Goal: Task Accomplishment & Management: Use online tool/utility

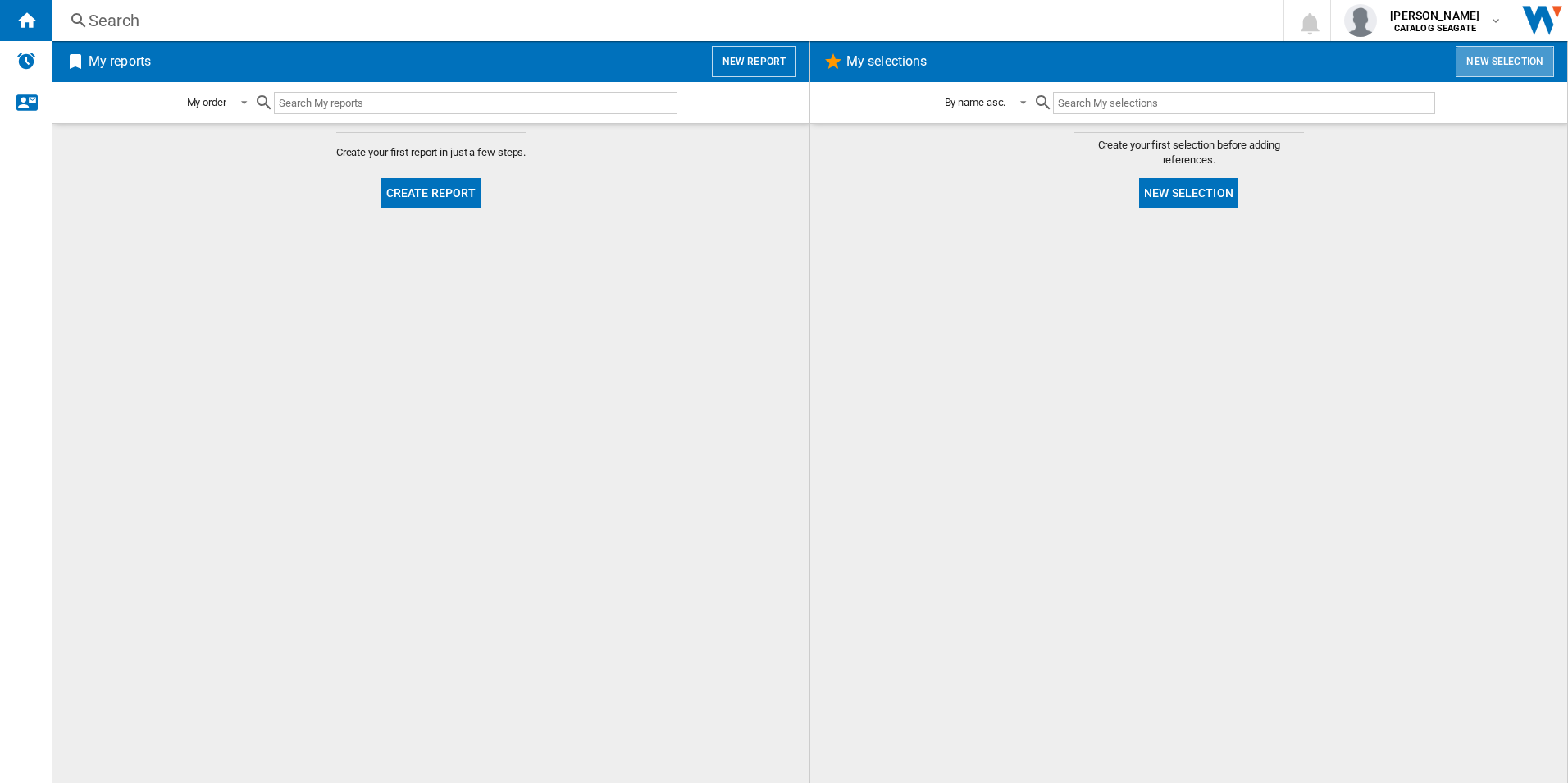
click at [1497, 59] on button "New selection" at bounding box center [1505, 62] width 99 height 31
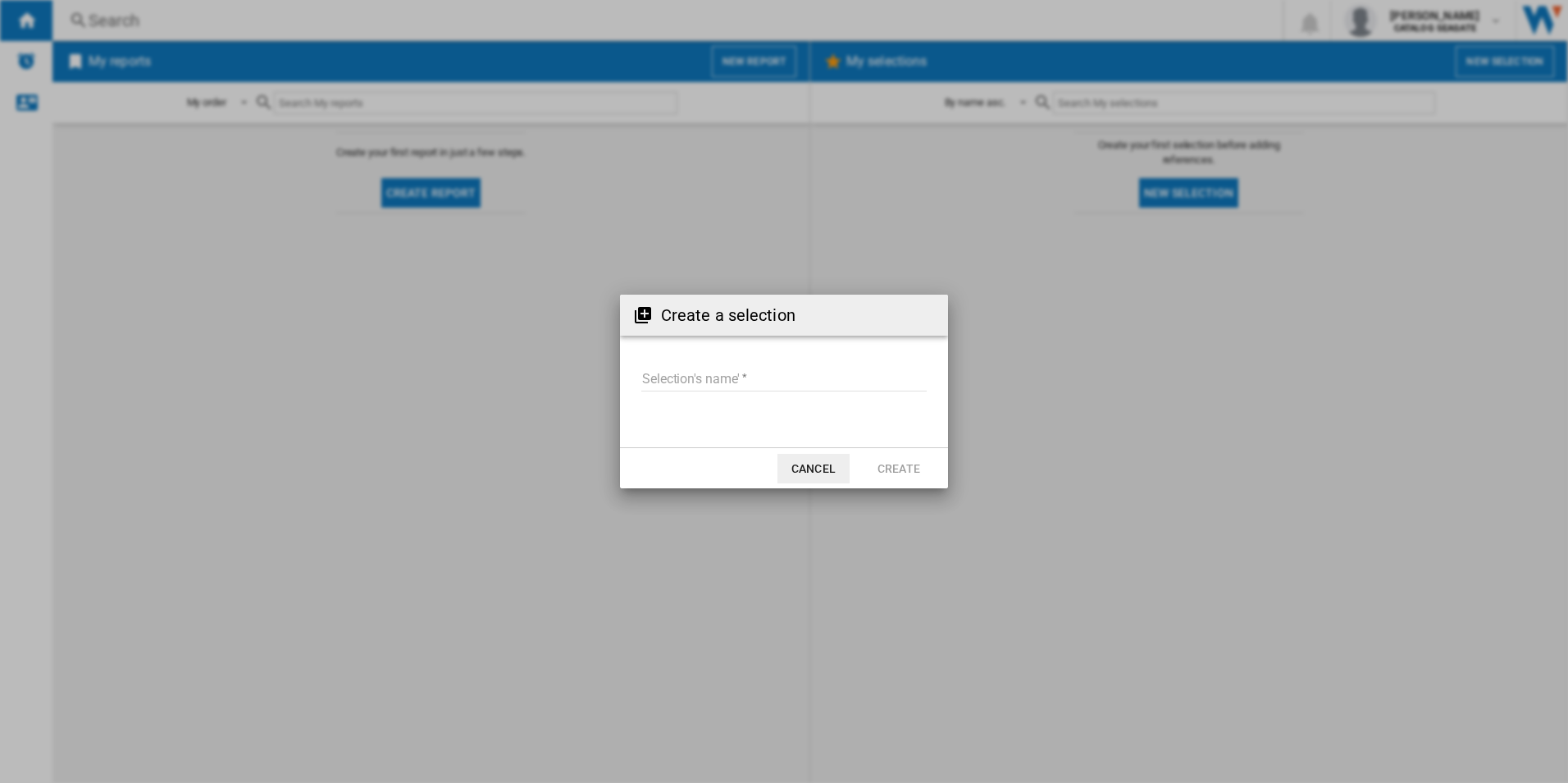
click at [737, 380] on input "Selection's name'" at bounding box center [784, 378] width 286 height 24
type input "**********"
click at [896, 461] on button "Create" at bounding box center [899, 468] width 73 height 30
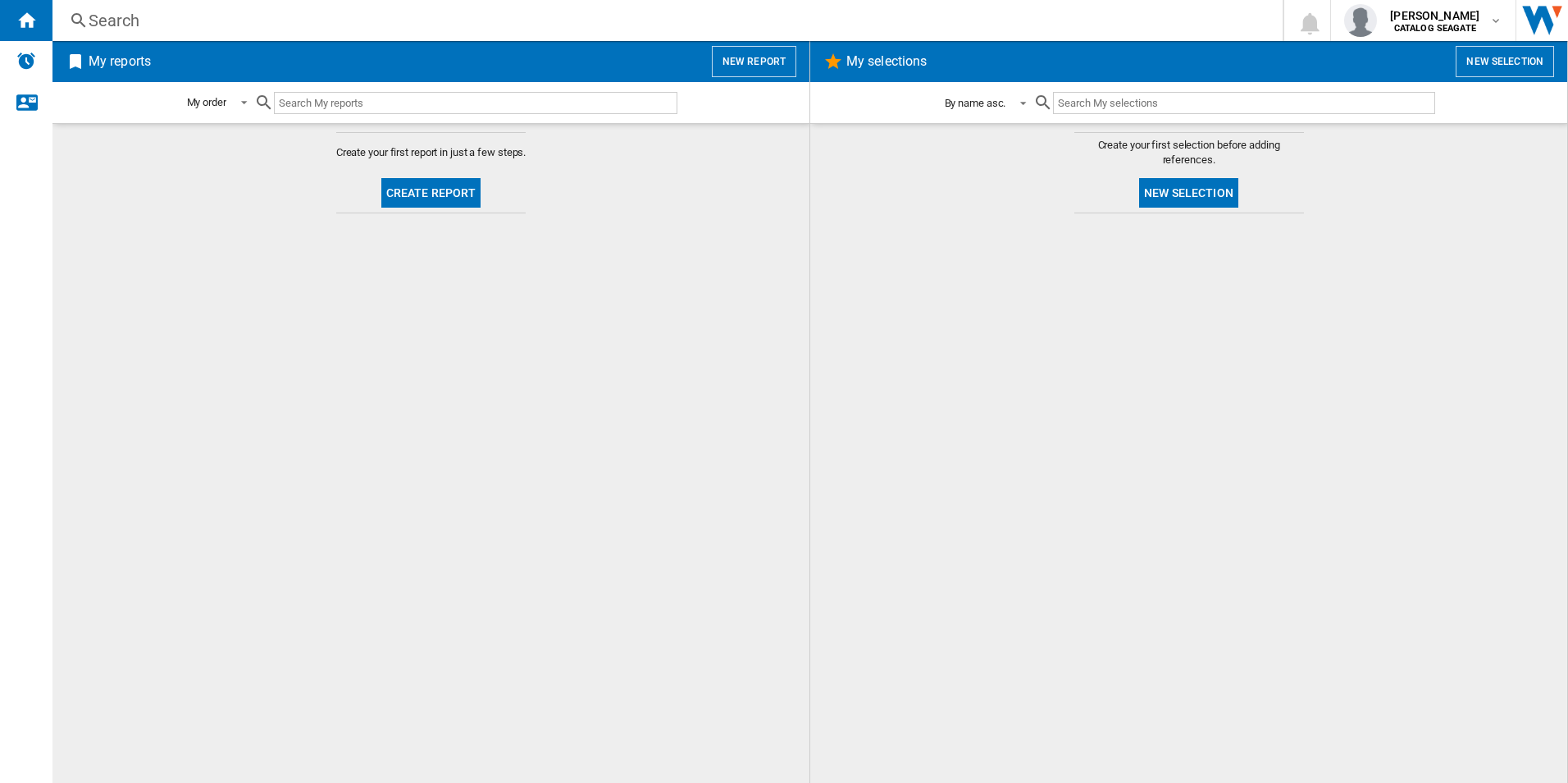
click at [976, 101] on div "By name asc." at bounding box center [976, 103] width 62 height 13
click at [1064, 351] on md-backdrop at bounding box center [784, 391] width 1568 height 783
click at [748, 57] on button "New report" at bounding box center [754, 62] width 84 height 31
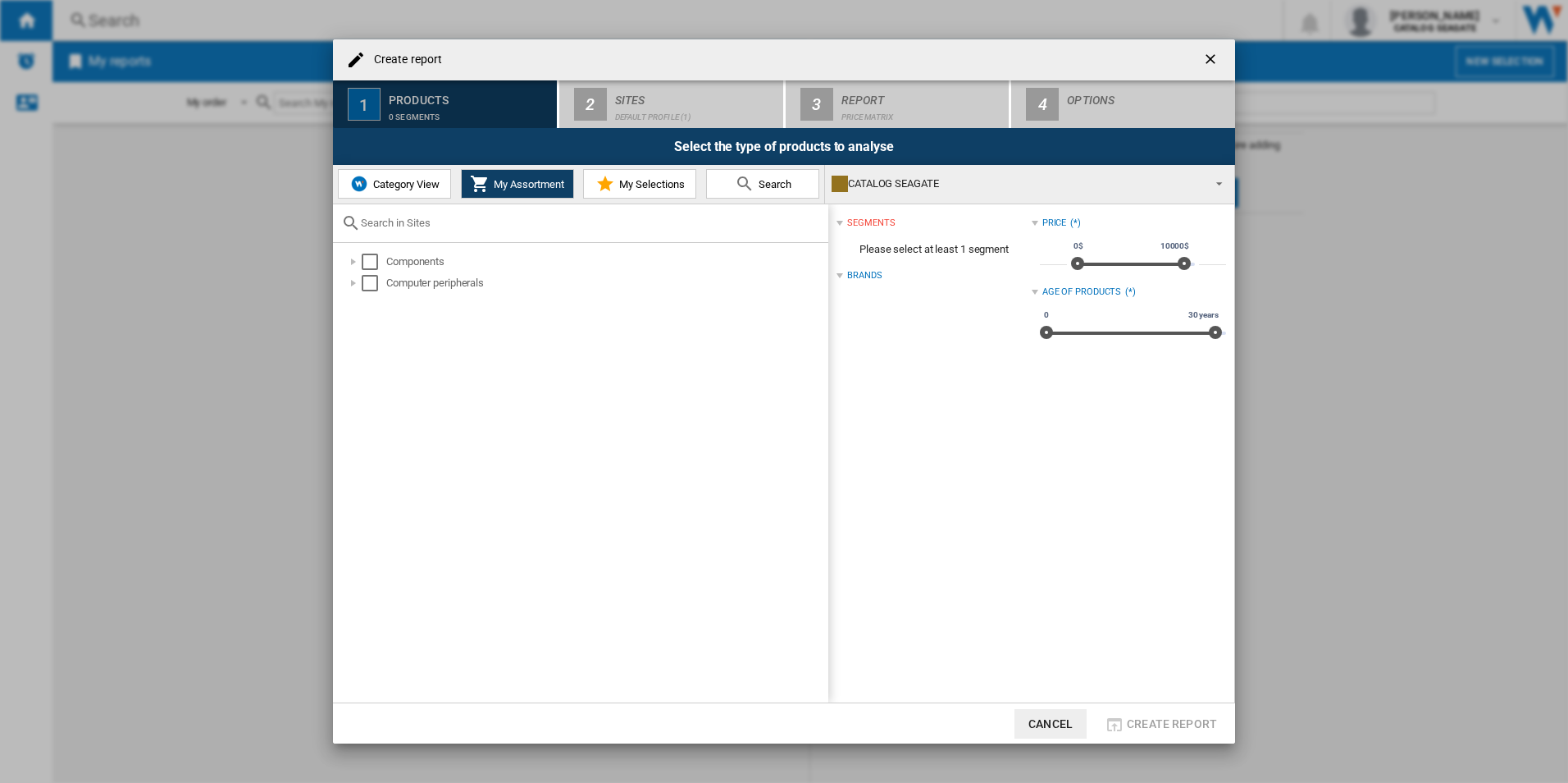
click at [441, 96] on div "Products" at bounding box center [470, 95] width 161 height 17
click at [400, 182] on span "Category View" at bounding box center [404, 184] width 71 height 13
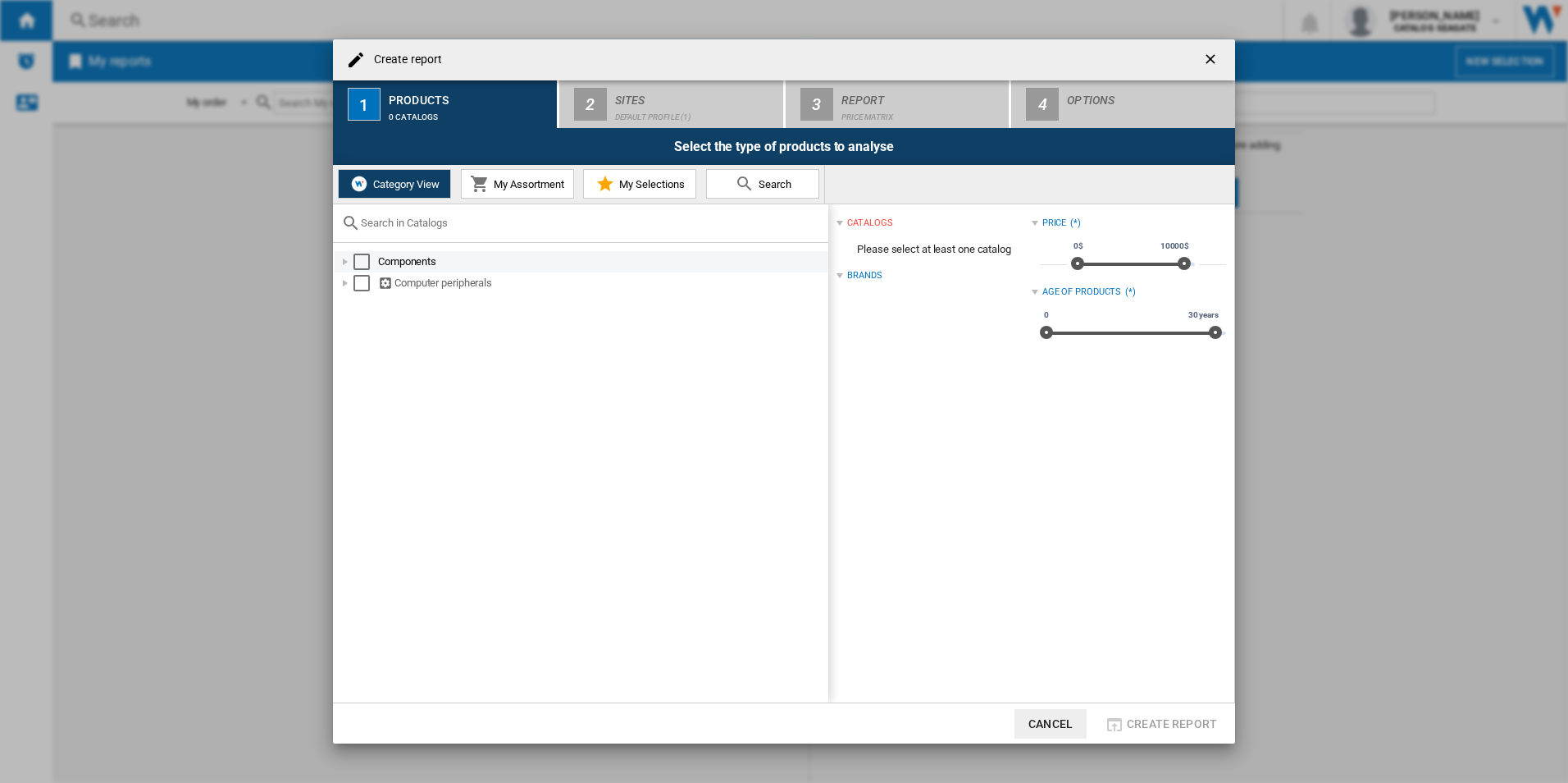
click at [346, 259] on div at bounding box center [346, 261] width 16 height 16
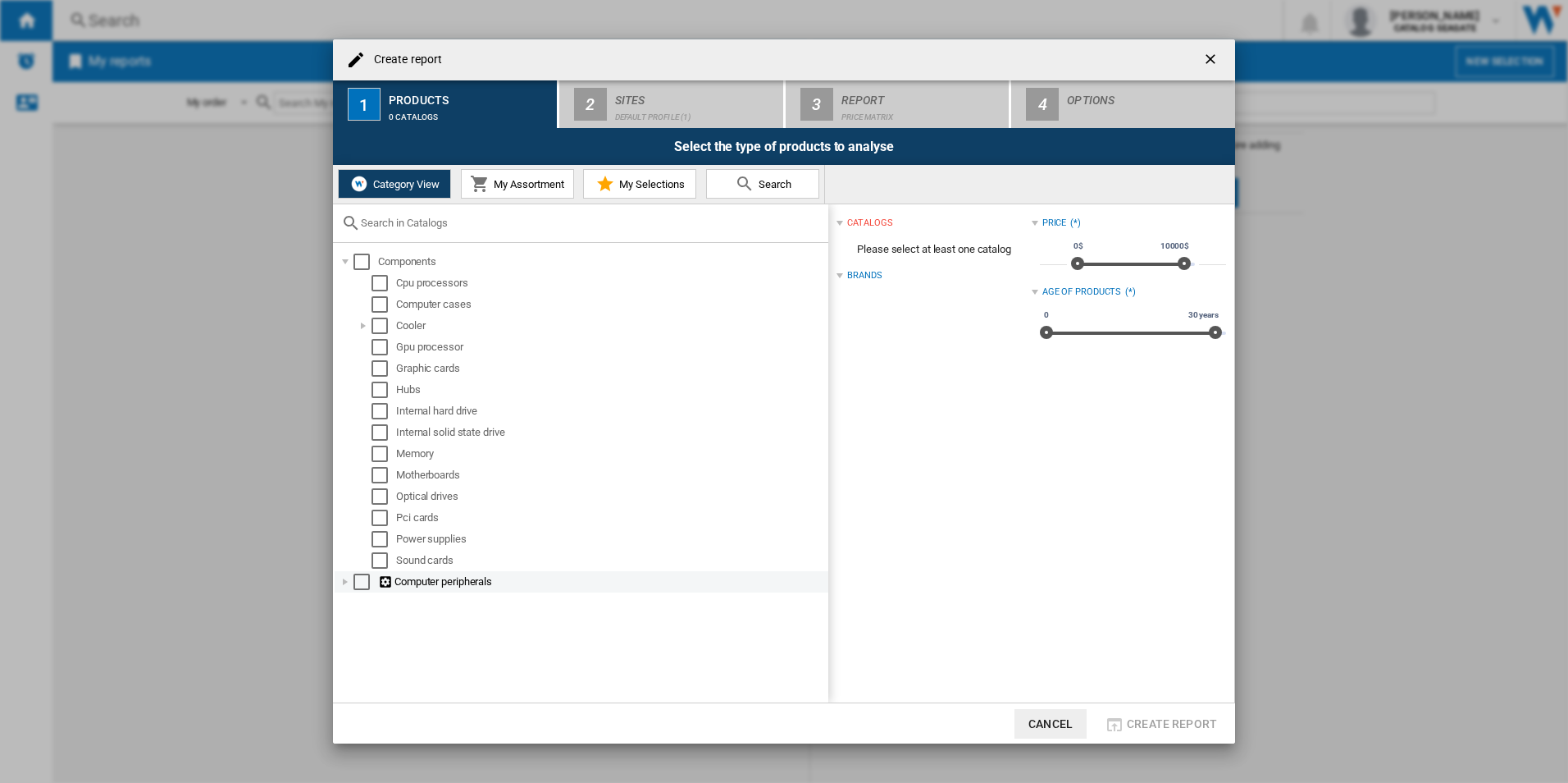
click at [346, 582] on div at bounding box center [346, 582] width 16 height 16
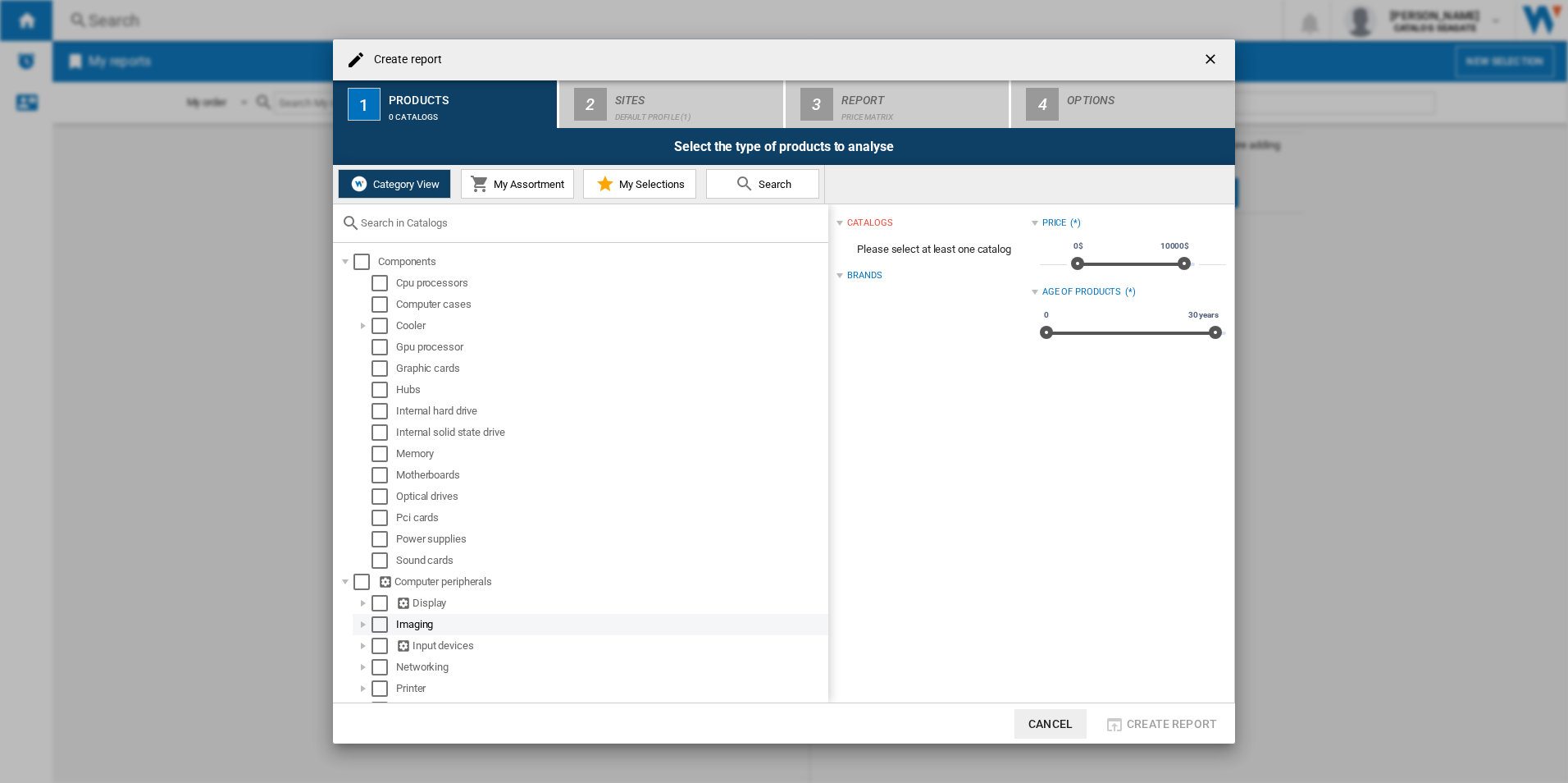
scroll to position [60, 0]
click at [380, 671] on div "Select" at bounding box center [380, 671] width 16 height 16
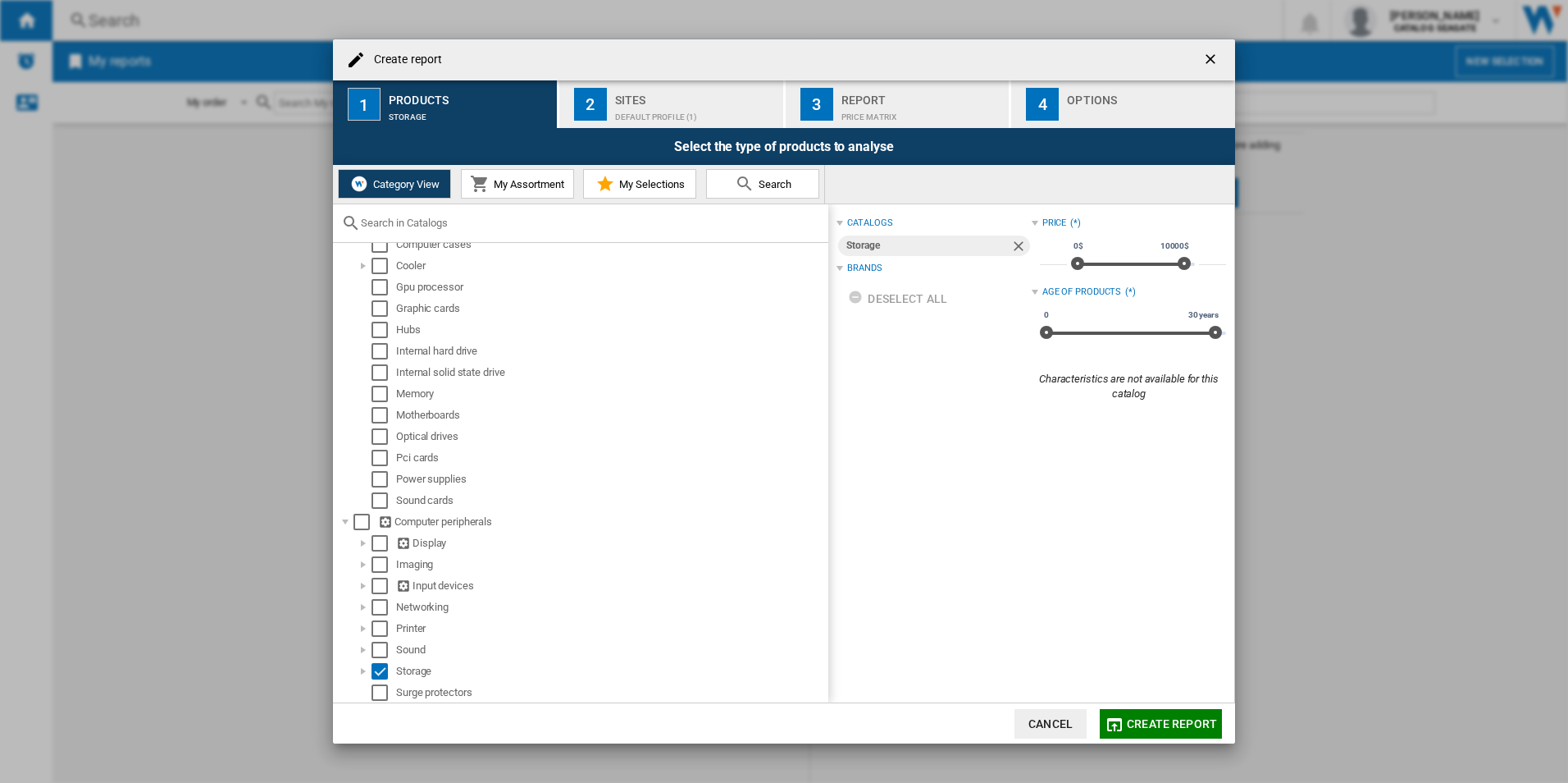
click at [542, 180] on span "My Assortment" at bounding box center [527, 184] width 74 height 13
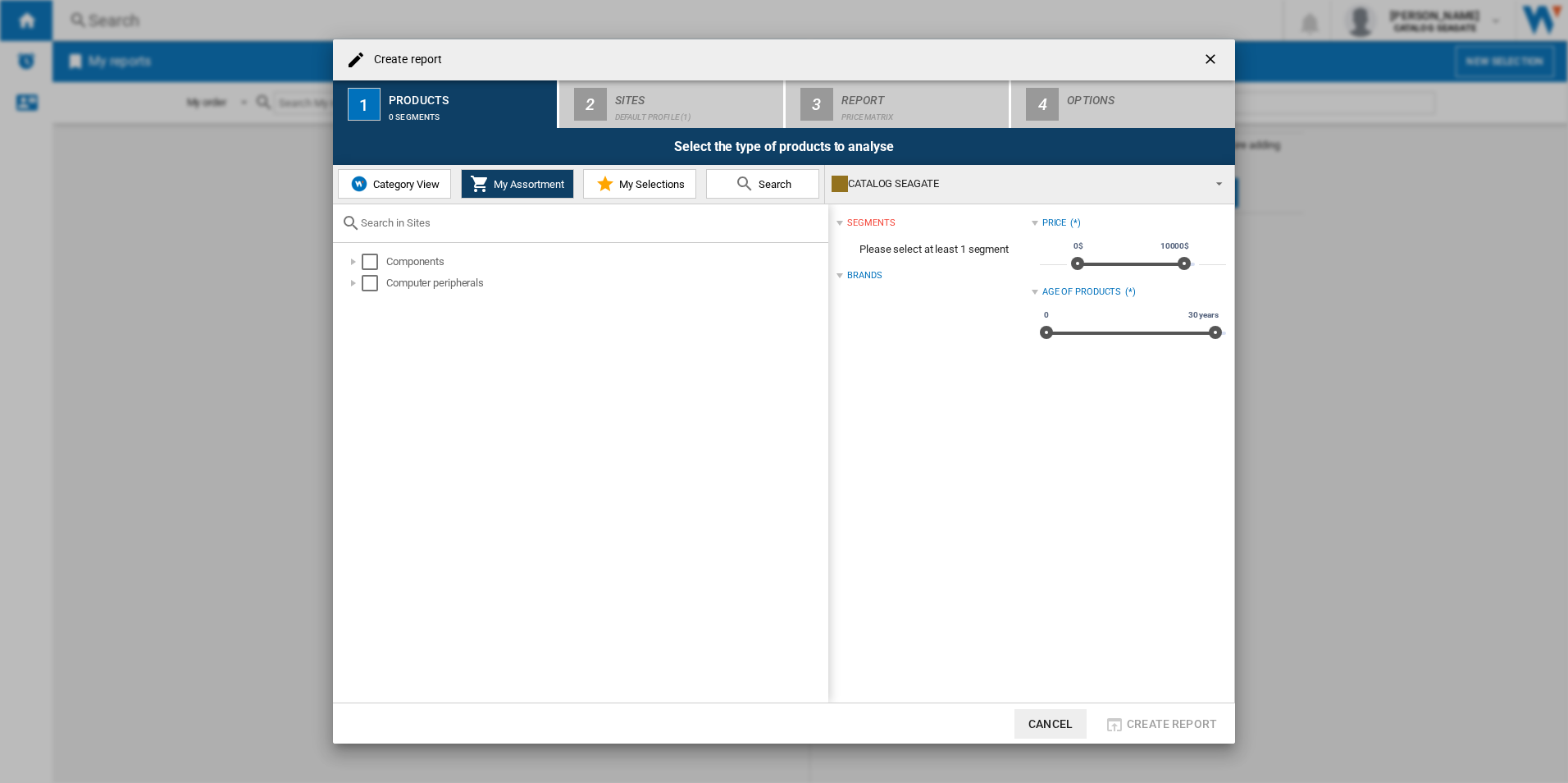
click at [652, 183] on span "My Selections" at bounding box center [649, 184] width 70 height 13
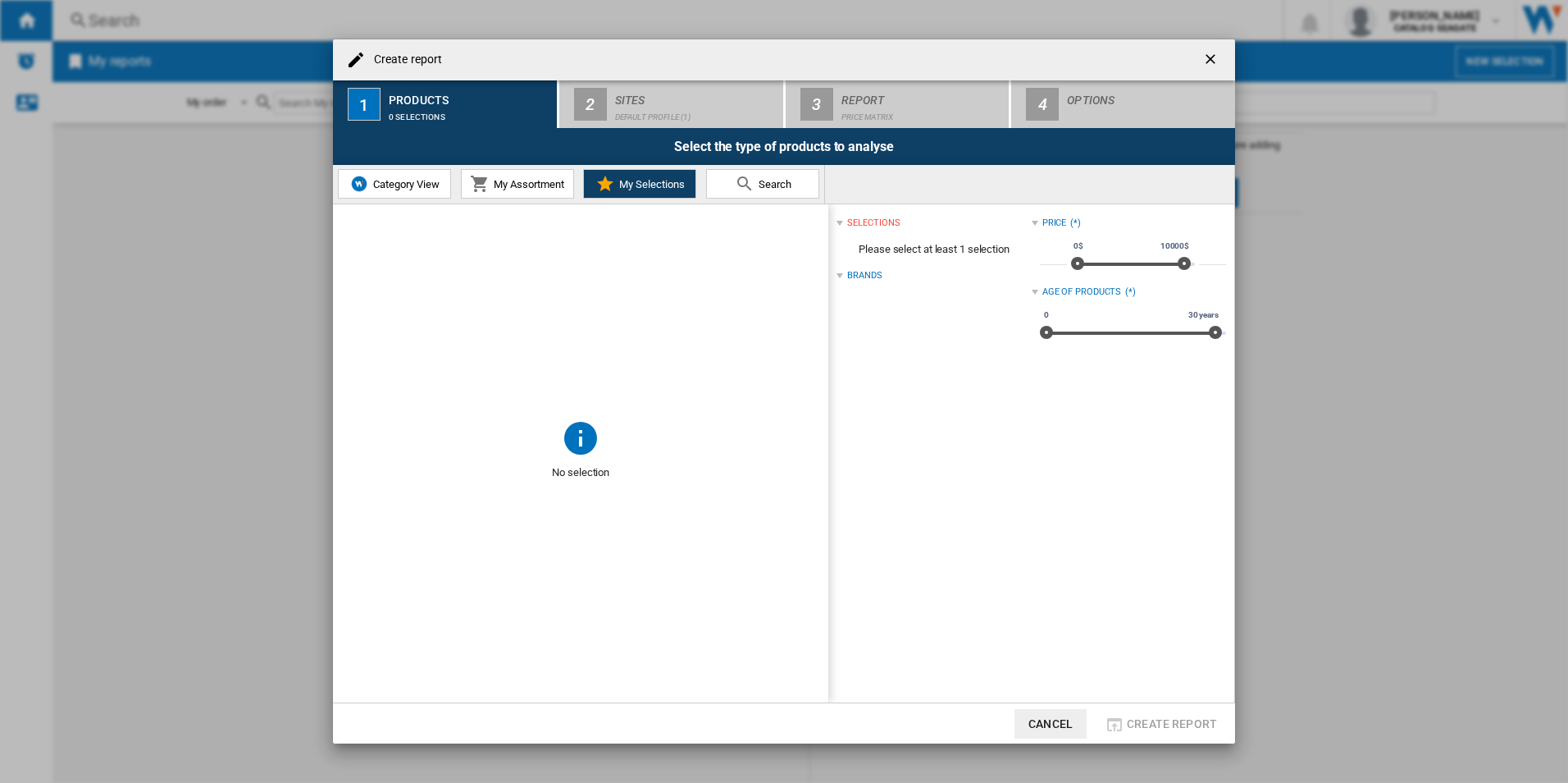
click at [776, 181] on span "Search" at bounding box center [773, 184] width 37 height 13
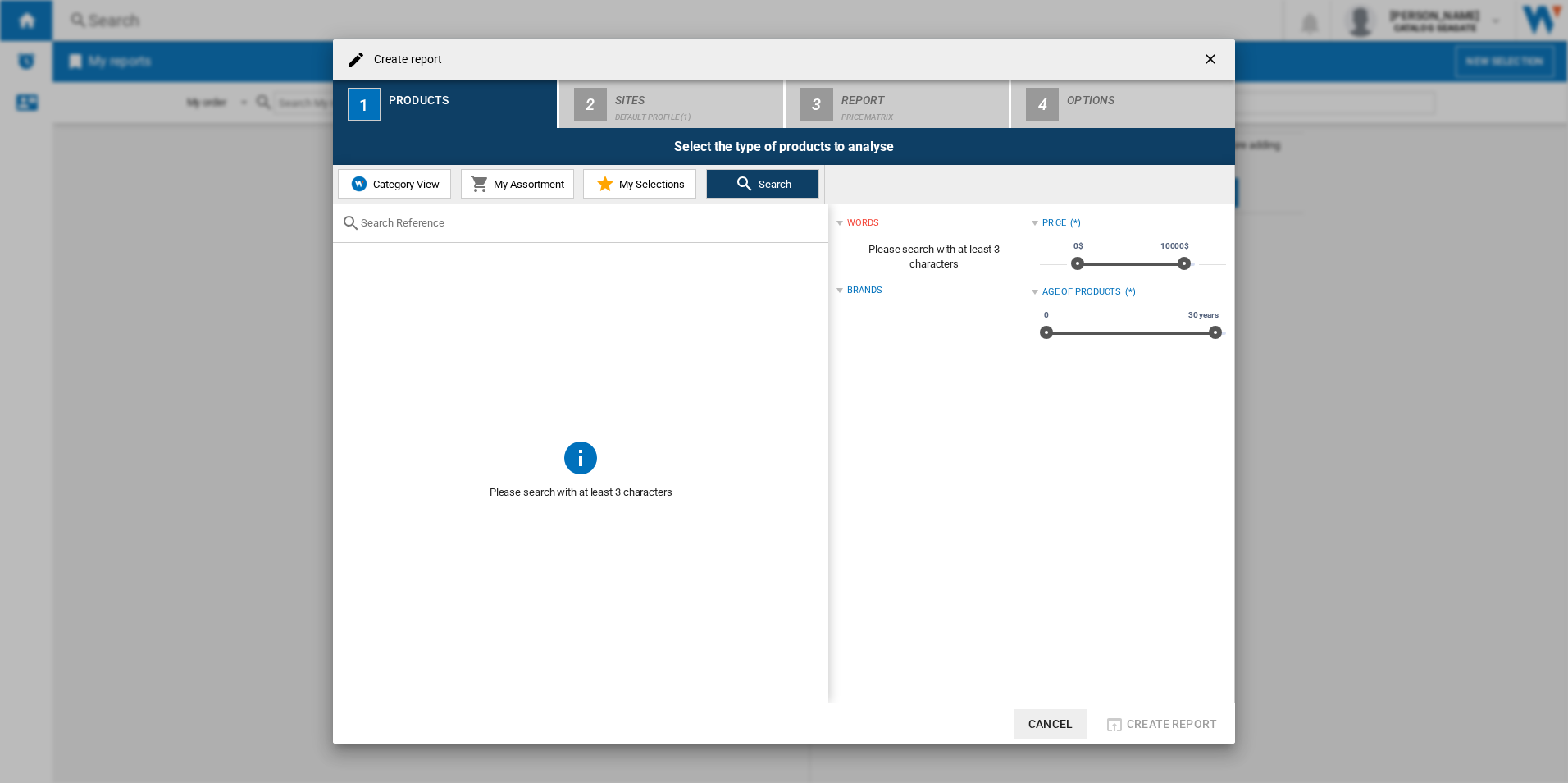
click at [642, 187] on span "My Selections" at bounding box center [649, 184] width 70 height 13
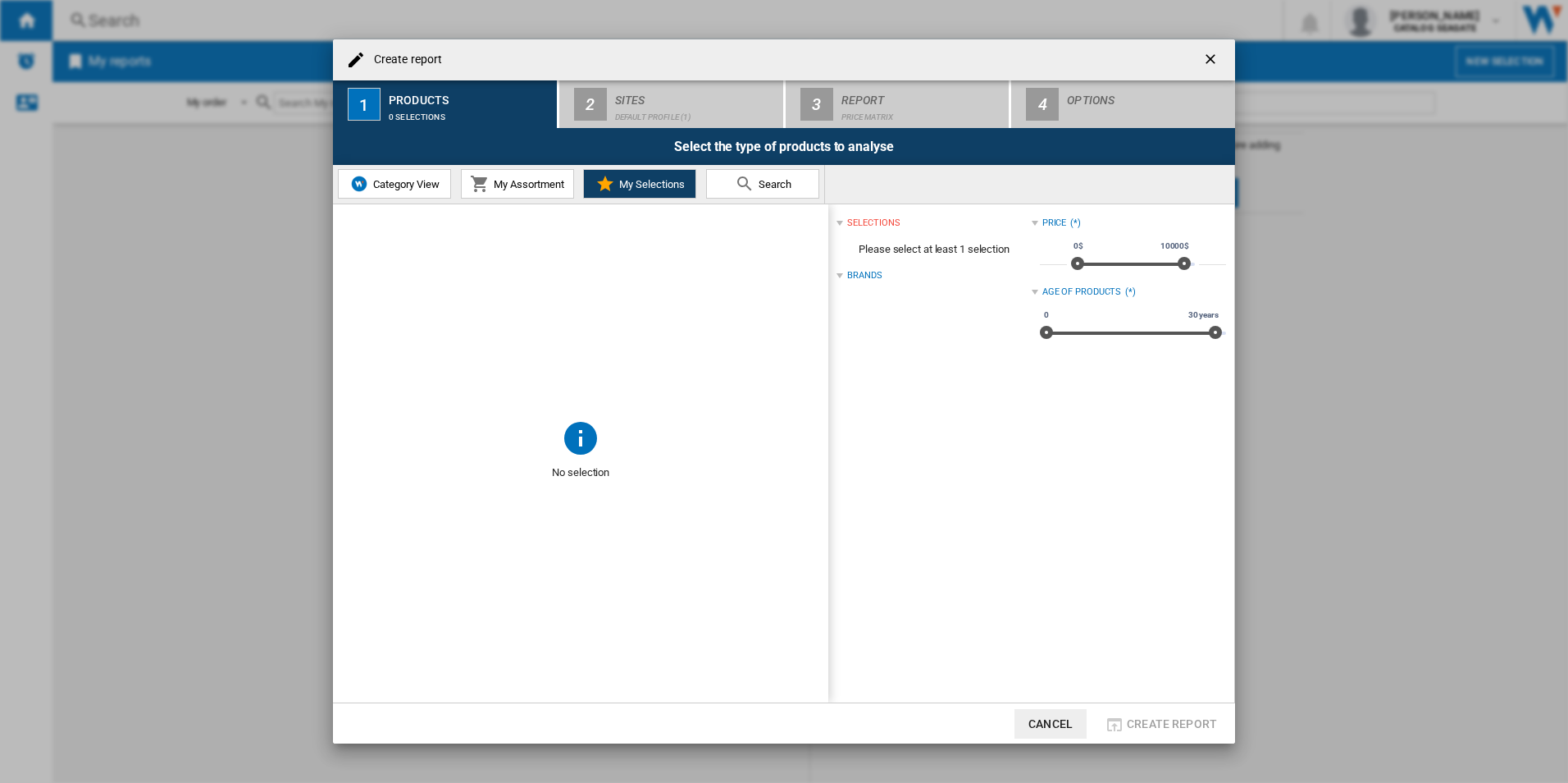
click at [403, 186] on span "Category View" at bounding box center [404, 184] width 71 height 13
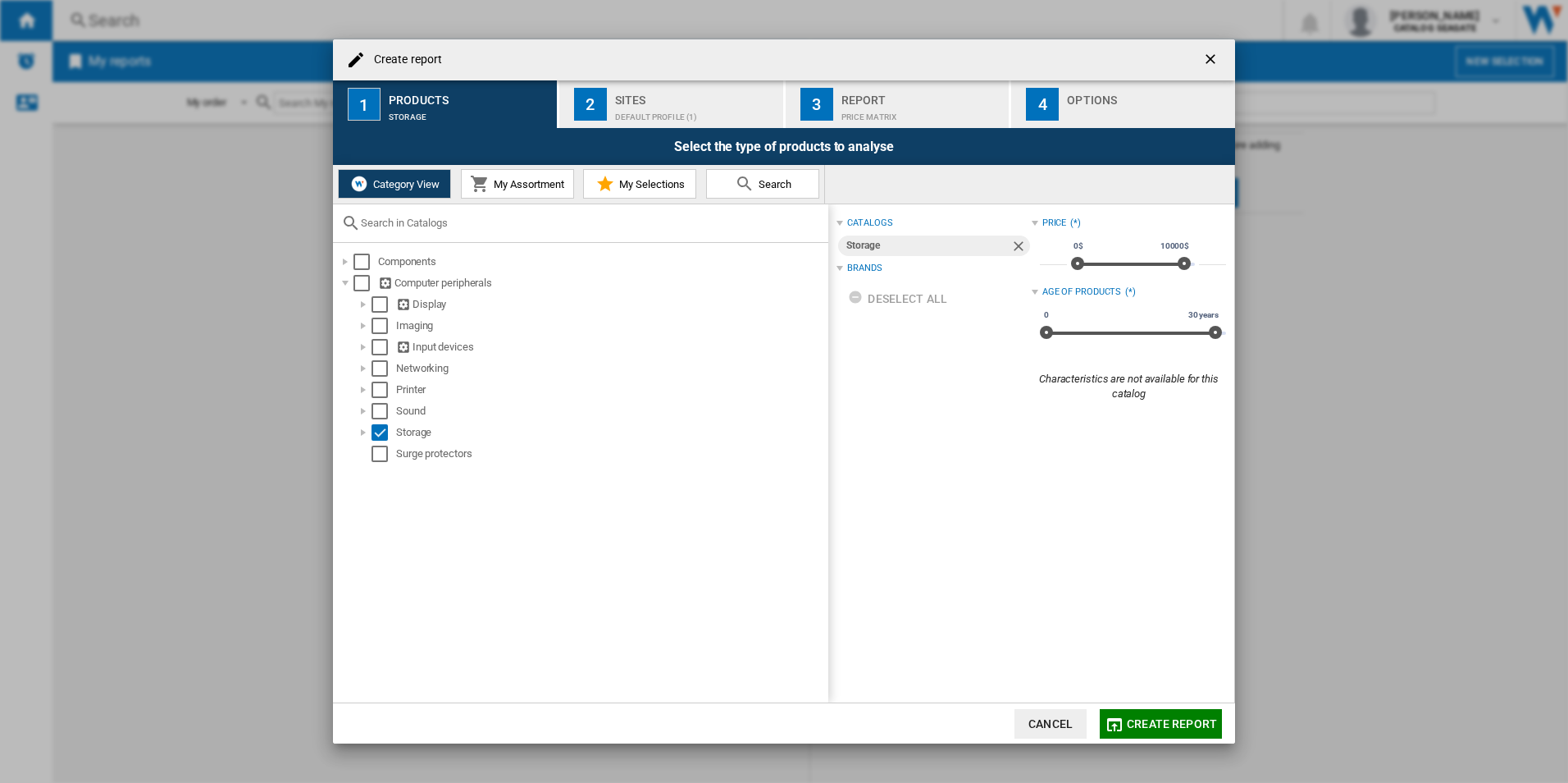
click at [1164, 724] on span "Create report" at bounding box center [1171, 723] width 90 height 13
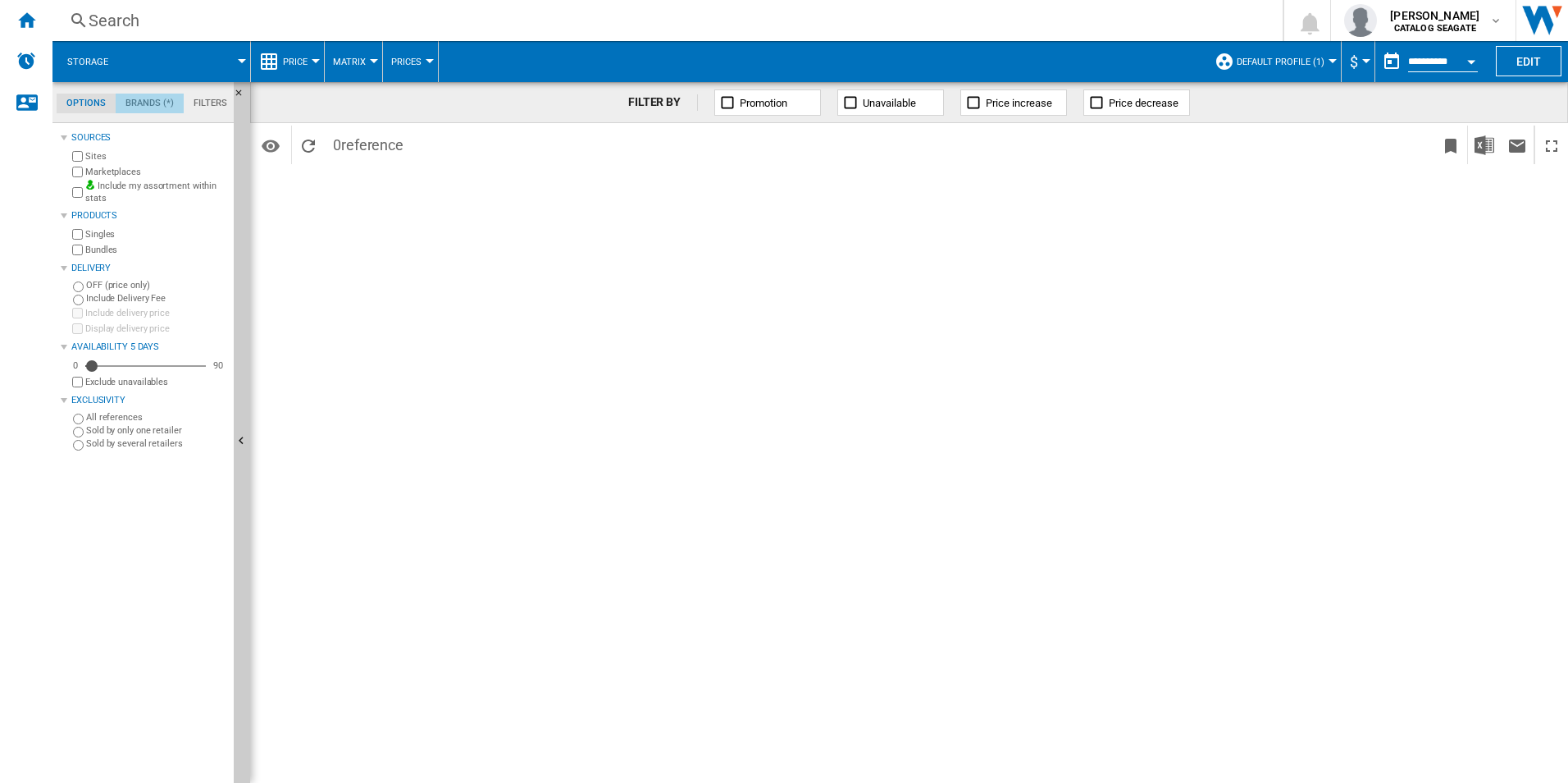
click at [144, 99] on md-tab-item "Brands (*)" at bounding box center [149, 103] width 68 height 20
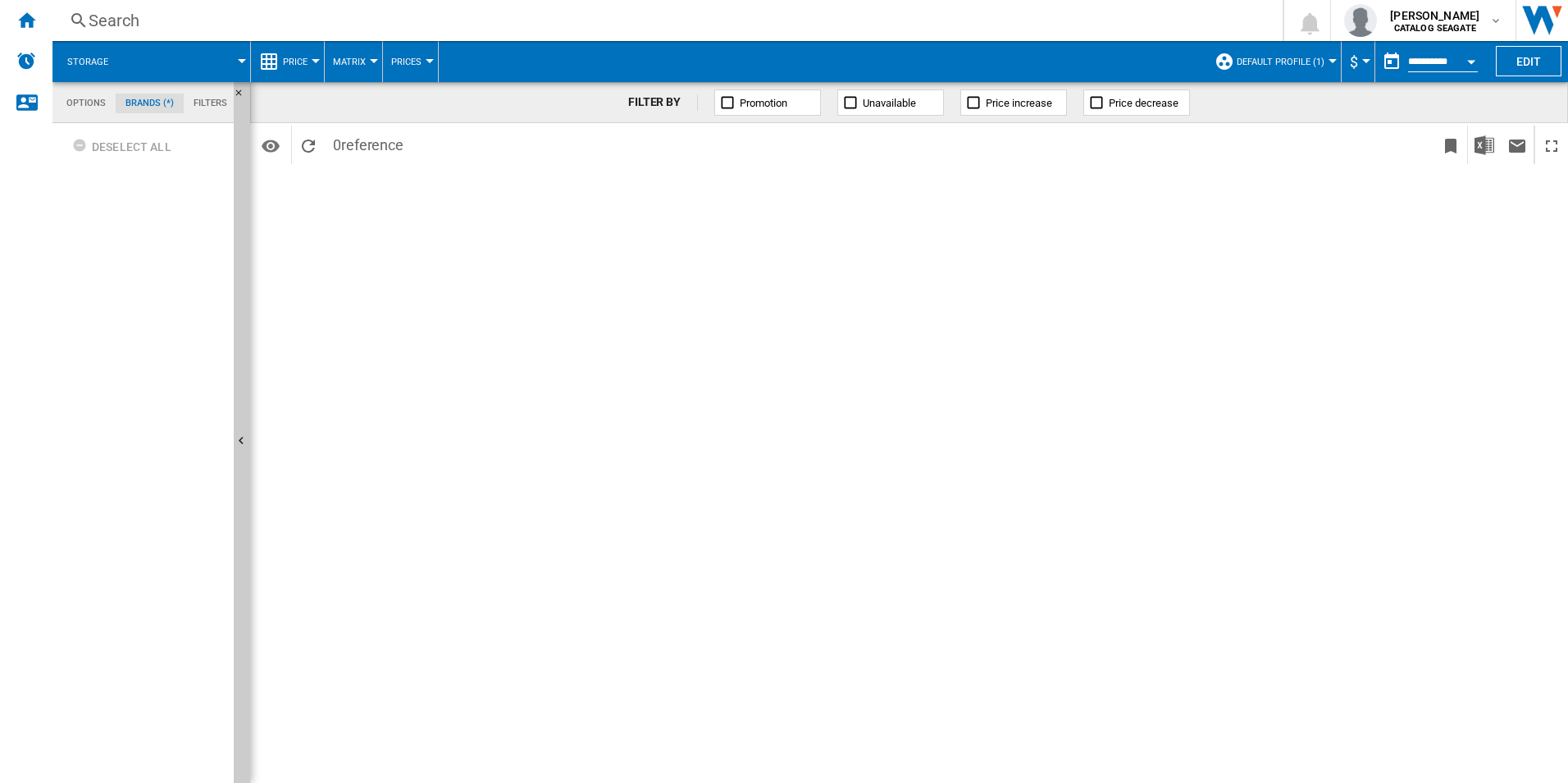
click at [81, 102] on md-tab-item "Options" at bounding box center [85, 103] width 59 height 20
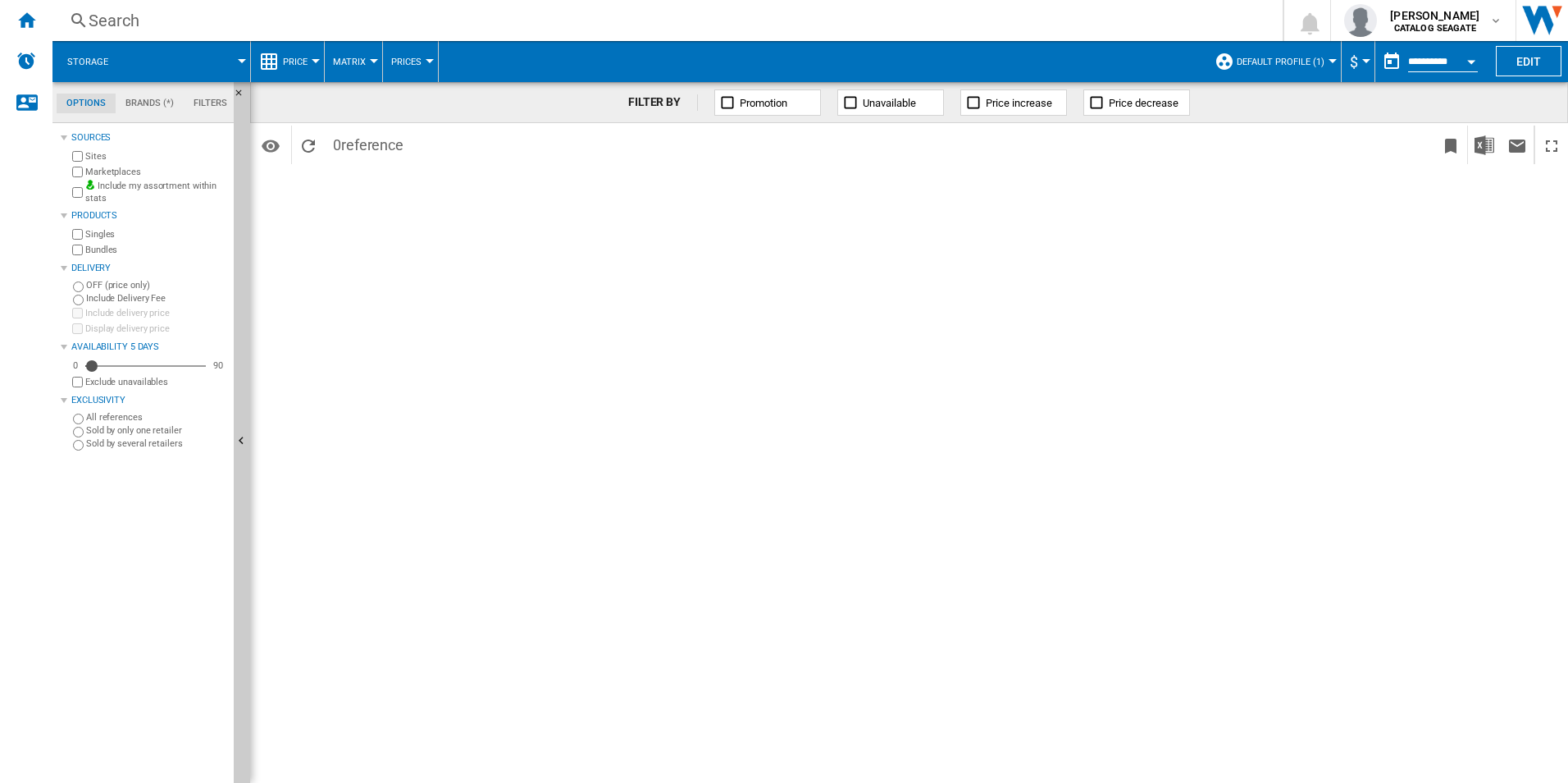
scroll to position [20, 0]
click at [99, 366] on div "Availability" at bounding box center [98, 366] width 16 height 16
click at [61, 213] on div at bounding box center [63, 215] width 6 height 6
click at [63, 217] on div at bounding box center [63, 215] width 6 height 6
click at [1534, 59] on button "Edit" at bounding box center [1528, 61] width 65 height 30
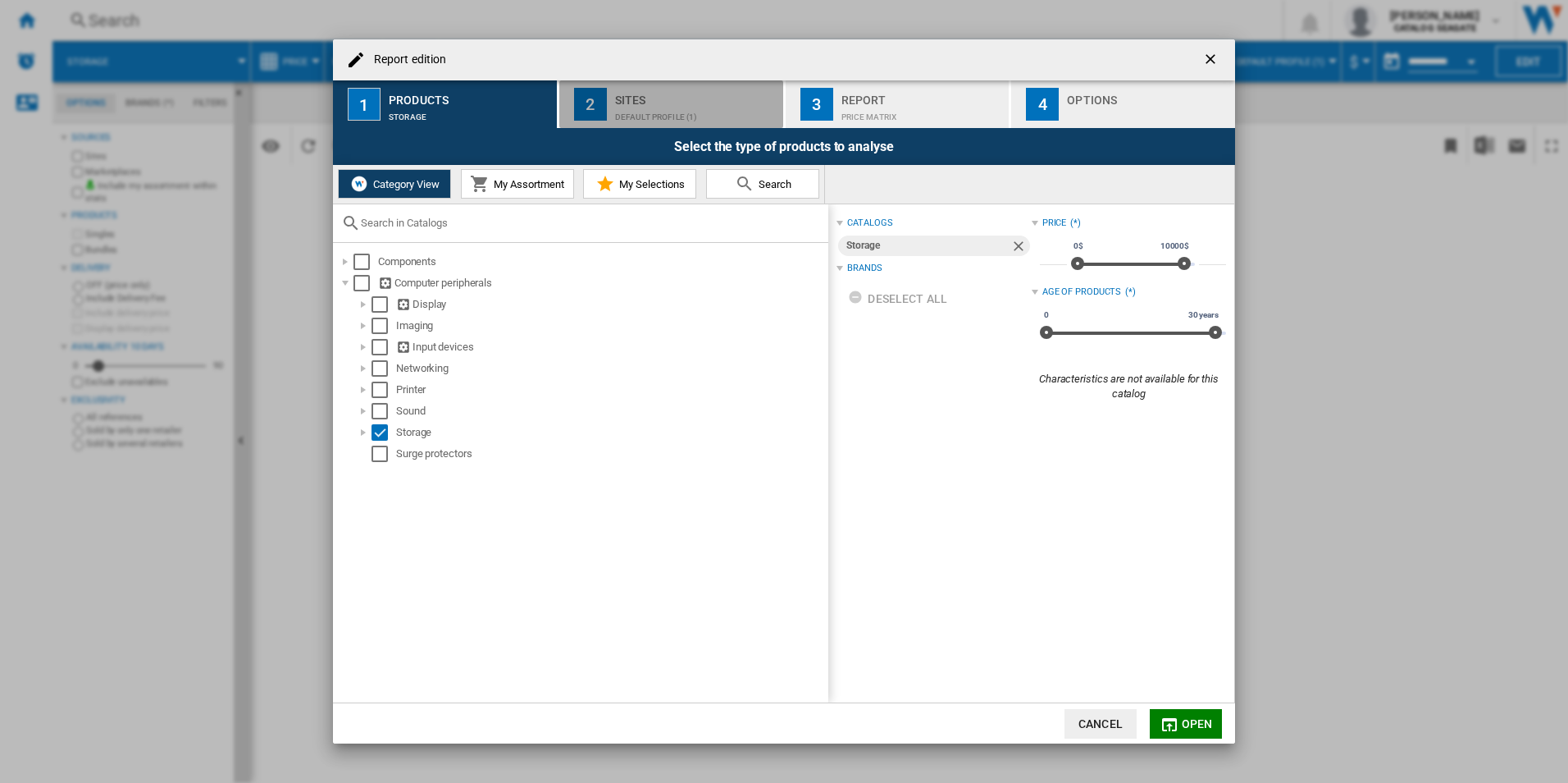
click at [671, 107] on div "Default profile (1)" at bounding box center [696, 113] width 161 height 17
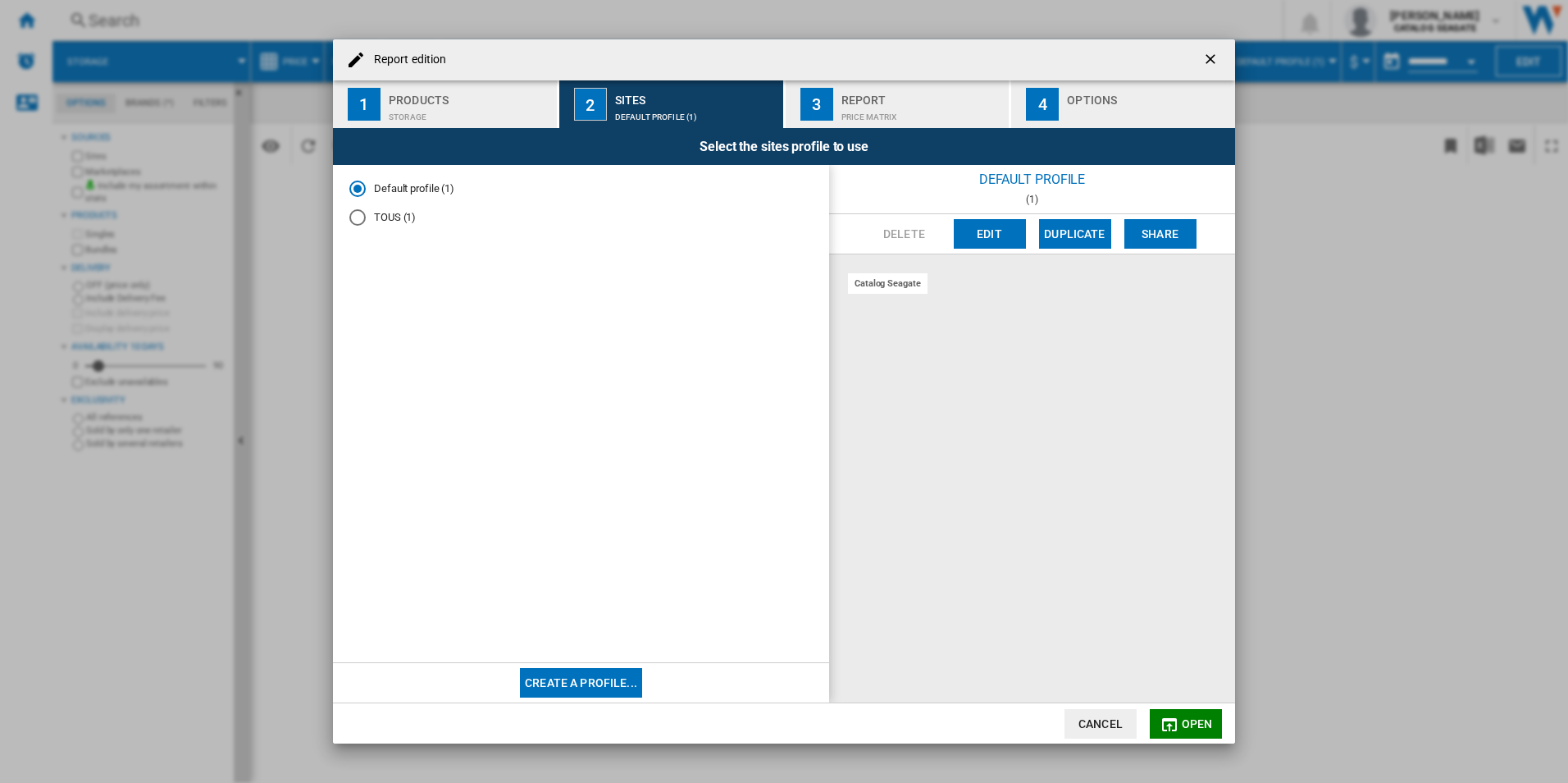
click at [900, 107] on div "Price Matrix" at bounding box center [922, 113] width 161 height 17
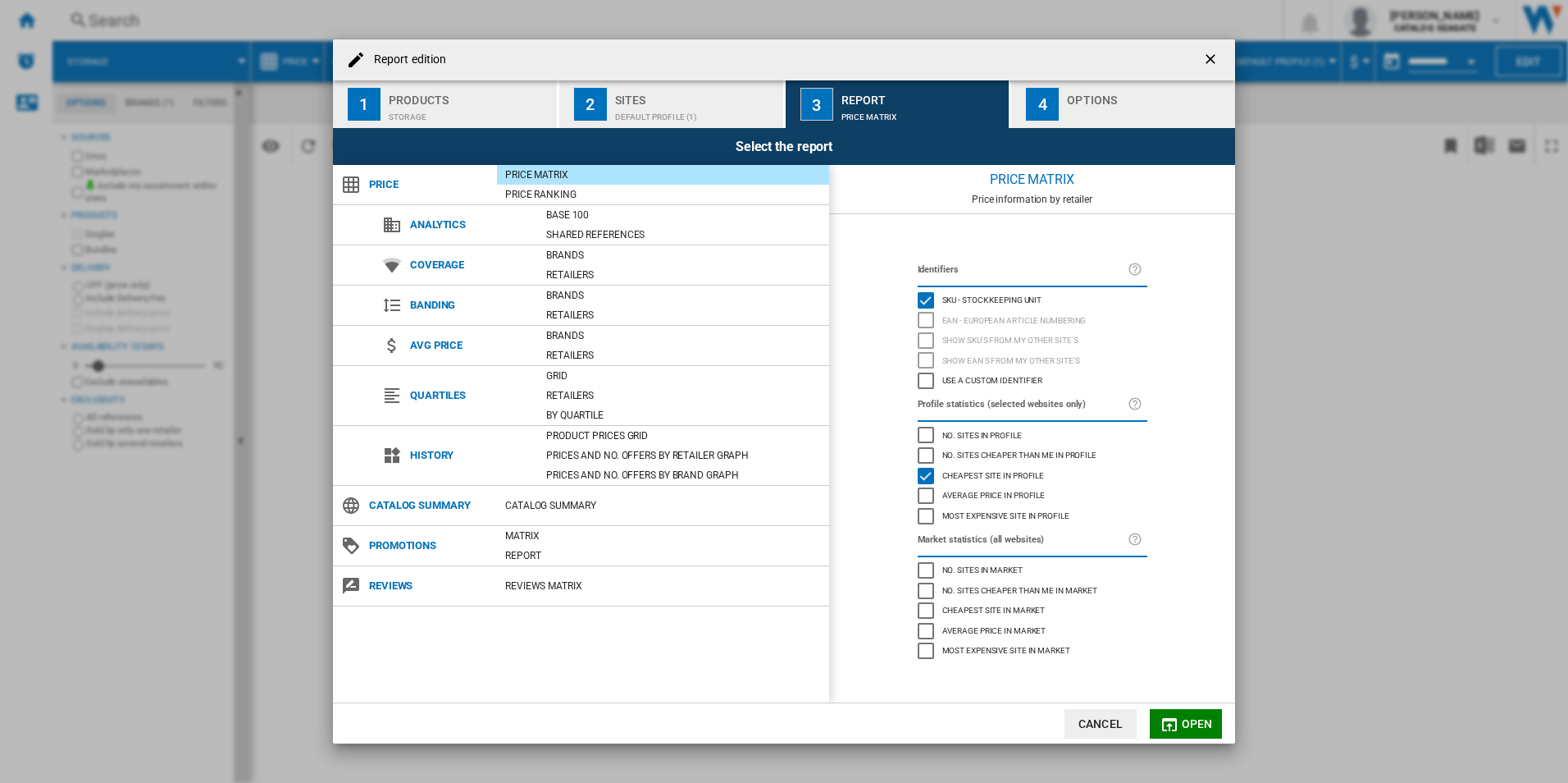
click at [1212, 57] on ng-md-icon "getI18NText('BUTTONS.CLOSE_DIALOG')" at bounding box center [1213, 61] width 20 height 20
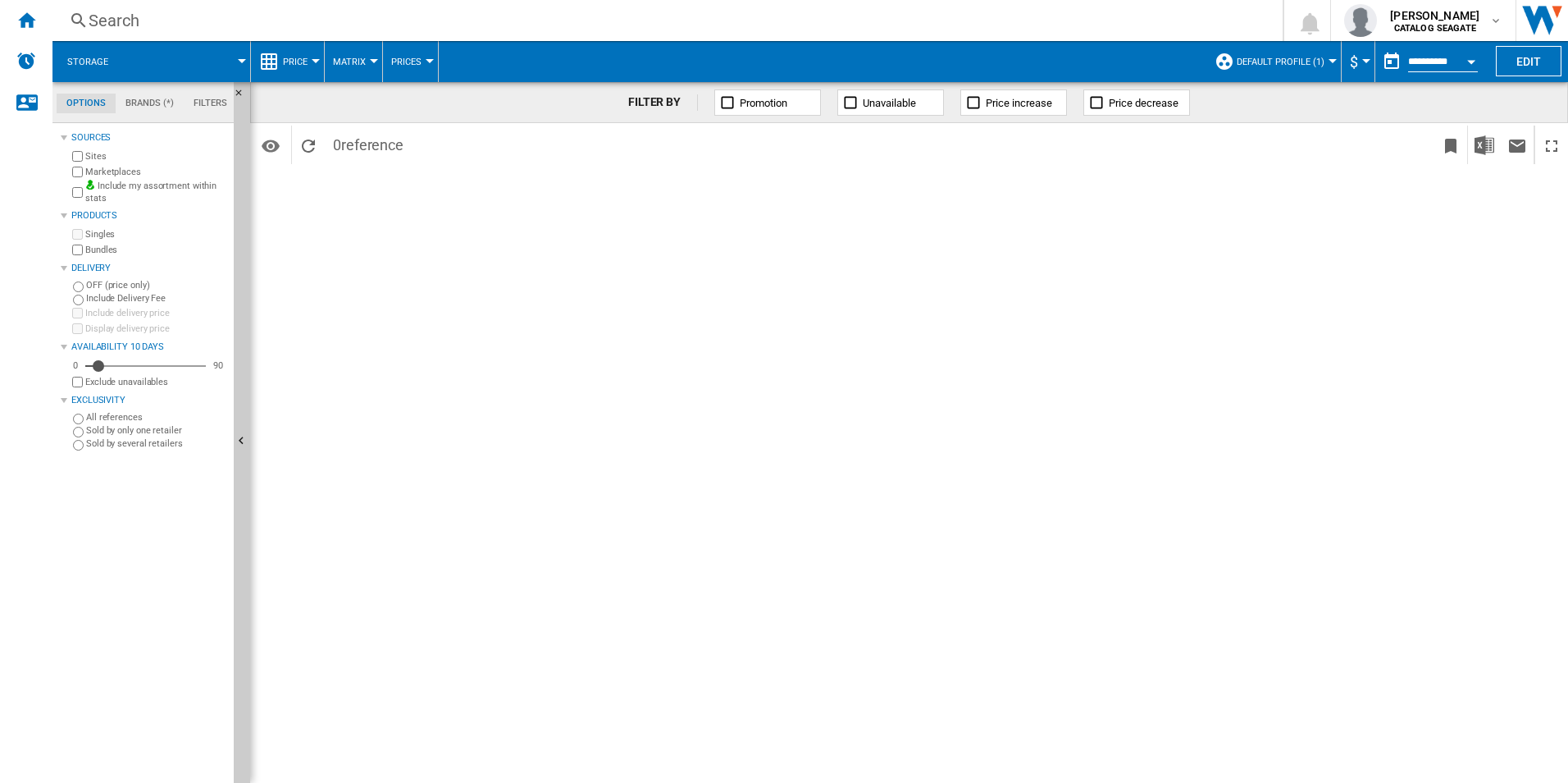
click at [91, 152] on label "Sites" at bounding box center [156, 156] width 141 height 13
click at [91, 154] on label "Sites" at bounding box center [156, 156] width 141 height 13
click at [92, 132] on div "Sources" at bounding box center [150, 138] width 156 height 13
click at [96, 132] on div "Sources" at bounding box center [150, 138] width 156 height 13
click at [1305, 56] on span "Default profile (1)" at bounding box center [1281, 62] width 88 height 11
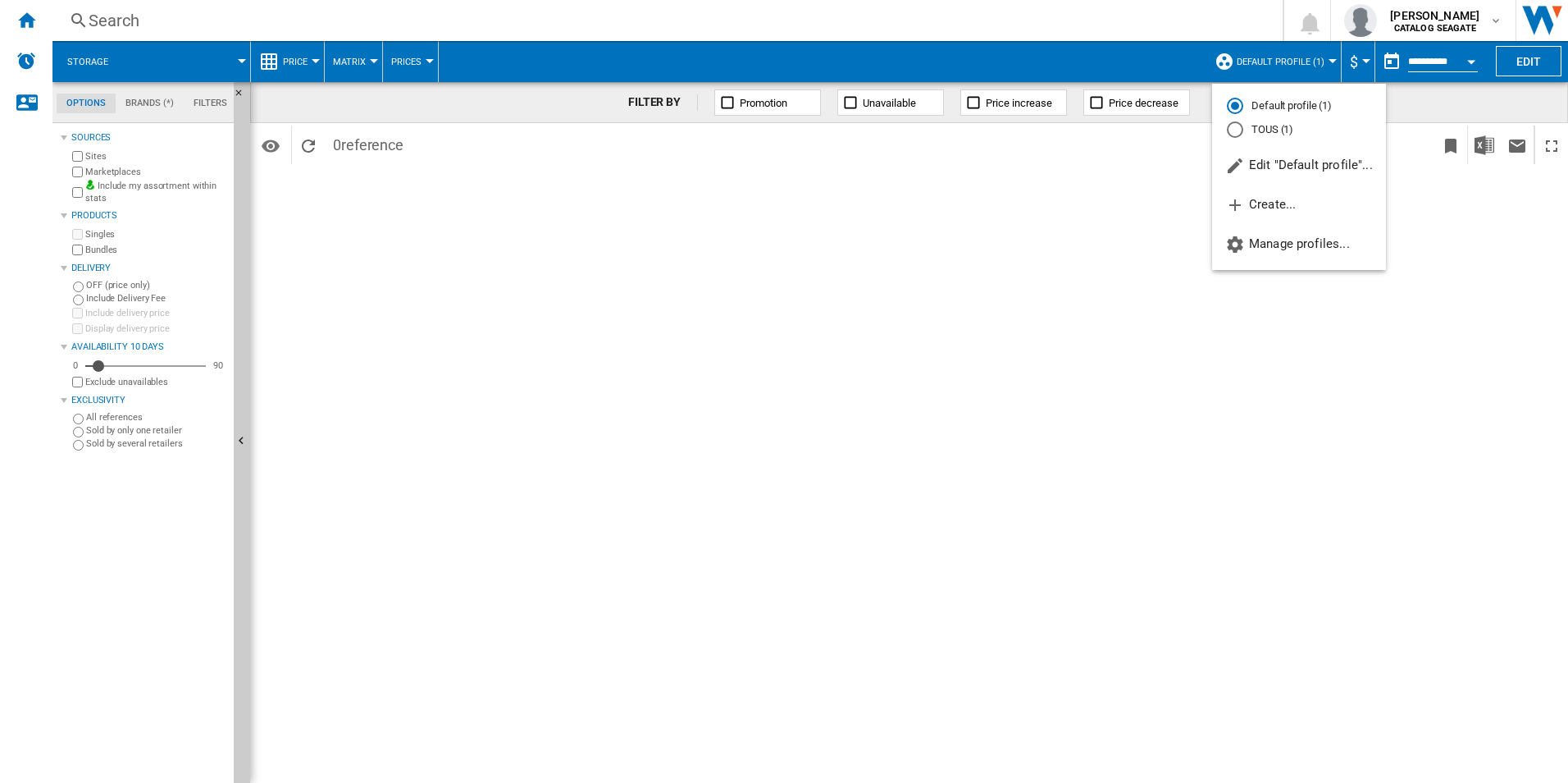
click at [685, 308] on md-backdrop at bounding box center [784, 391] width 1568 height 783
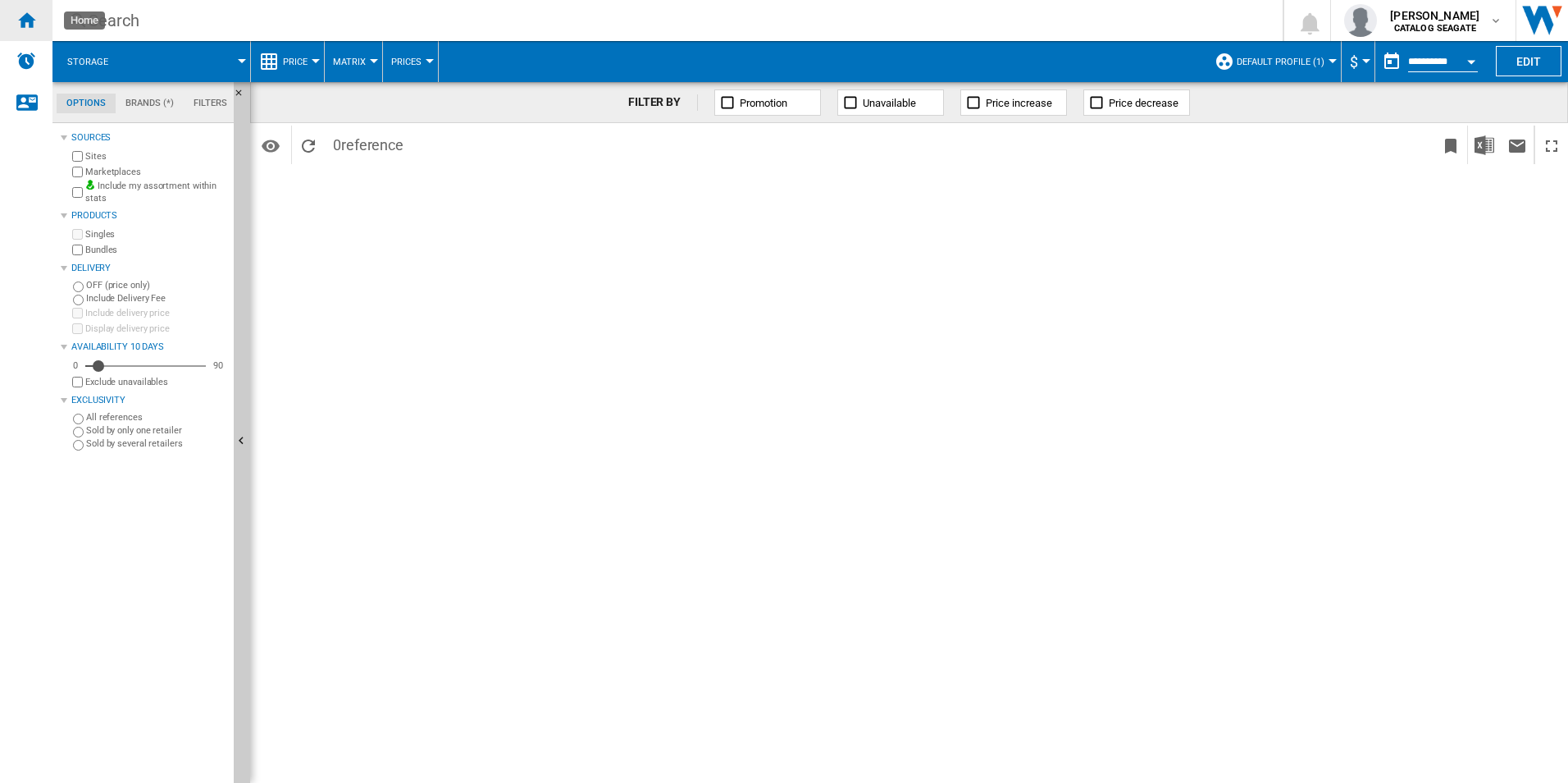
click at [30, 14] on ng-md-icon "Home" at bounding box center [26, 20] width 20 height 20
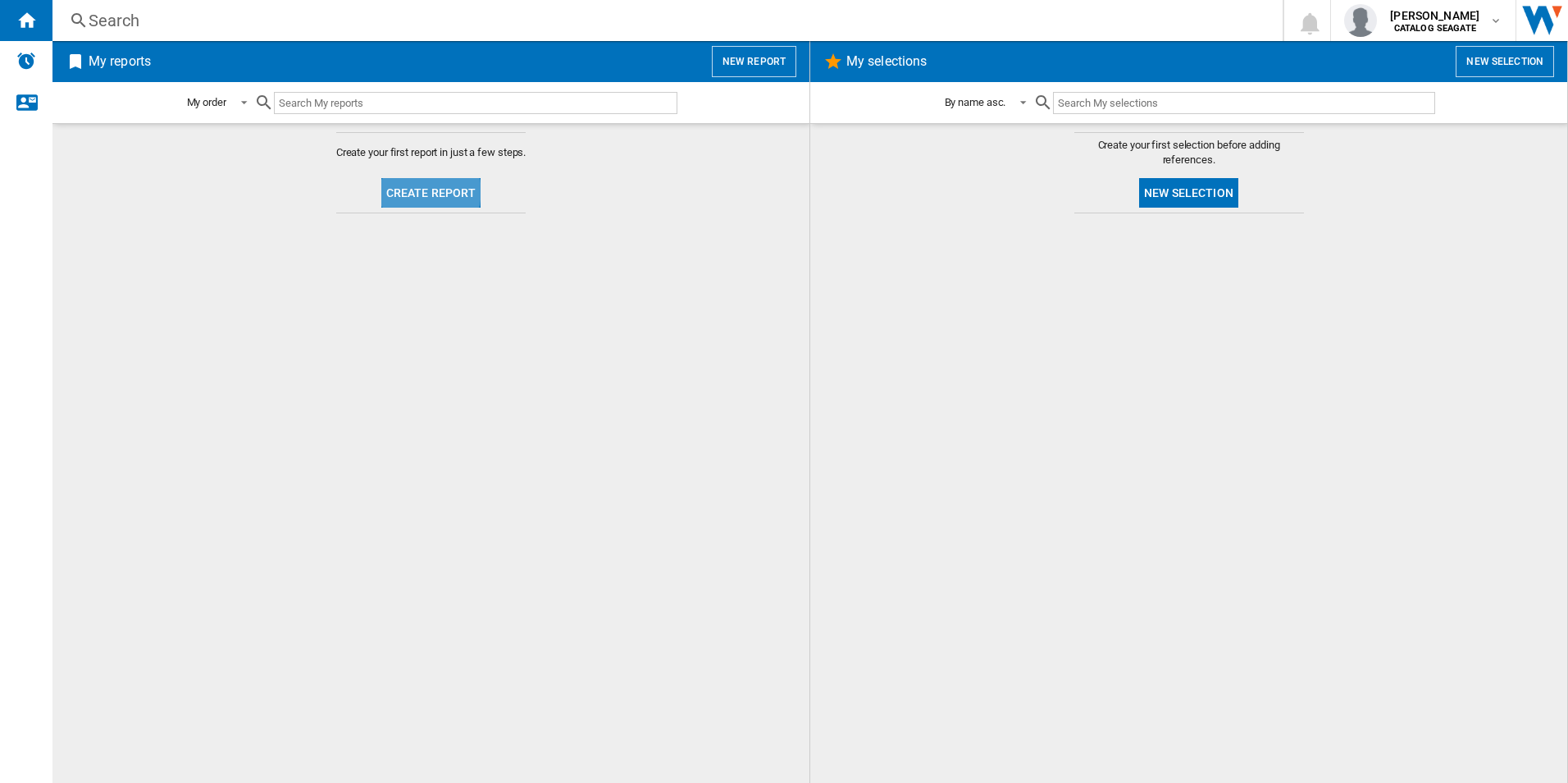
click at [414, 191] on button "Create report" at bounding box center [431, 192] width 100 height 30
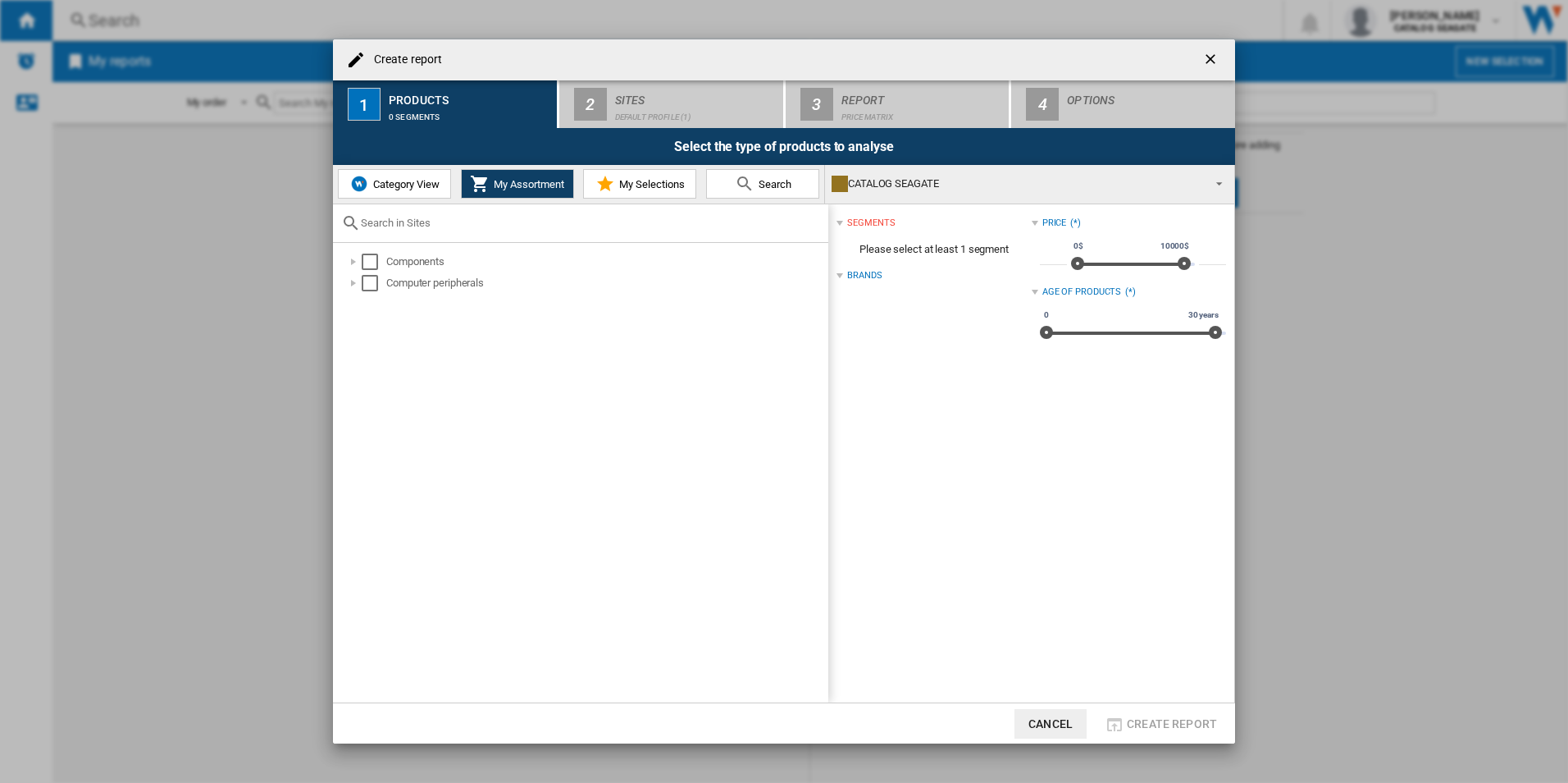
click at [514, 298] on md-dialog-content "Create report 1 Products 0 segments 2 Sites Default profile (1) 3 Report Price …" at bounding box center [784, 391] width 902 height 705
click at [366, 281] on div "Select" at bounding box center [370, 283] width 16 height 16
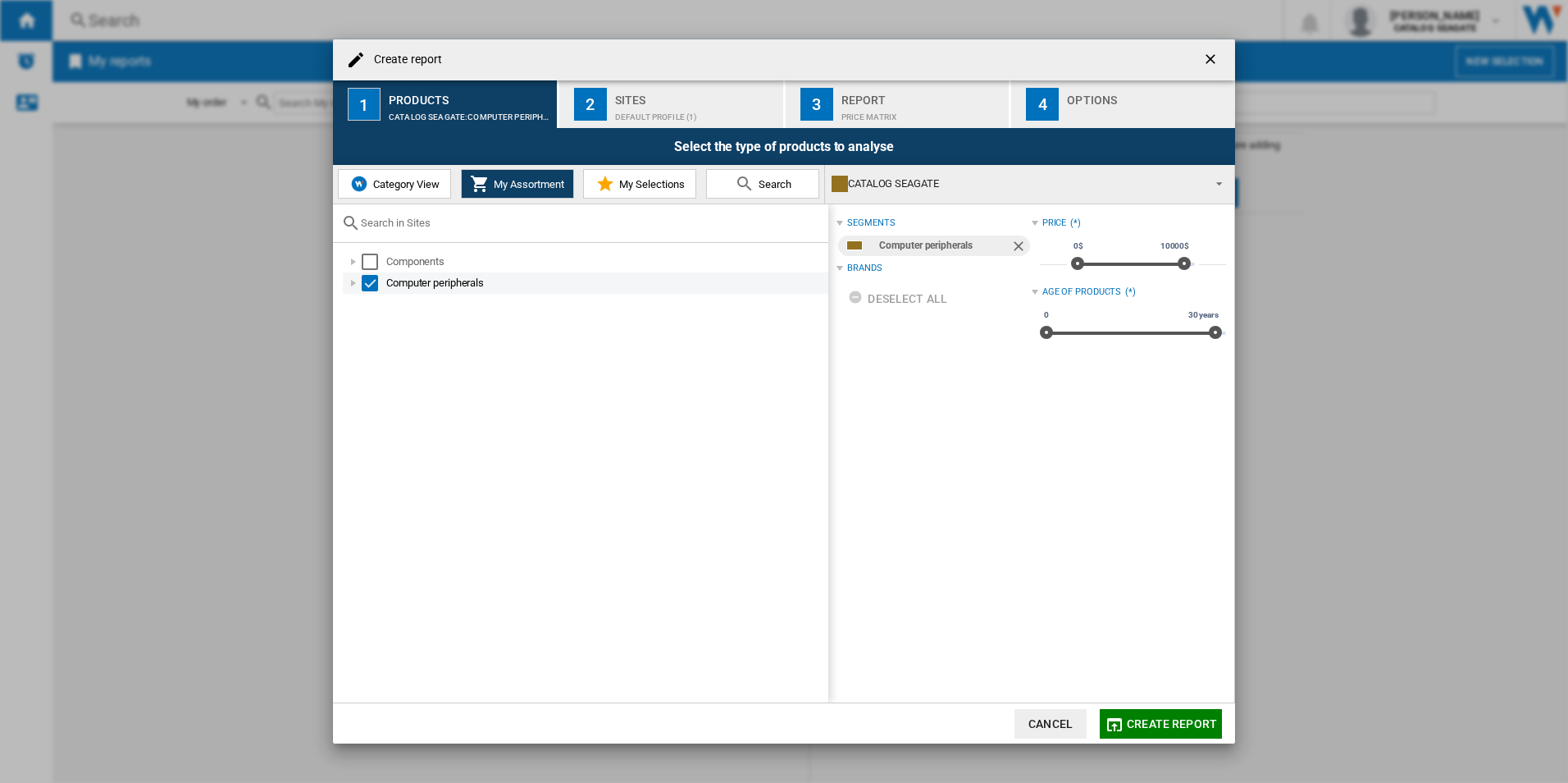
click at [355, 279] on div at bounding box center [354, 283] width 16 height 16
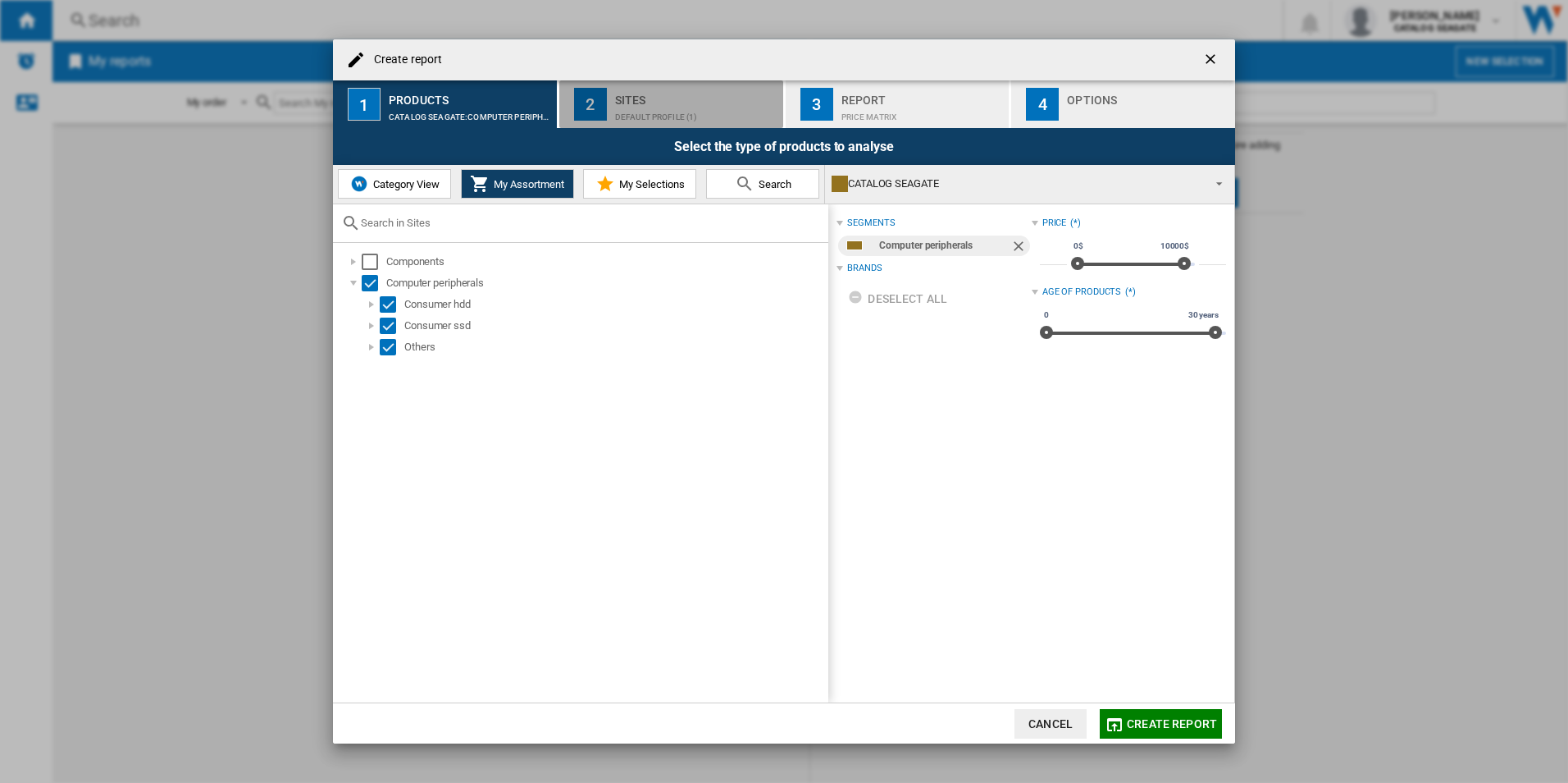
click at [659, 102] on div "Sites" at bounding box center [696, 95] width 161 height 17
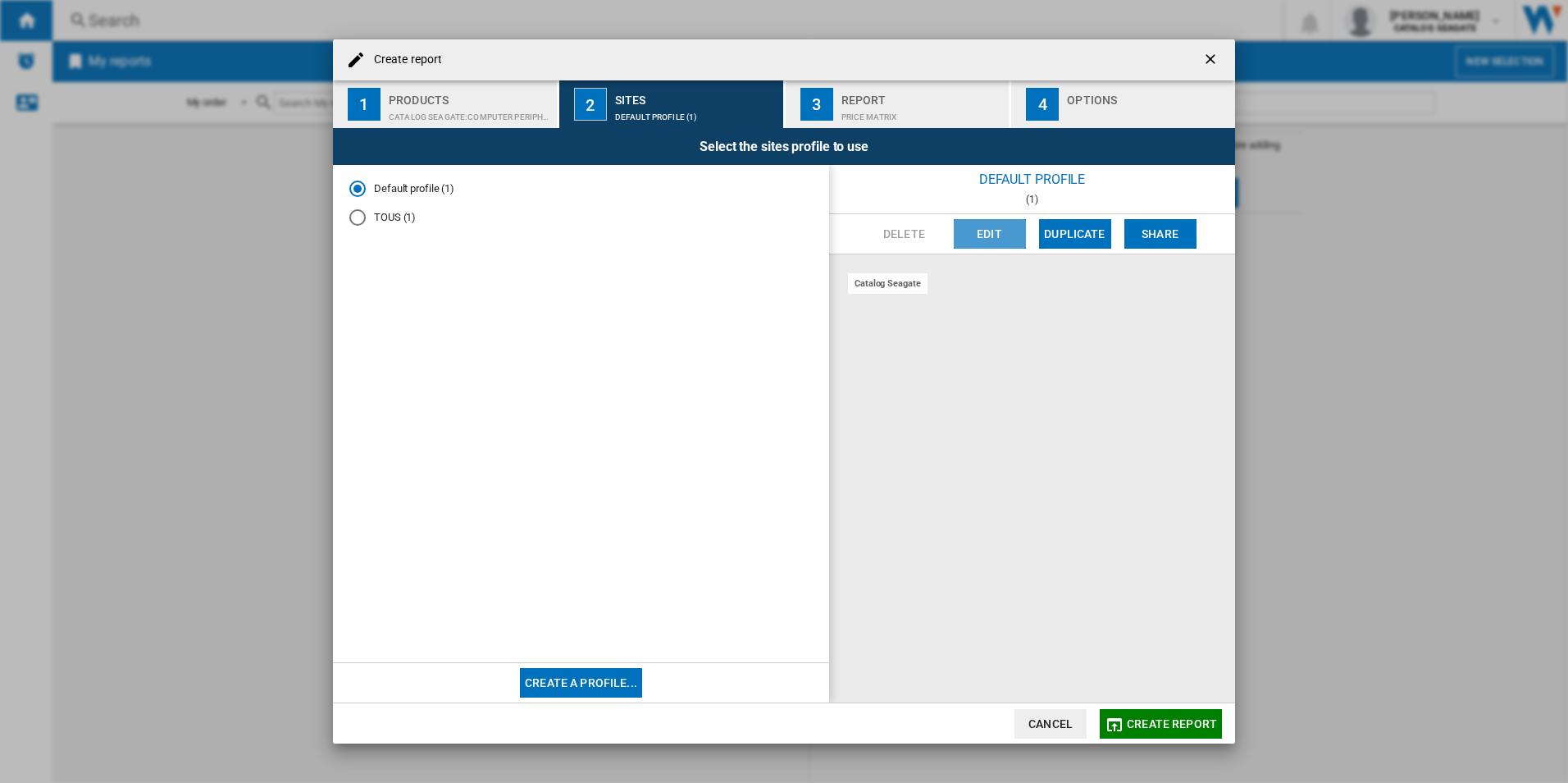
click at [993, 231] on button "Edit" at bounding box center [990, 233] width 73 height 30
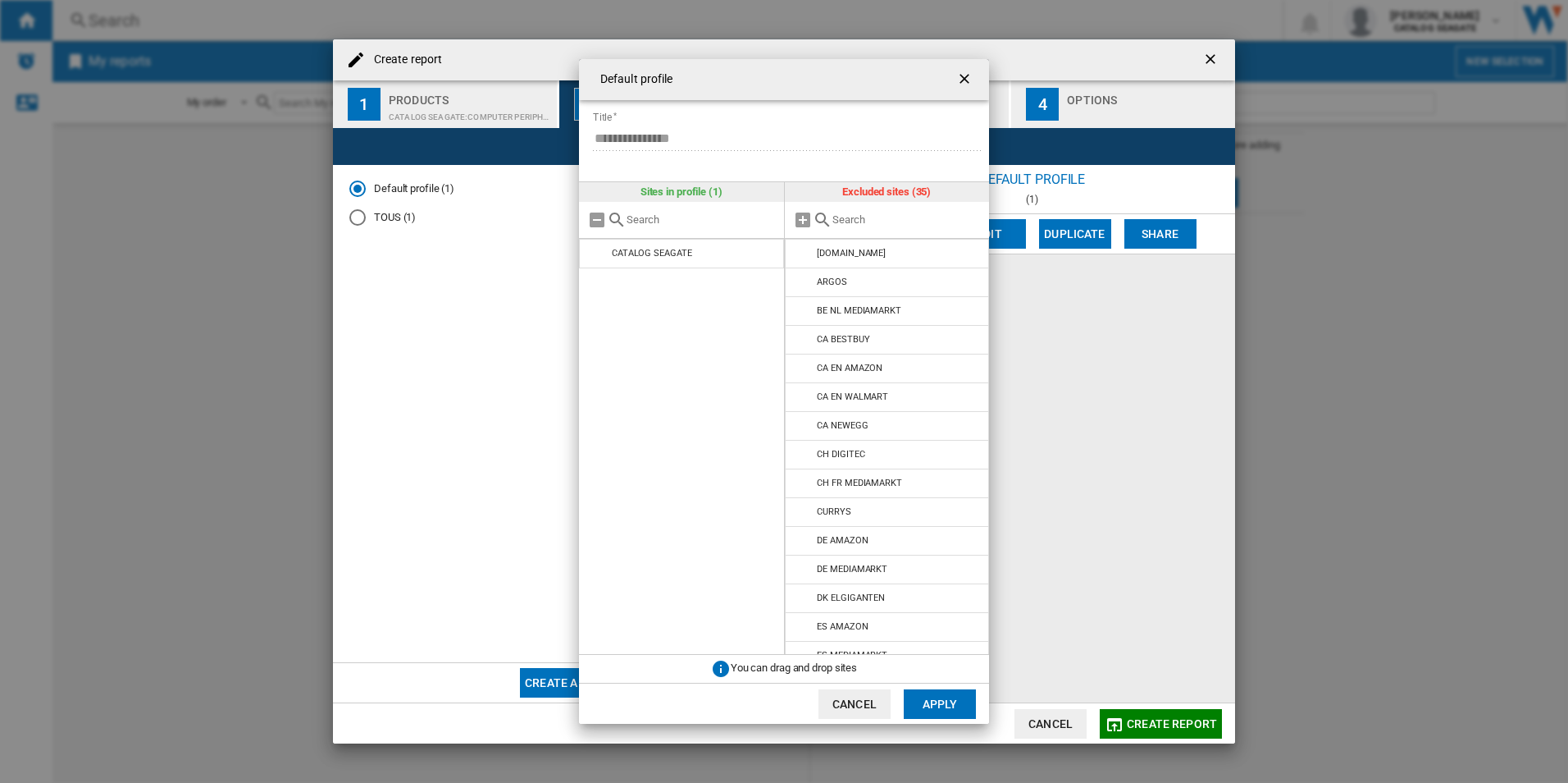
click at [892, 227] on div at bounding box center [887, 220] width 205 height 37
click at [834, 218] on input "text" at bounding box center [907, 220] width 150 height 13
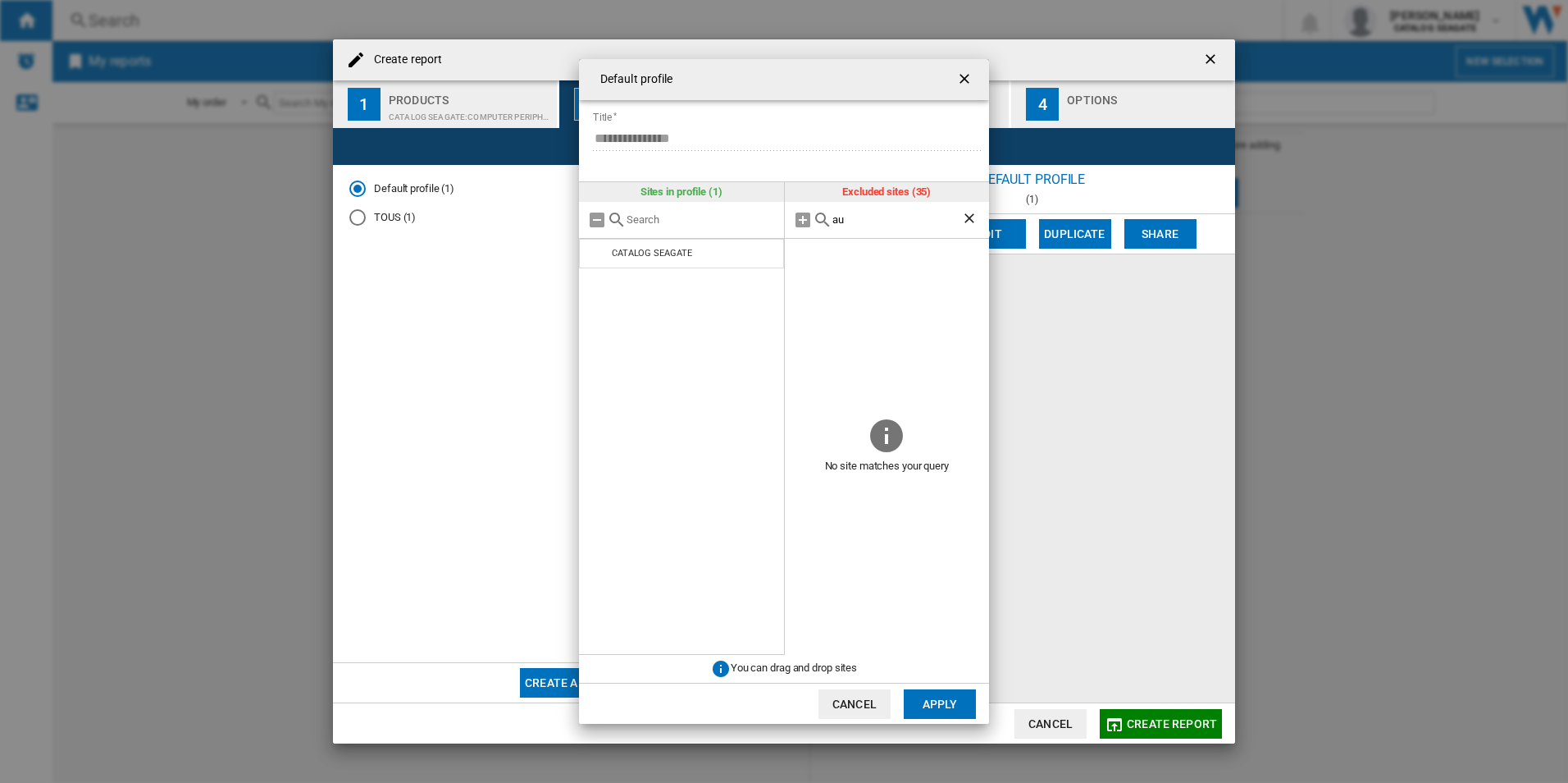
type input "a"
type input "j"
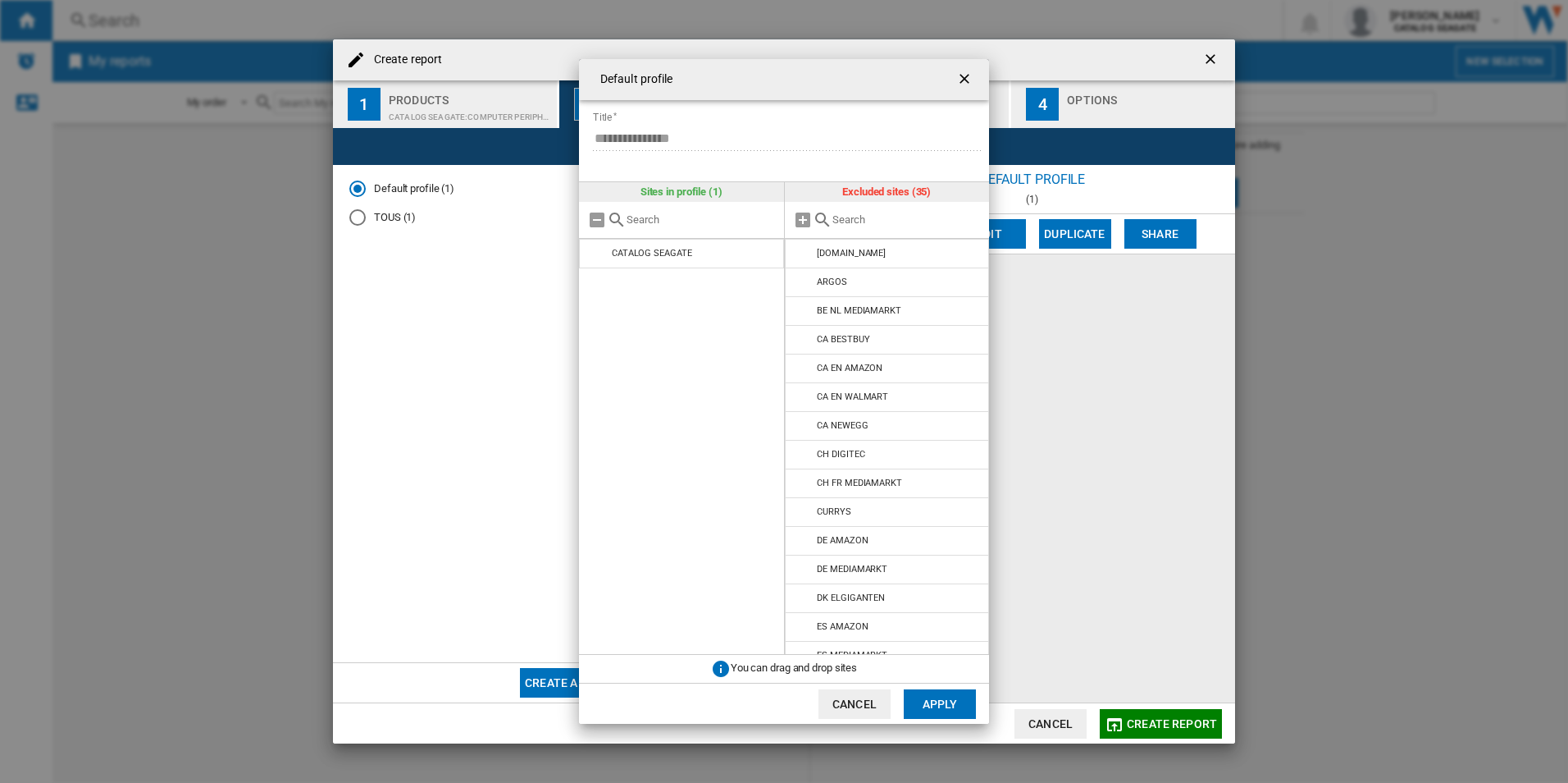
type input "j"
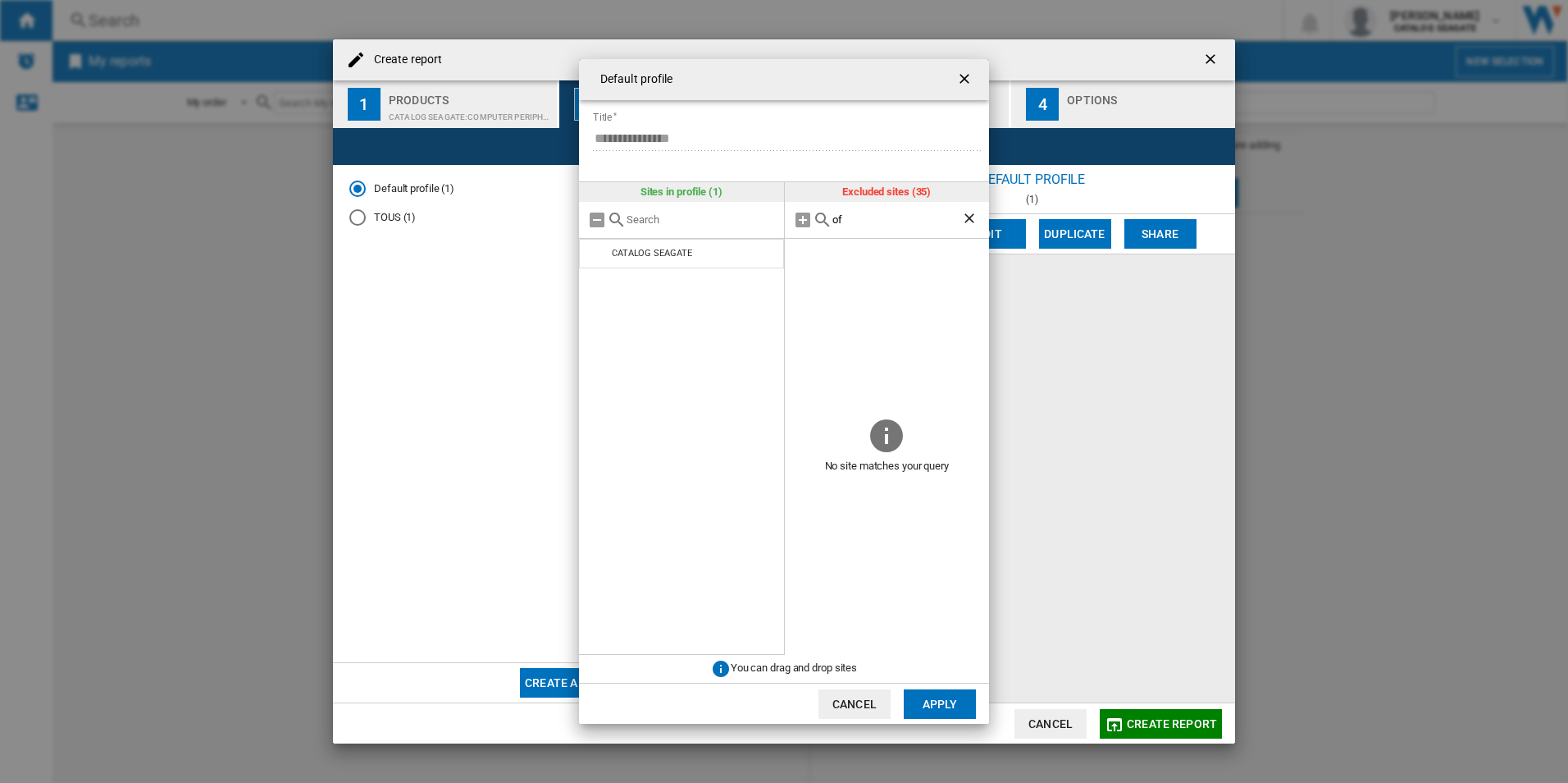
type input "o"
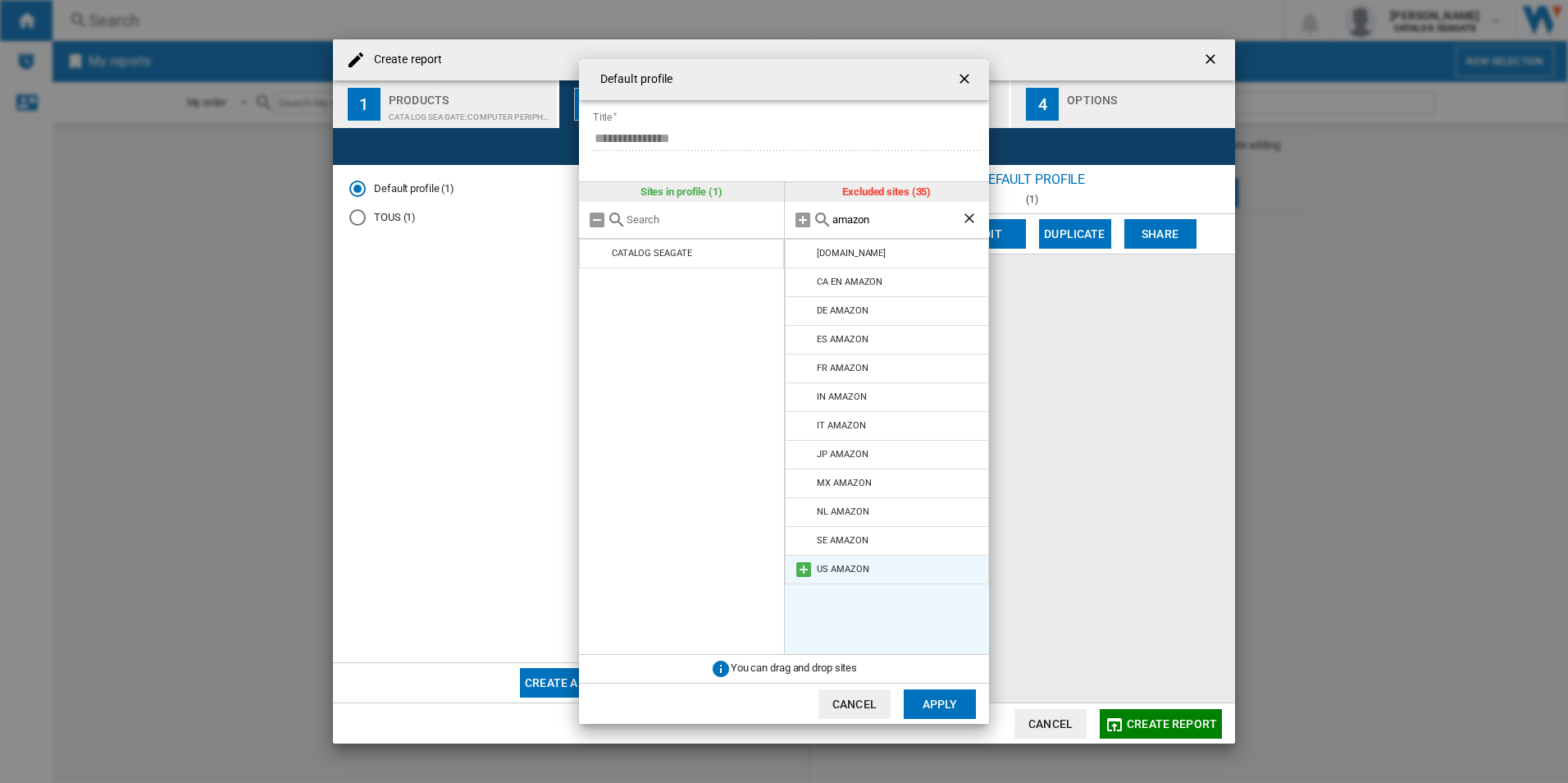
type input "amazon"
click at [870, 569] on li "US AMAZON" at bounding box center [887, 569] width 205 height 30
click at [803, 569] on md-icon at bounding box center [803, 570] width 20 height 20
click at [967, 220] on ng-md-icon "Clear search" at bounding box center [971, 220] width 20 height 20
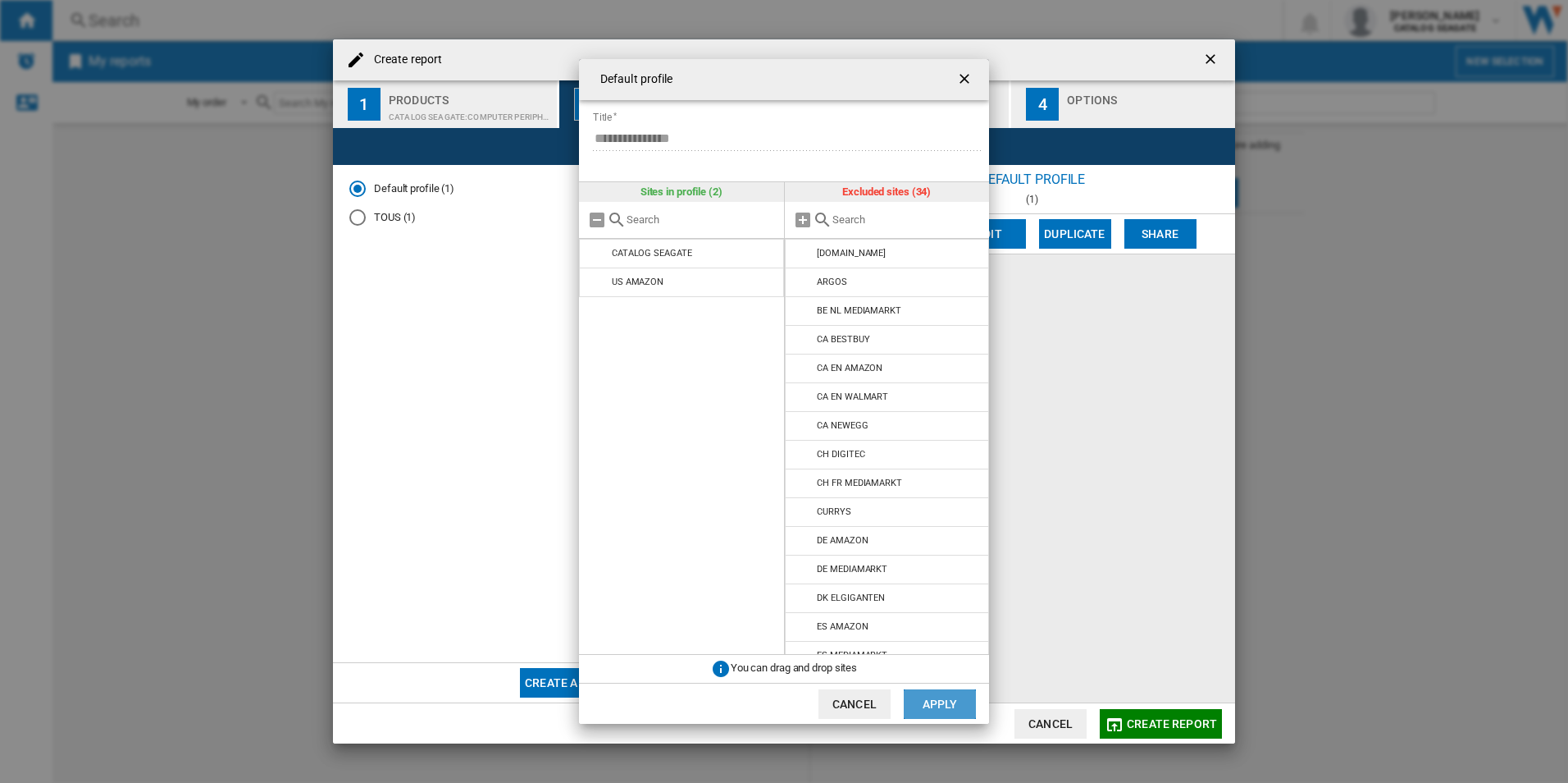
click at [945, 703] on button "Apply" at bounding box center [940, 704] width 73 height 30
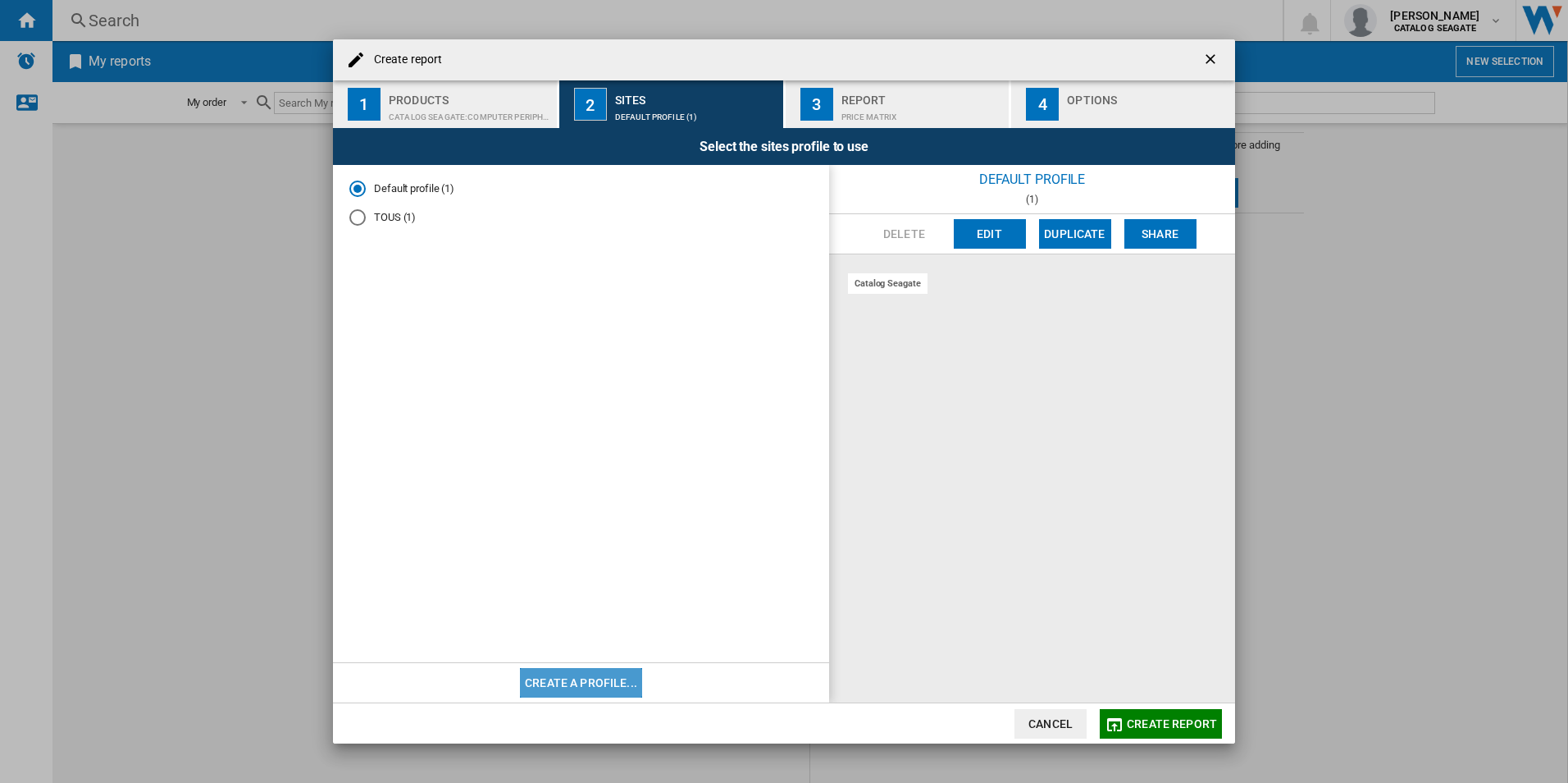
click at [582, 678] on button "Create a profile..." at bounding box center [580, 682] width 122 height 30
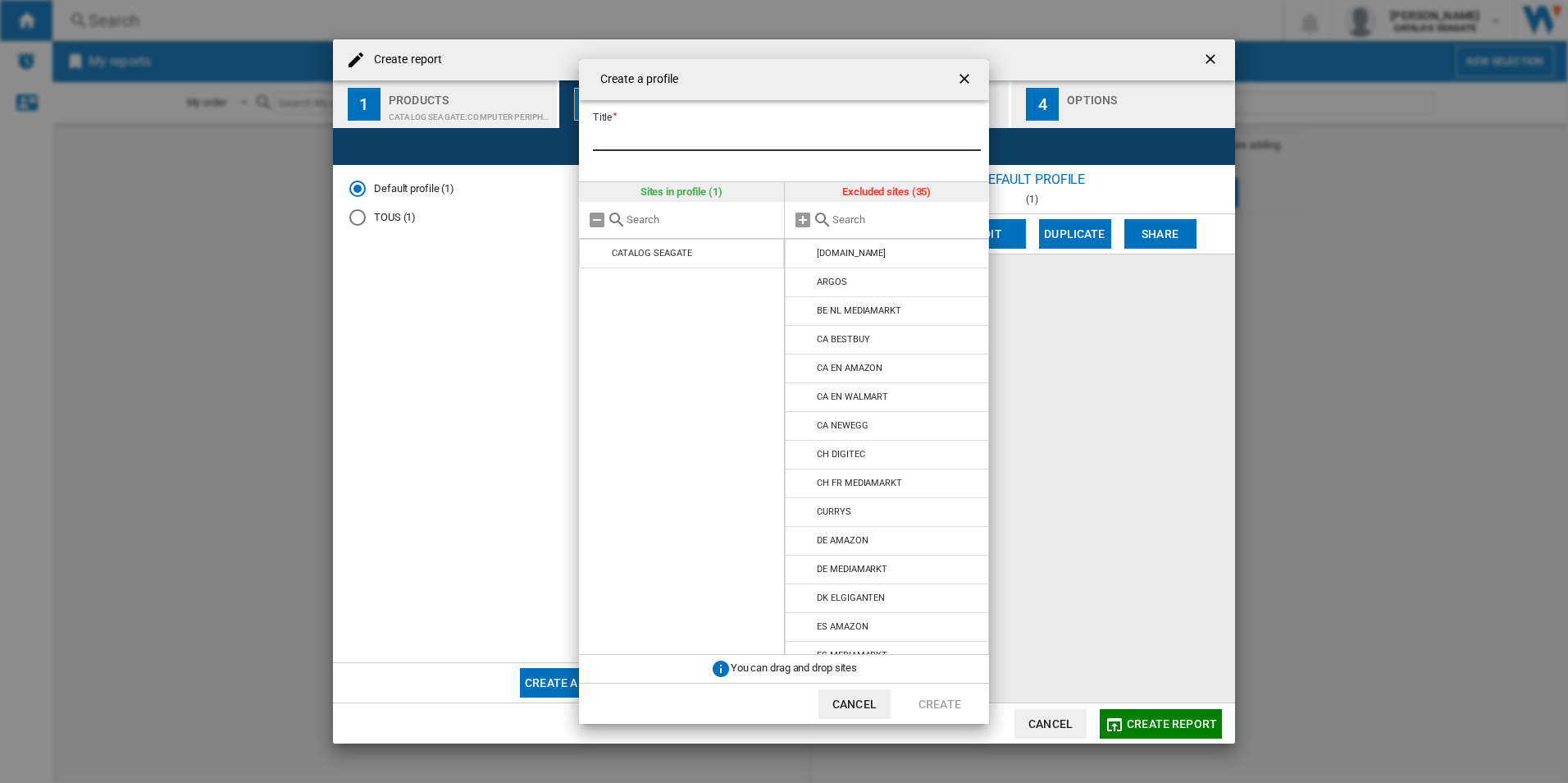
click at [638, 134] on input "Title" at bounding box center [787, 138] width 388 height 24
click at [642, 127] on input "**" at bounding box center [787, 138] width 388 height 24
click at [642, 133] on input "**" at bounding box center [787, 138] width 388 height 24
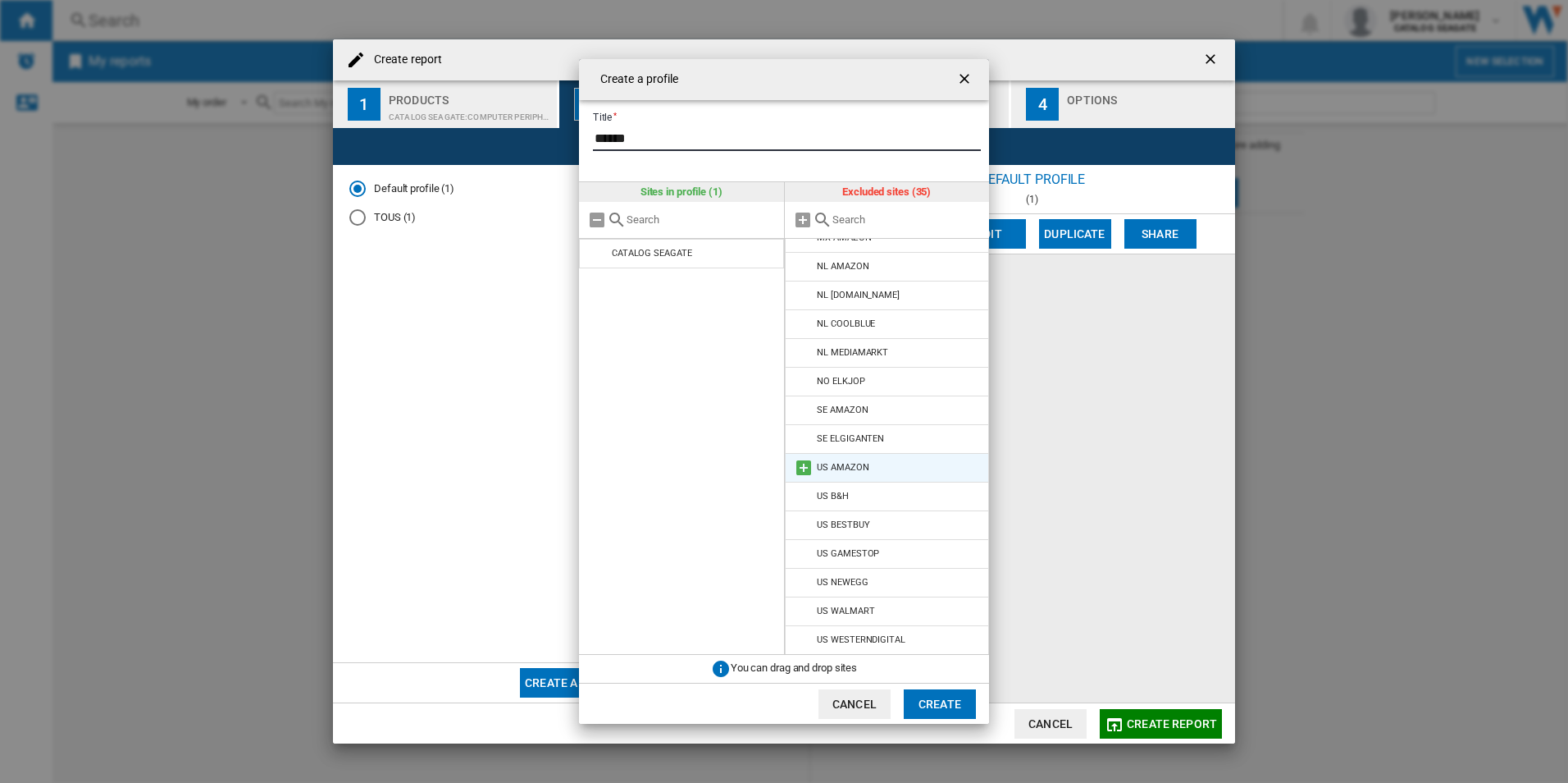
type input "******"
click at [895, 470] on li "US AMAZON" at bounding box center [887, 467] width 205 height 30
click at [805, 467] on md-icon "{{::title}} {{::getI18NText('BUTTONS.CANCEL')}} ..." at bounding box center [803, 468] width 20 height 20
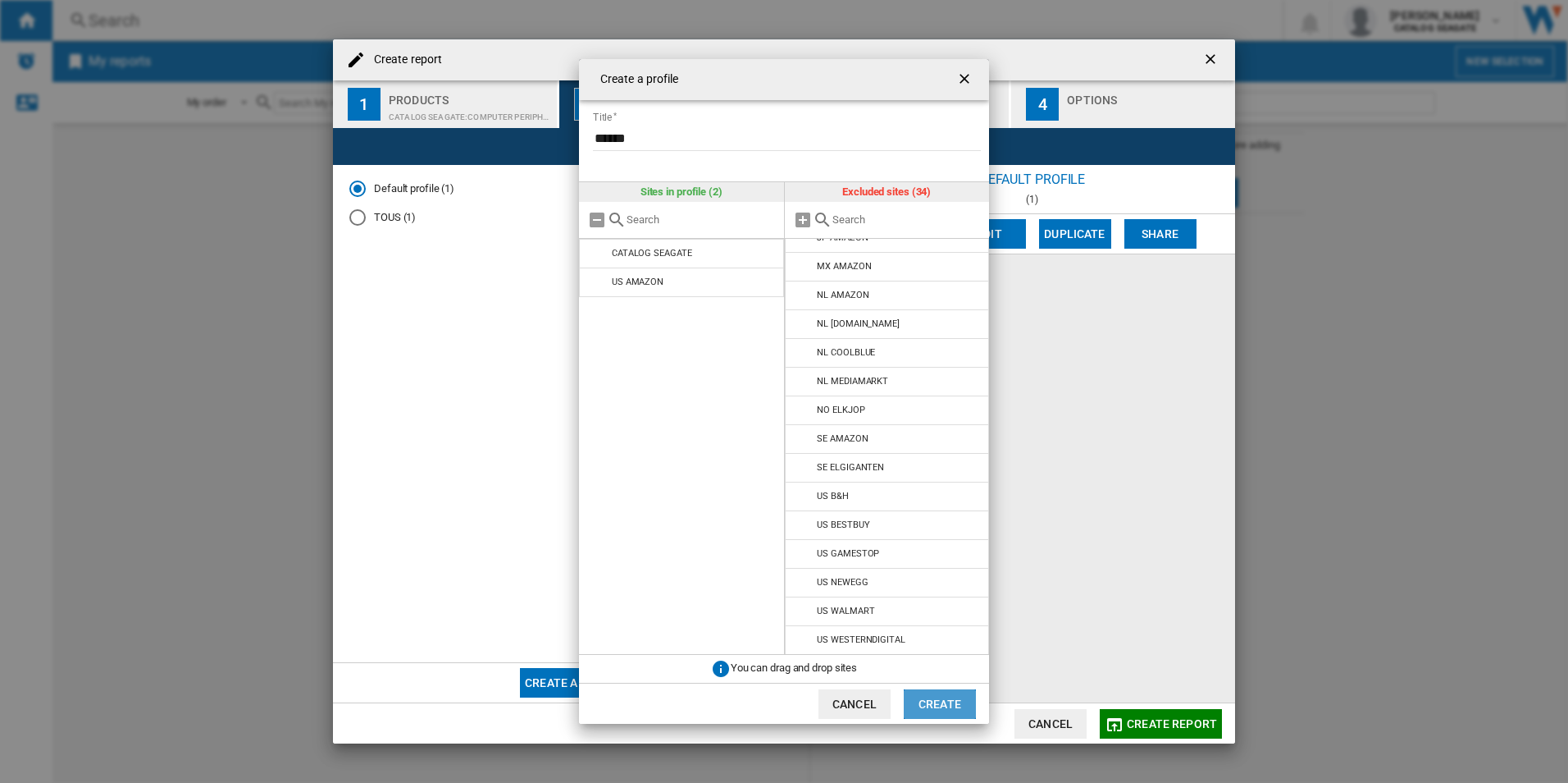
click at [945, 699] on button "Create" at bounding box center [940, 704] width 73 height 30
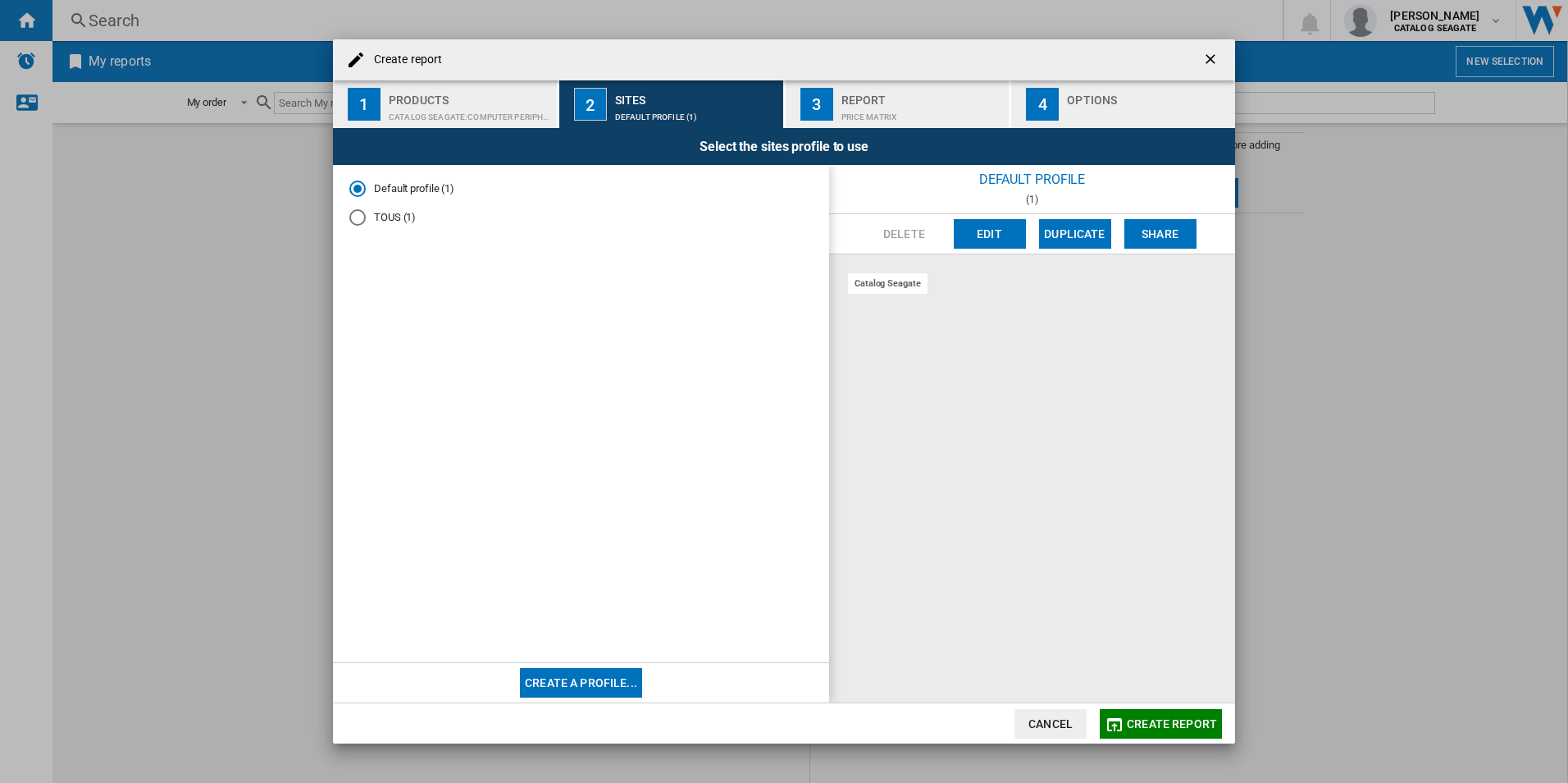
click at [875, 104] on div "Price Matrix" at bounding box center [922, 113] width 161 height 17
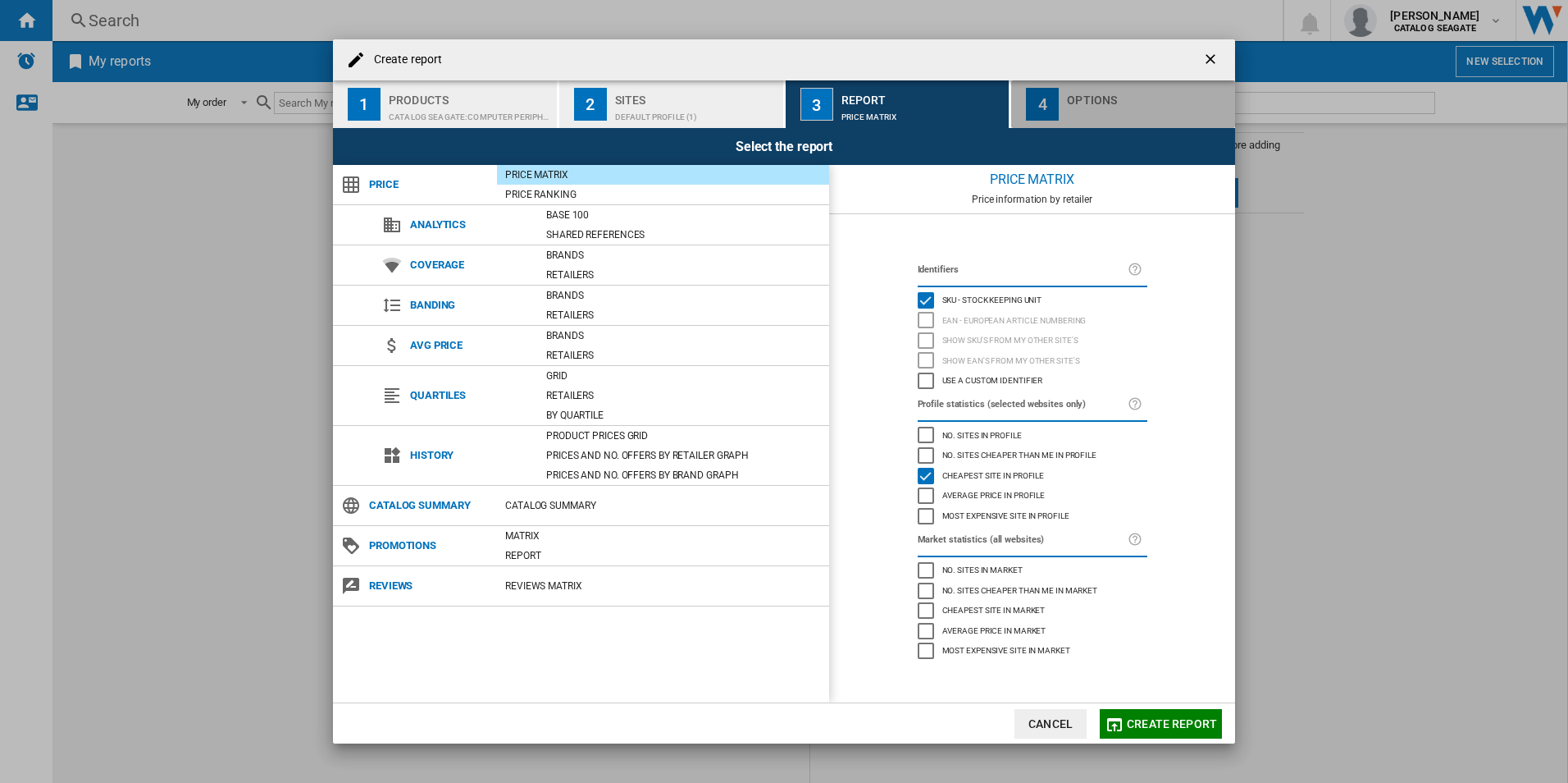
click at [1121, 102] on div "Options" at bounding box center [1147, 95] width 161 height 17
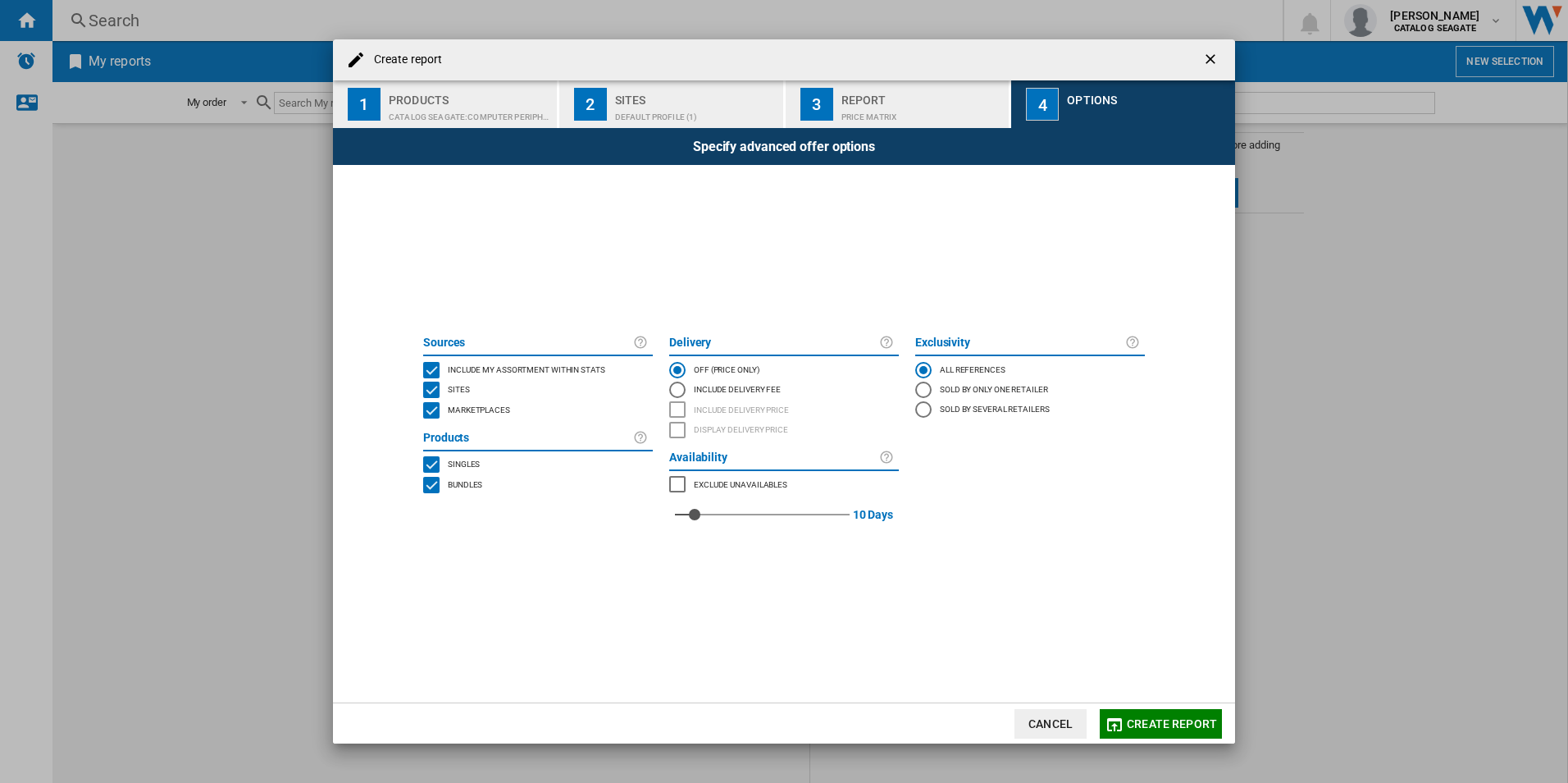
click at [1173, 724] on span "Create report" at bounding box center [1171, 723] width 90 height 13
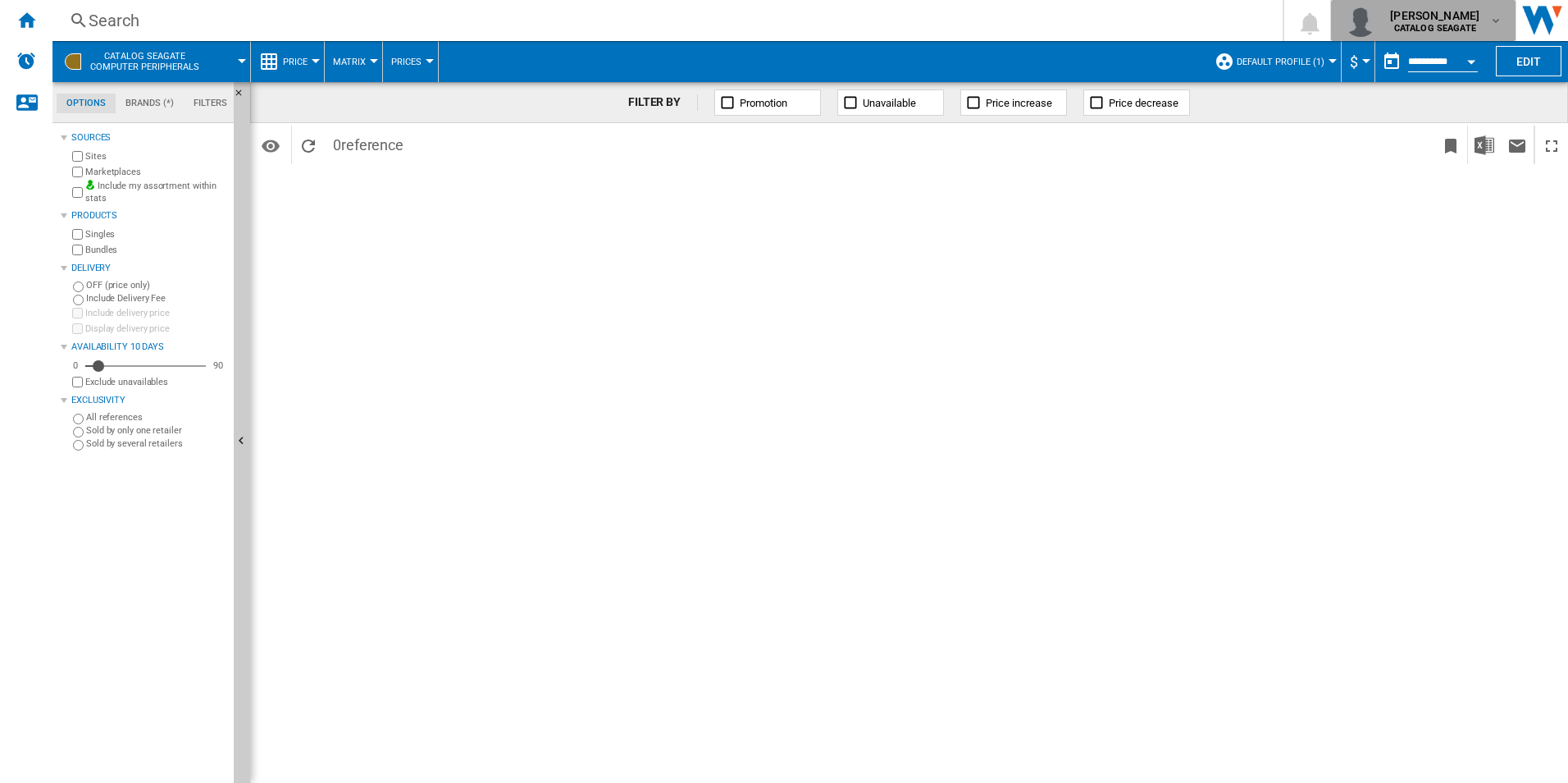
click at [1456, 27] on b "CATALOG SEAGATE" at bounding box center [1435, 28] width 82 height 11
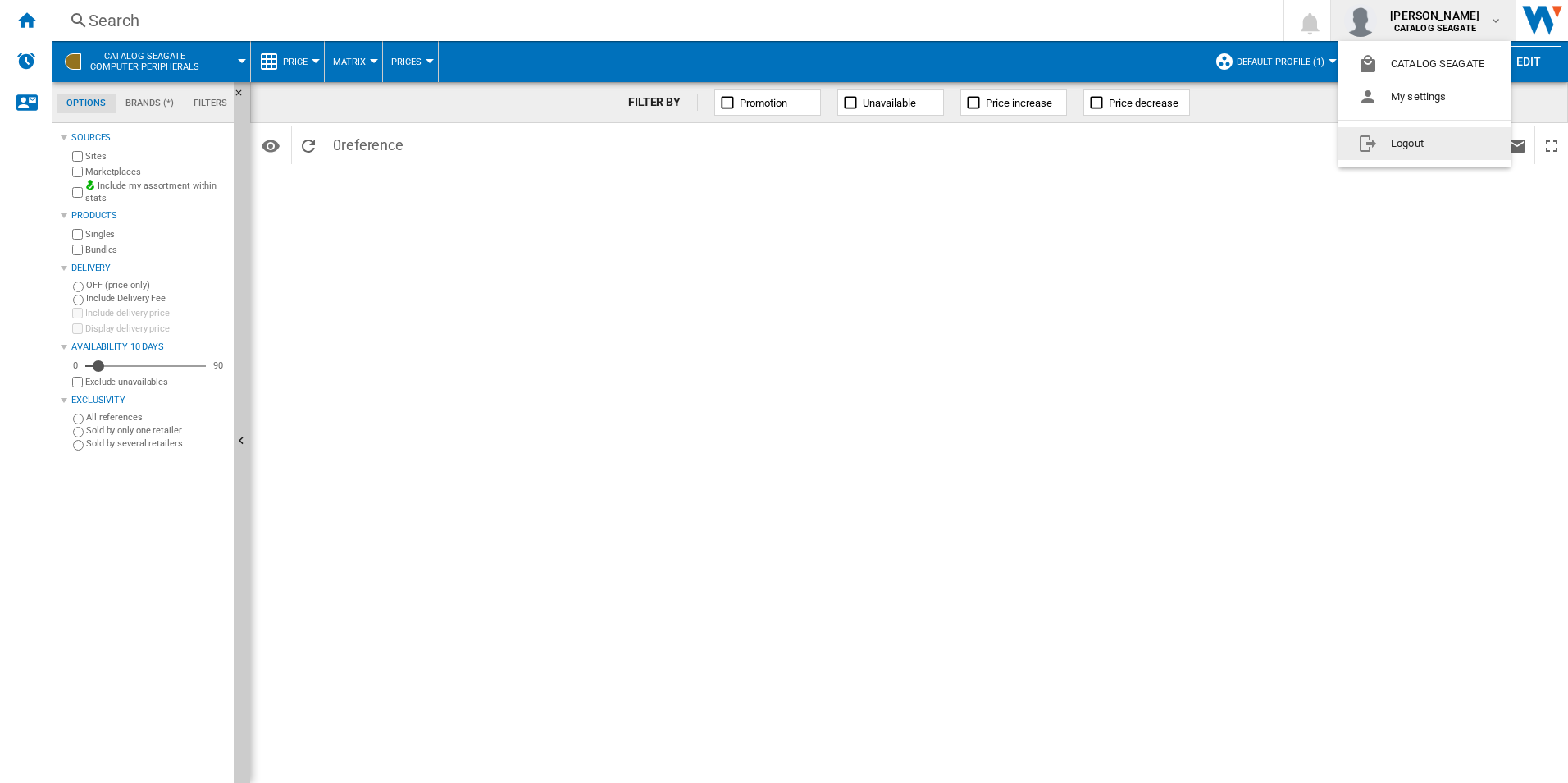
click at [1332, 369] on md-backdrop at bounding box center [784, 391] width 1568 height 783
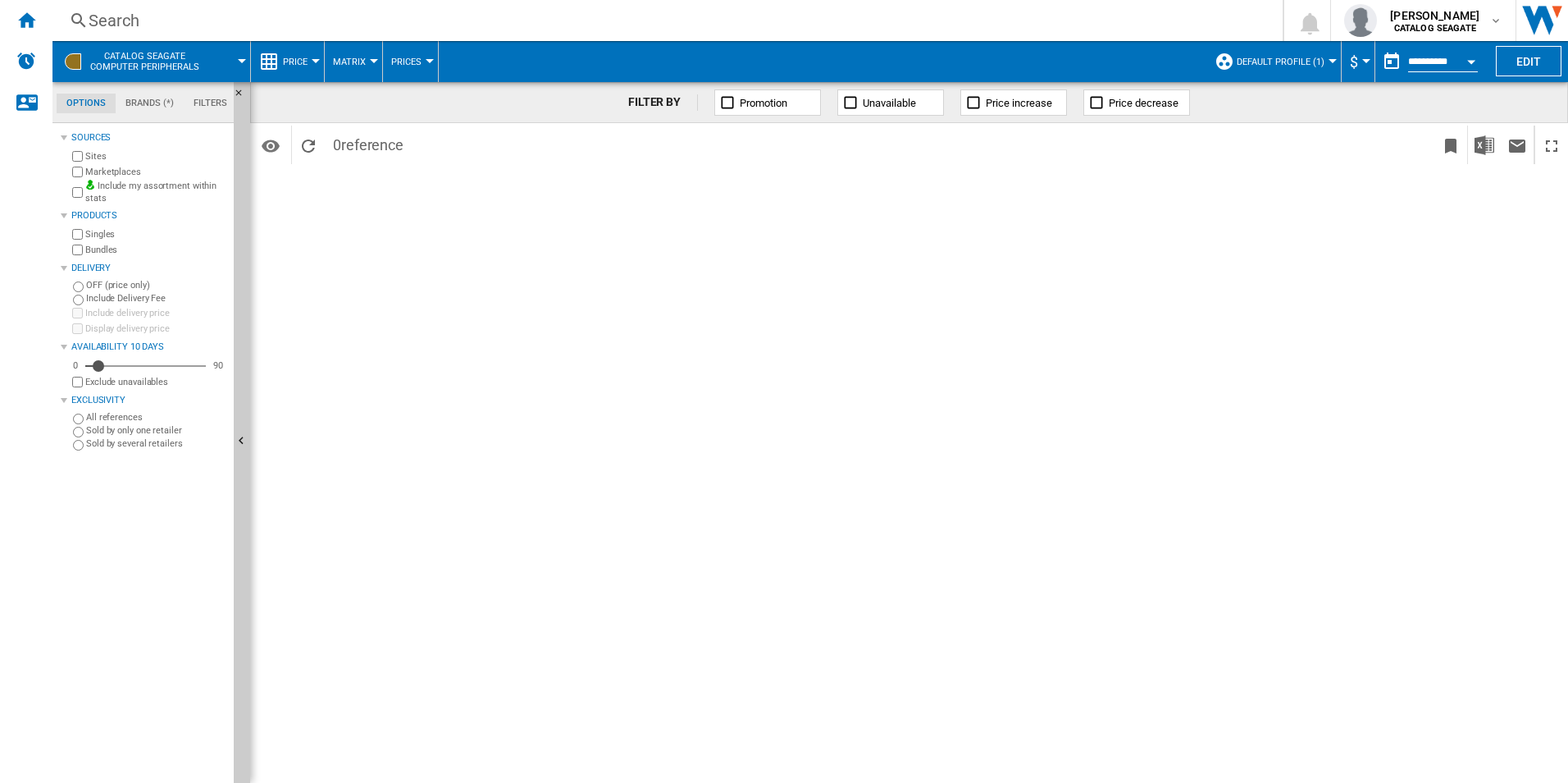
click at [136, 60] on span "CATALOG SEAGATE Computer peripherals" at bounding box center [144, 62] width 109 height 22
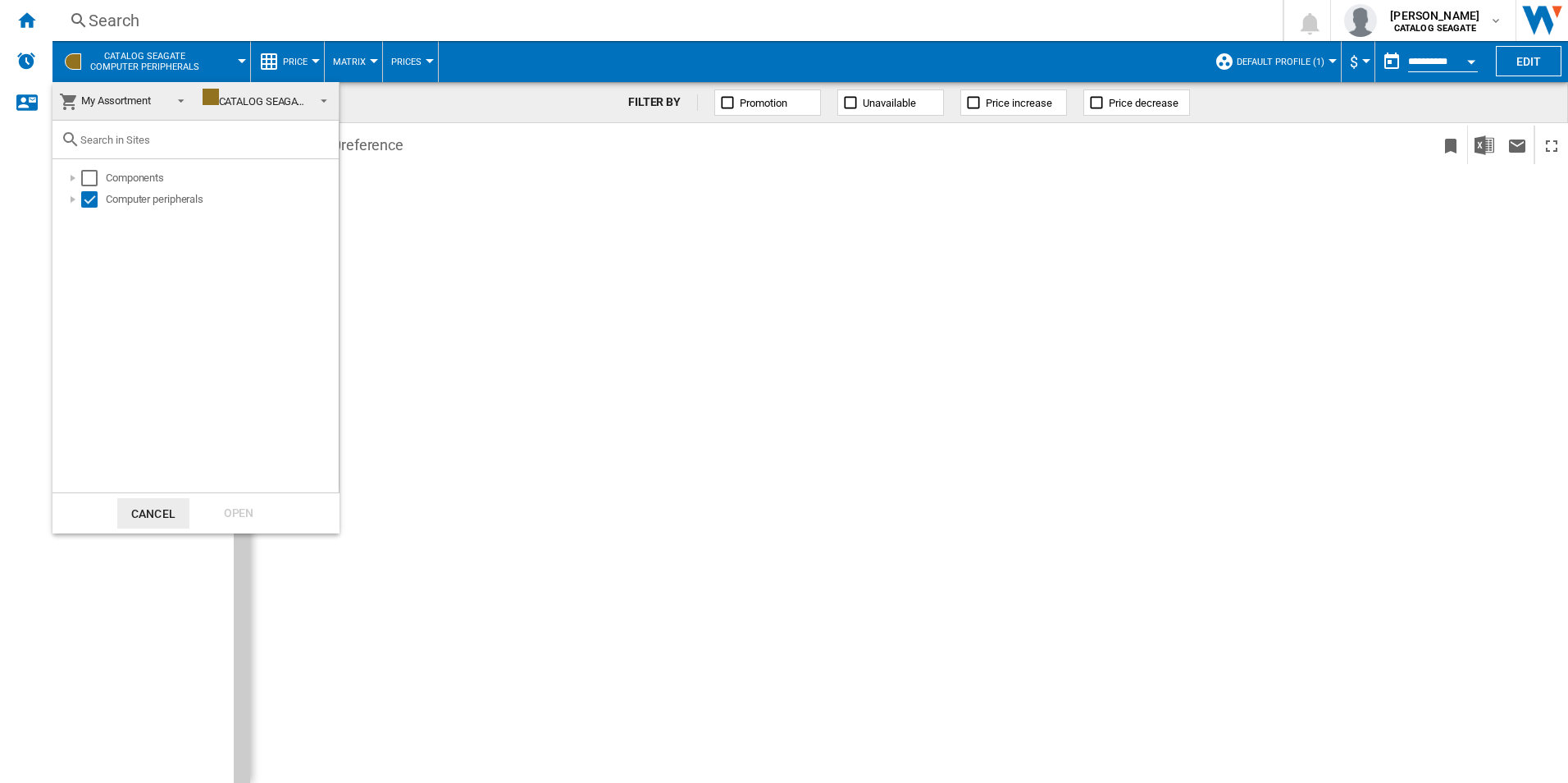
click at [107, 103] on span "My Assortment" at bounding box center [116, 101] width 70 height 13
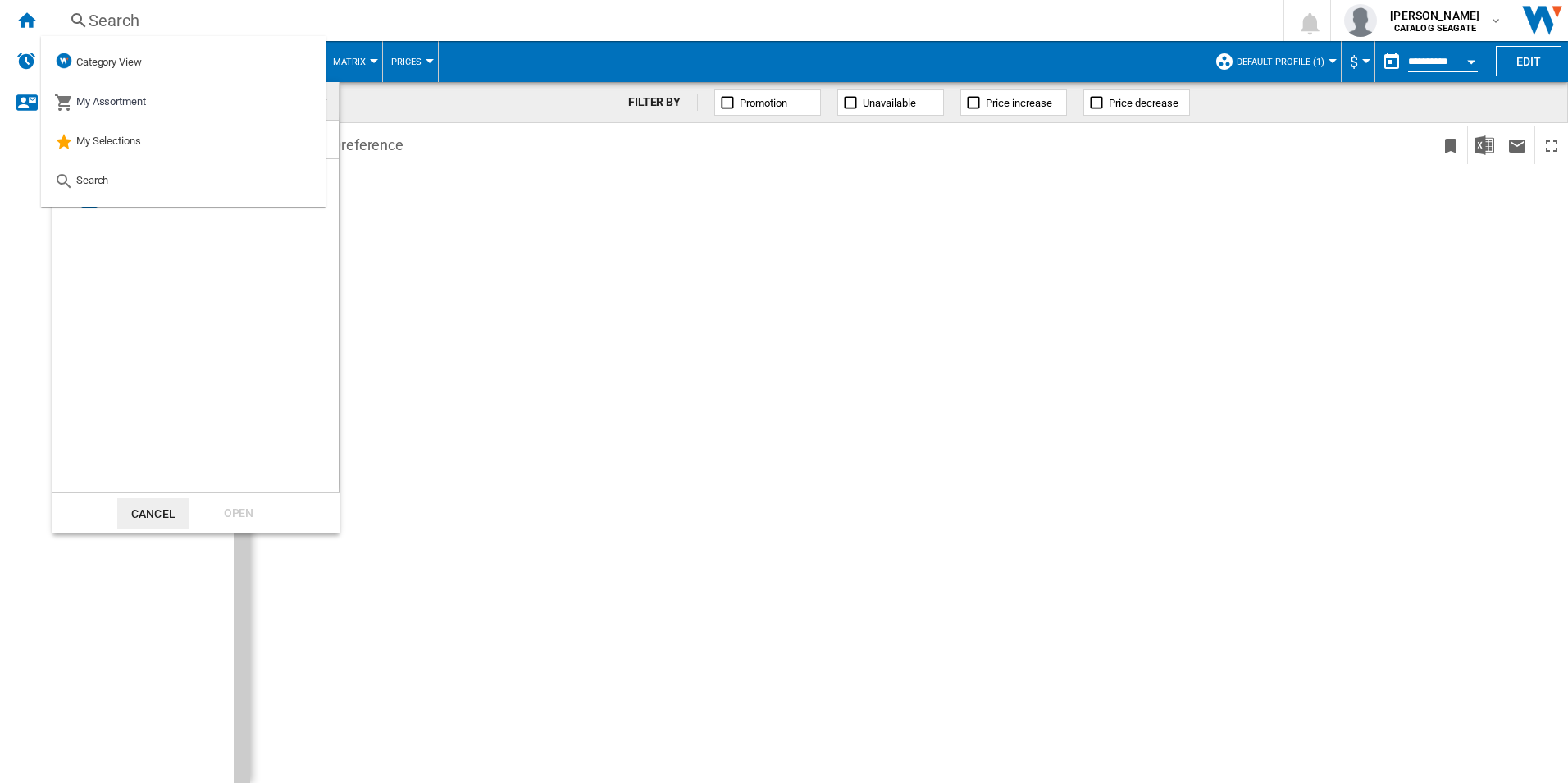
drag, startPoint x: 478, startPoint y: 262, endPoint x: 388, endPoint y: 167, distance: 130.9
click at [478, 261] on md-backdrop at bounding box center [784, 391] width 1568 height 783
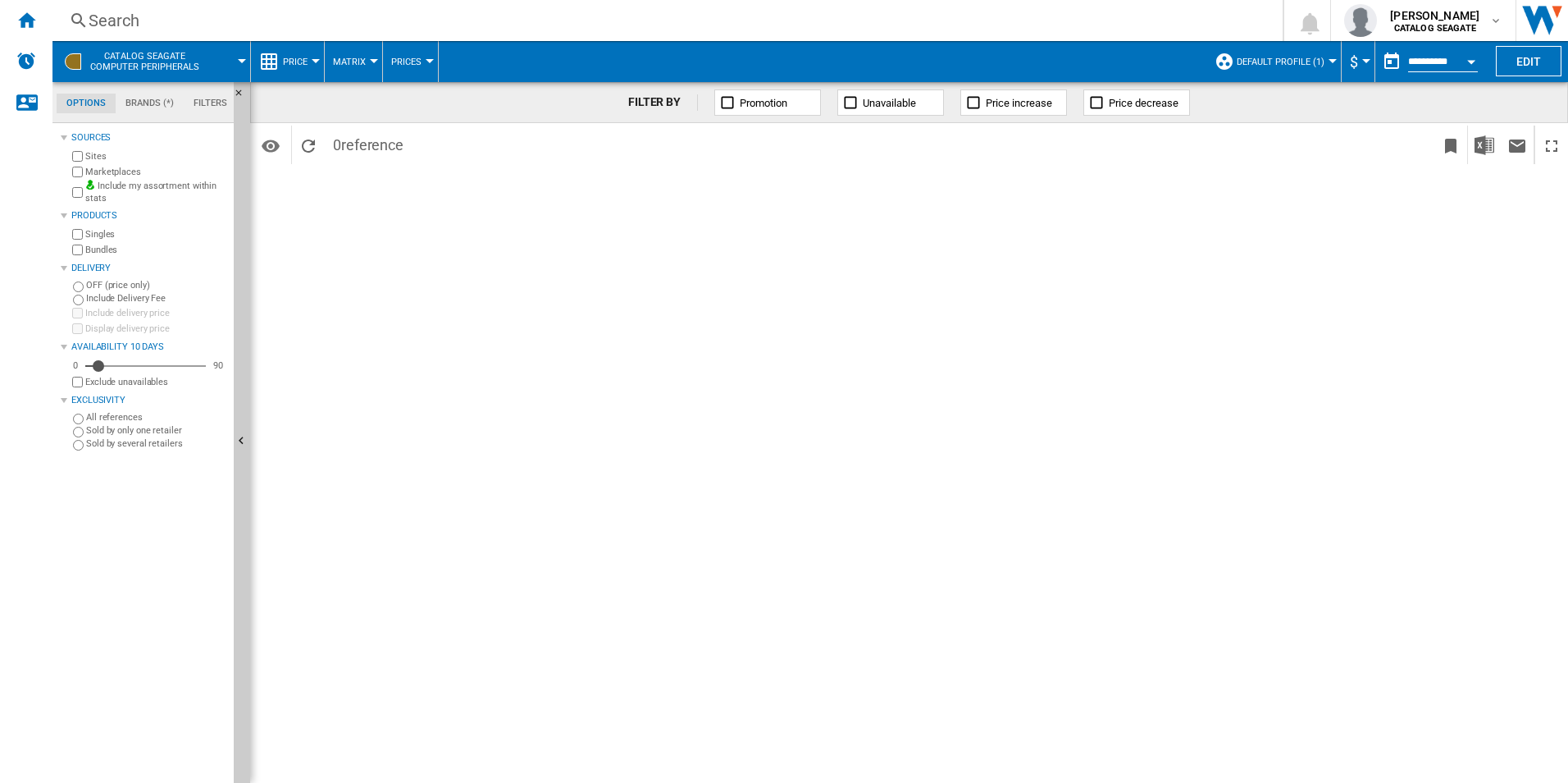
click at [146, 62] on span "CATALOG SEAGATE Computer peripherals" at bounding box center [144, 62] width 109 height 22
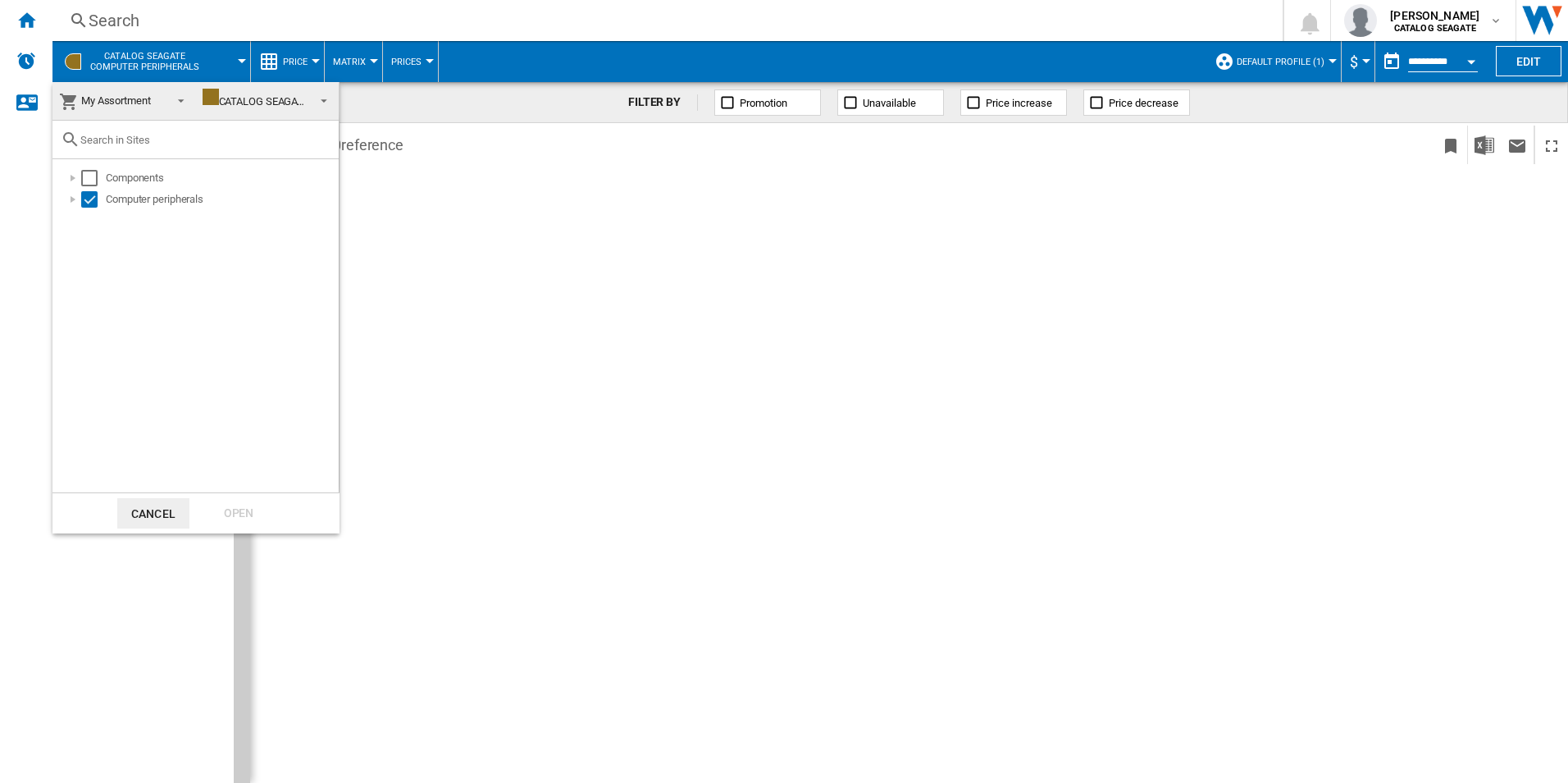
click at [266, 101] on div "CATALOG SEAGATE" at bounding box center [256, 102] width 107 height 13
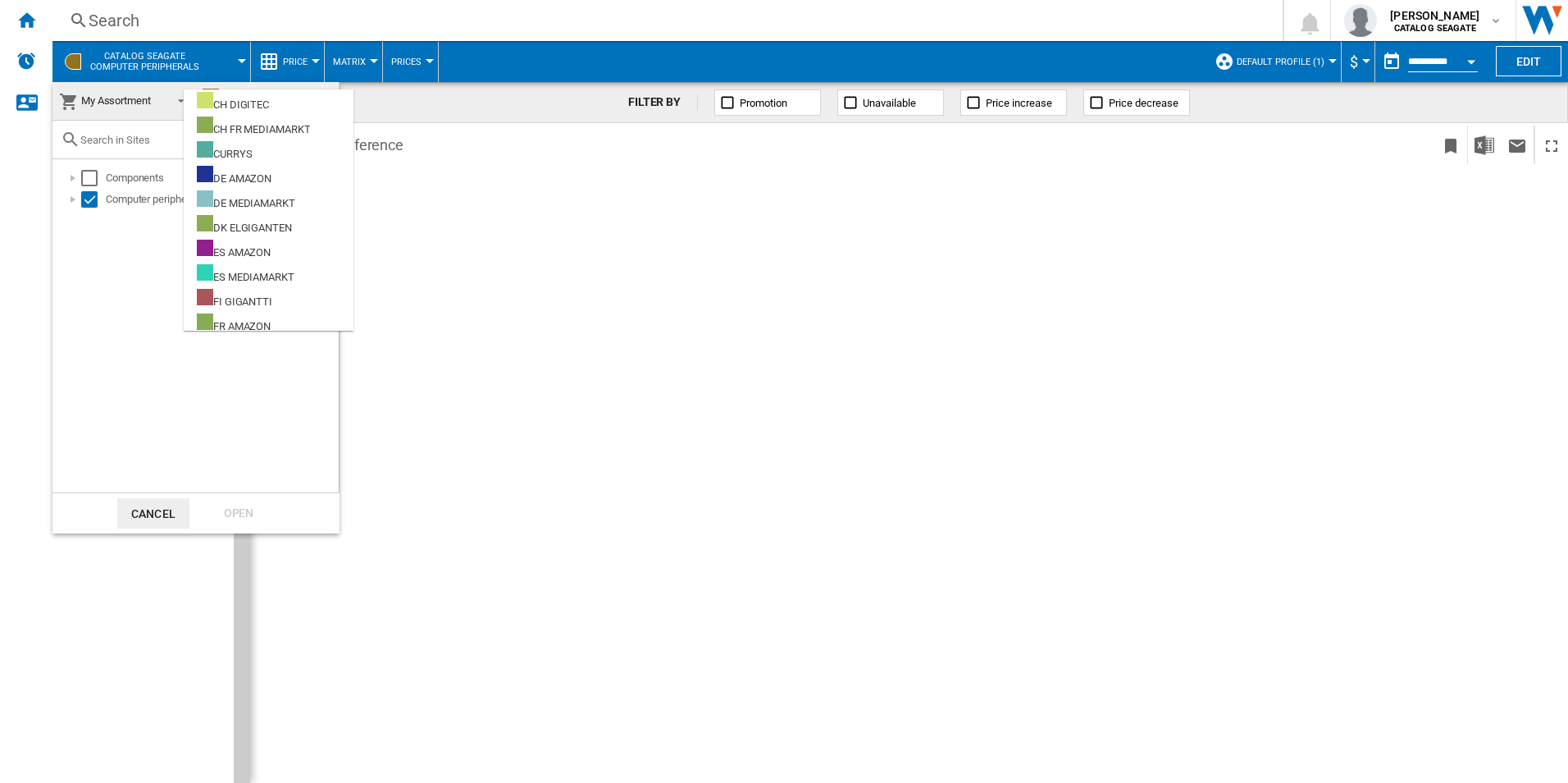
scroll to position [645, 0]
click at [467, 276] on md-backdrop at bounding box center [784, 391] width 1568 height 783
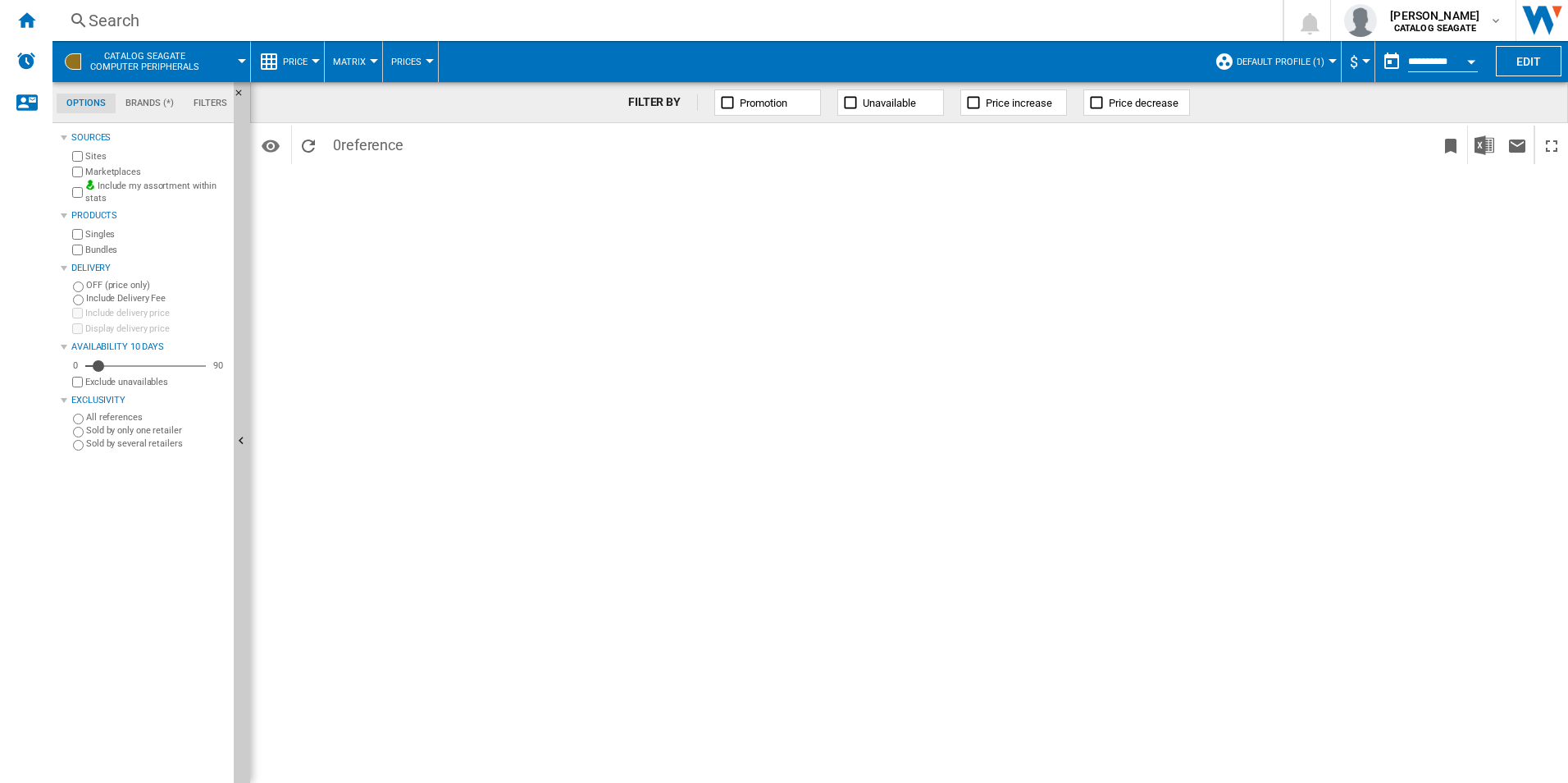
click at [1320, 56] on span "Default profile (1)" at bounding box center [1281, 62] width 88 height 11
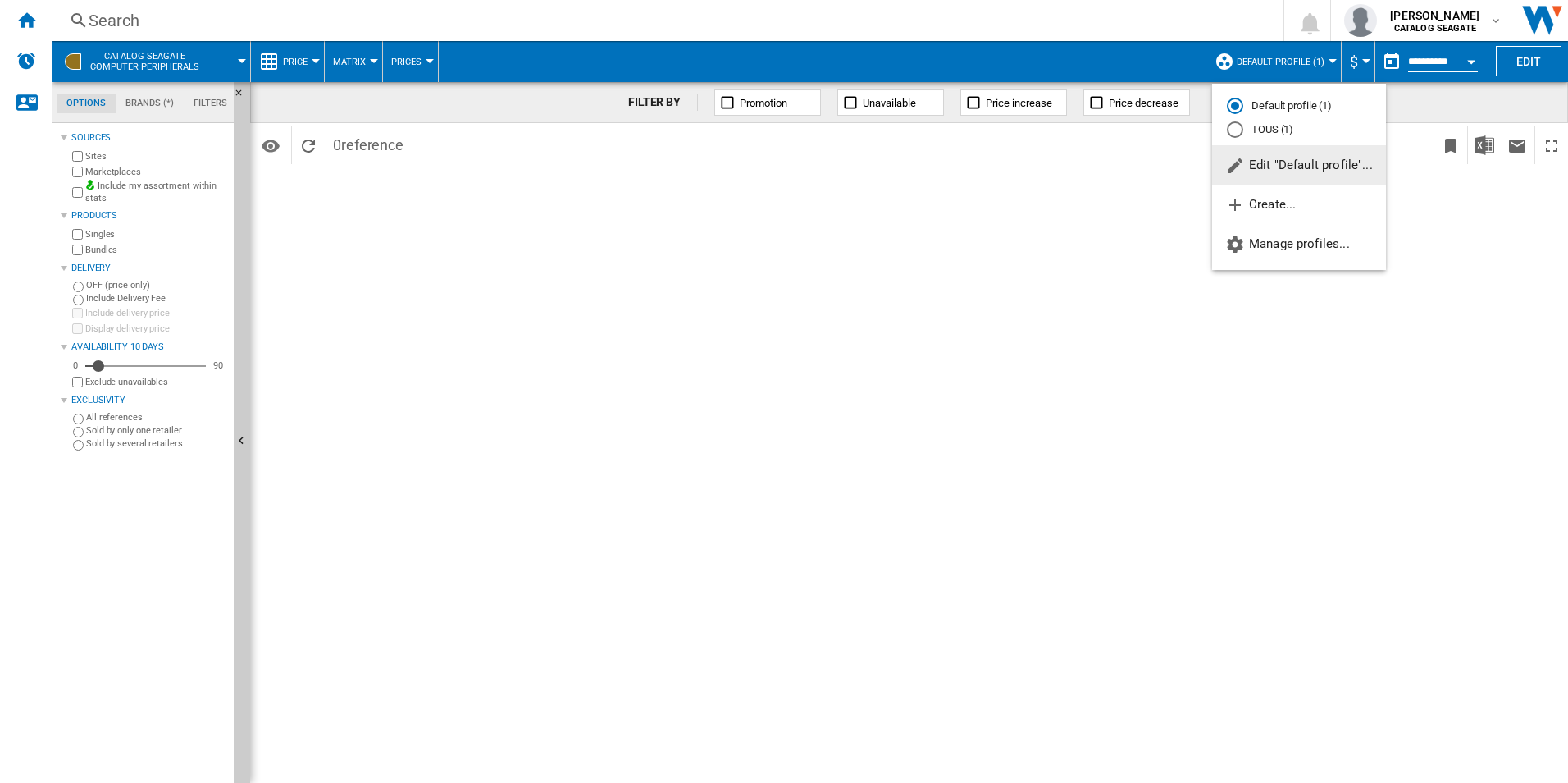
click at [1295, 161] on span "Edit "Default profile"..." at bounding box center [1299, 165] width 148 height 15
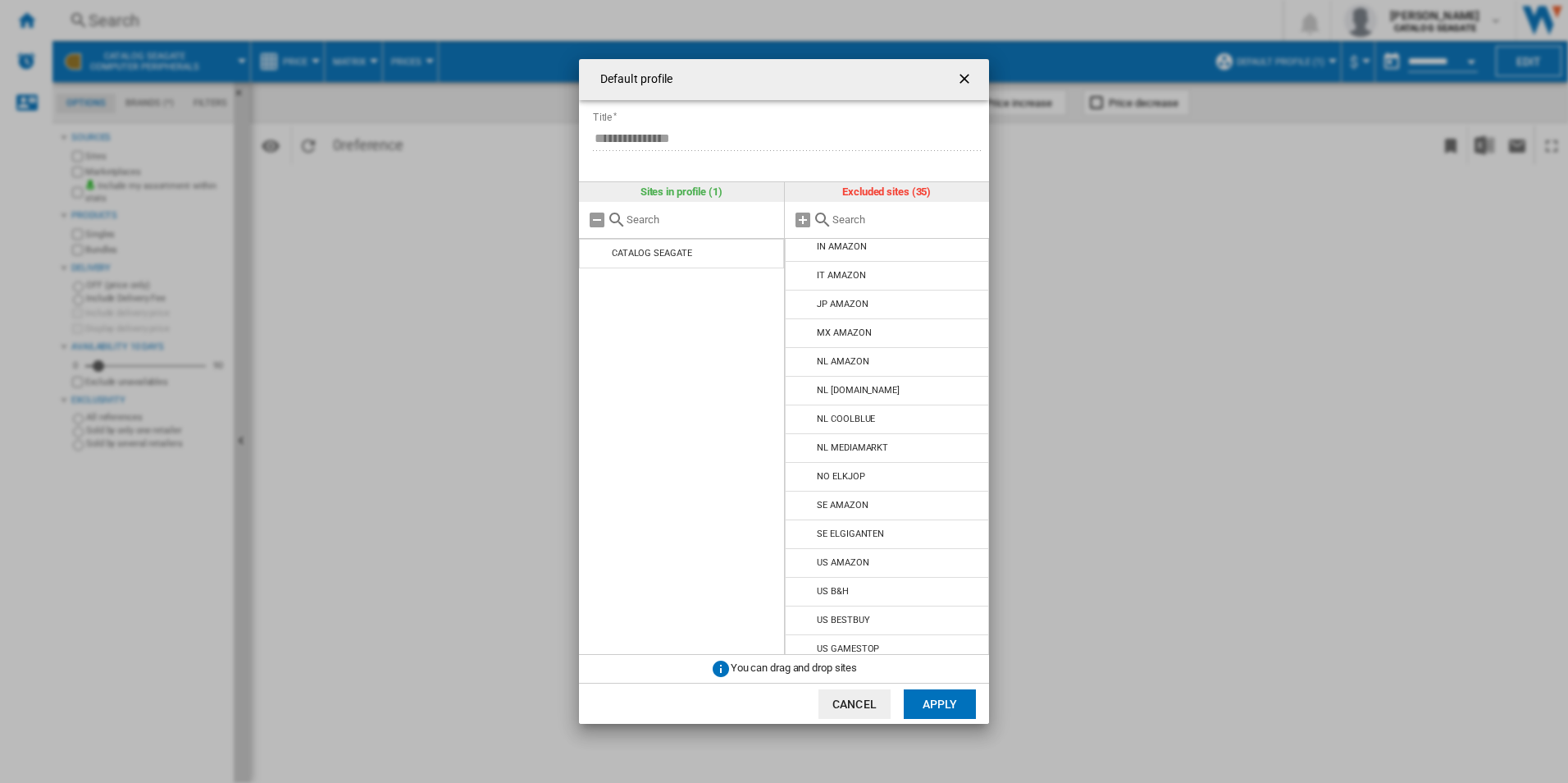
scroll to position [590, 0]
click at [835, 469] on div "US AMAZON" at bounding box center [842, 467] width 52 height 11
click at [802, 467] on md-icon "Default profile ..." at bounding box center [803, 468] width 20 height 20
click at [945, 698] on button "Apply" at bounding box center [940, 704] width 73 height 30
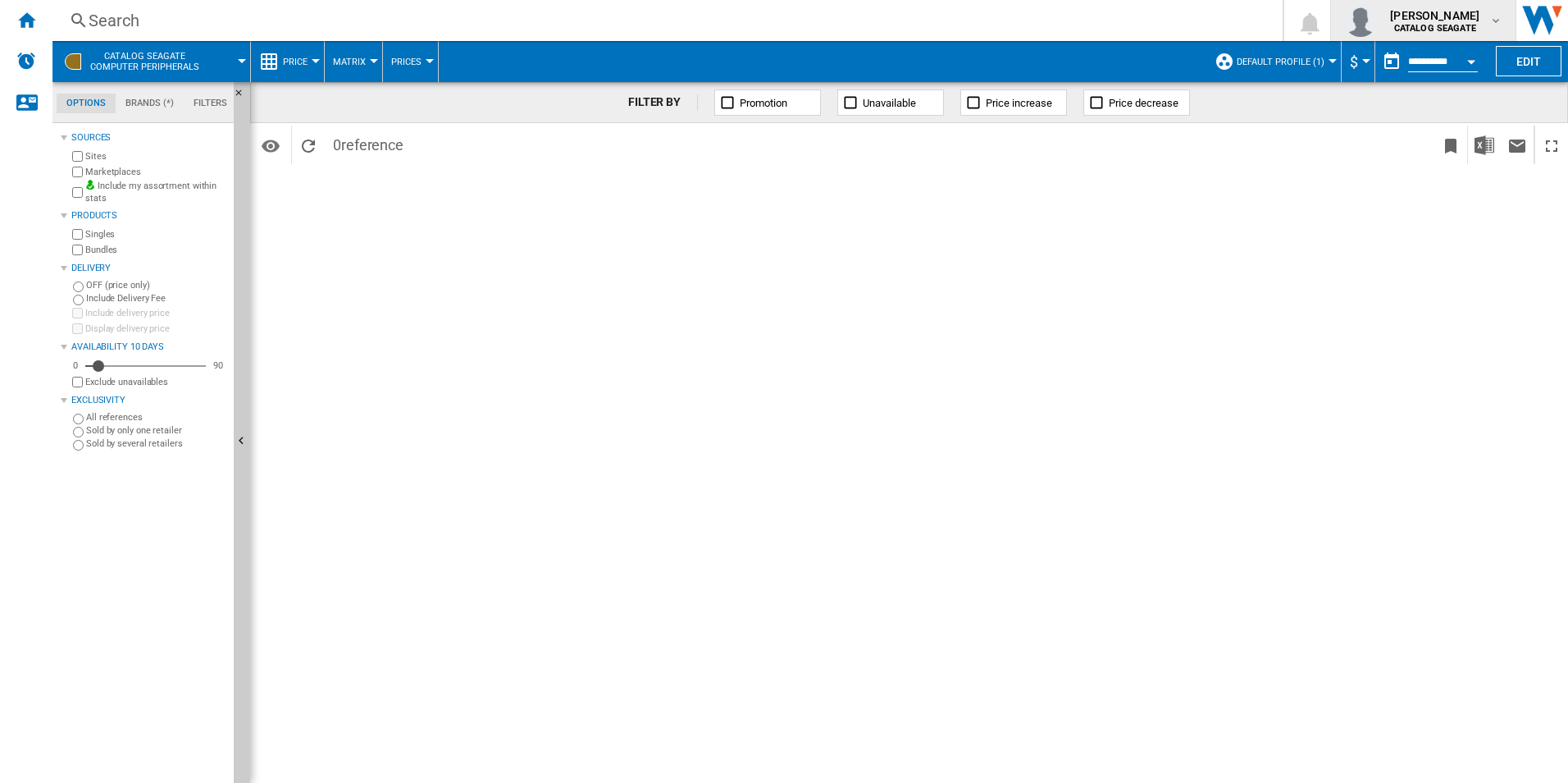
click at [1458, 22] on span "[PERSON_NAME]" at bounding box center [1435, 15] width 90 height 16
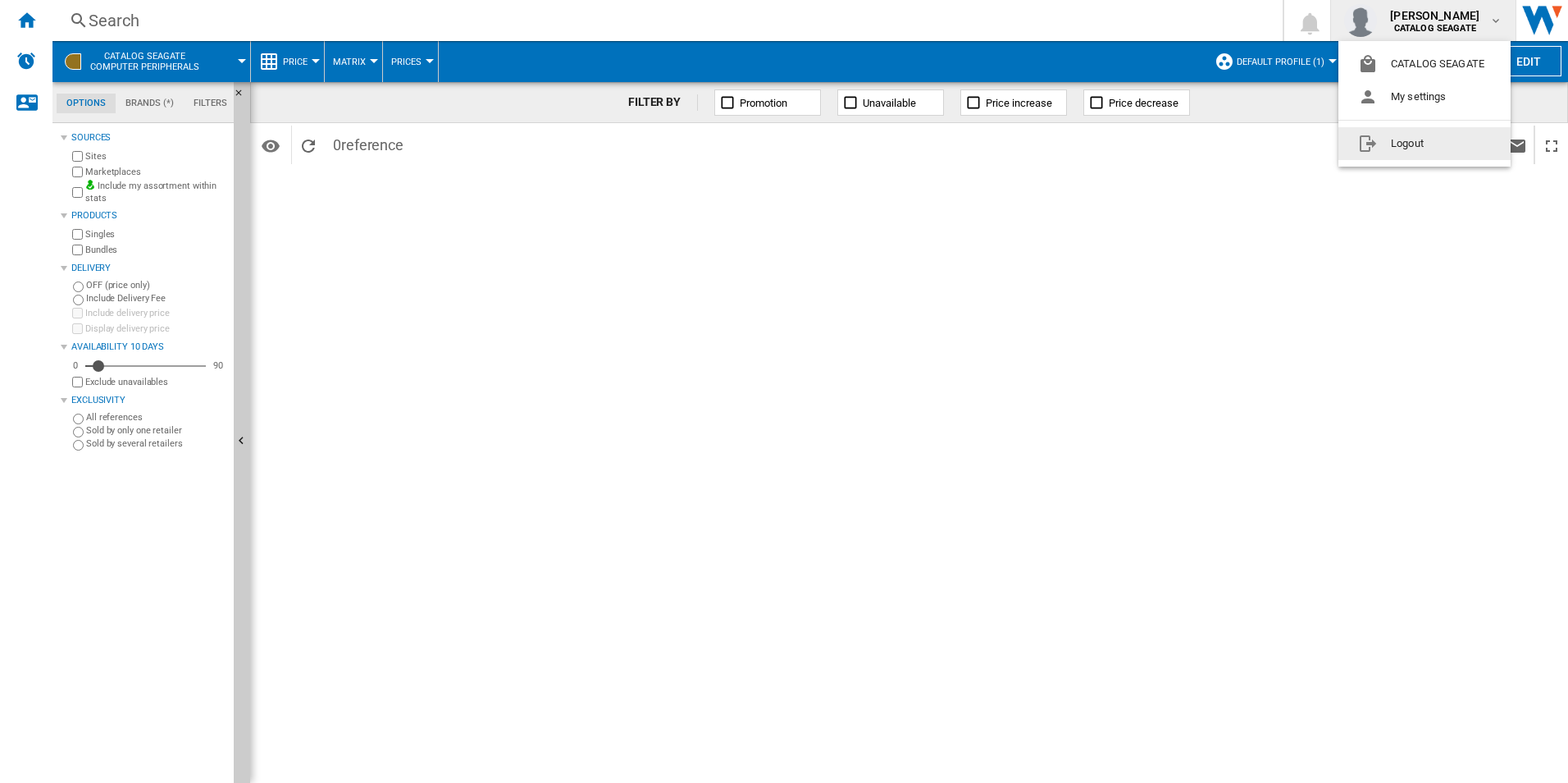
click at [1462, 308] on md-backdrop at bounding box center [784, 391] width 1568 height 783
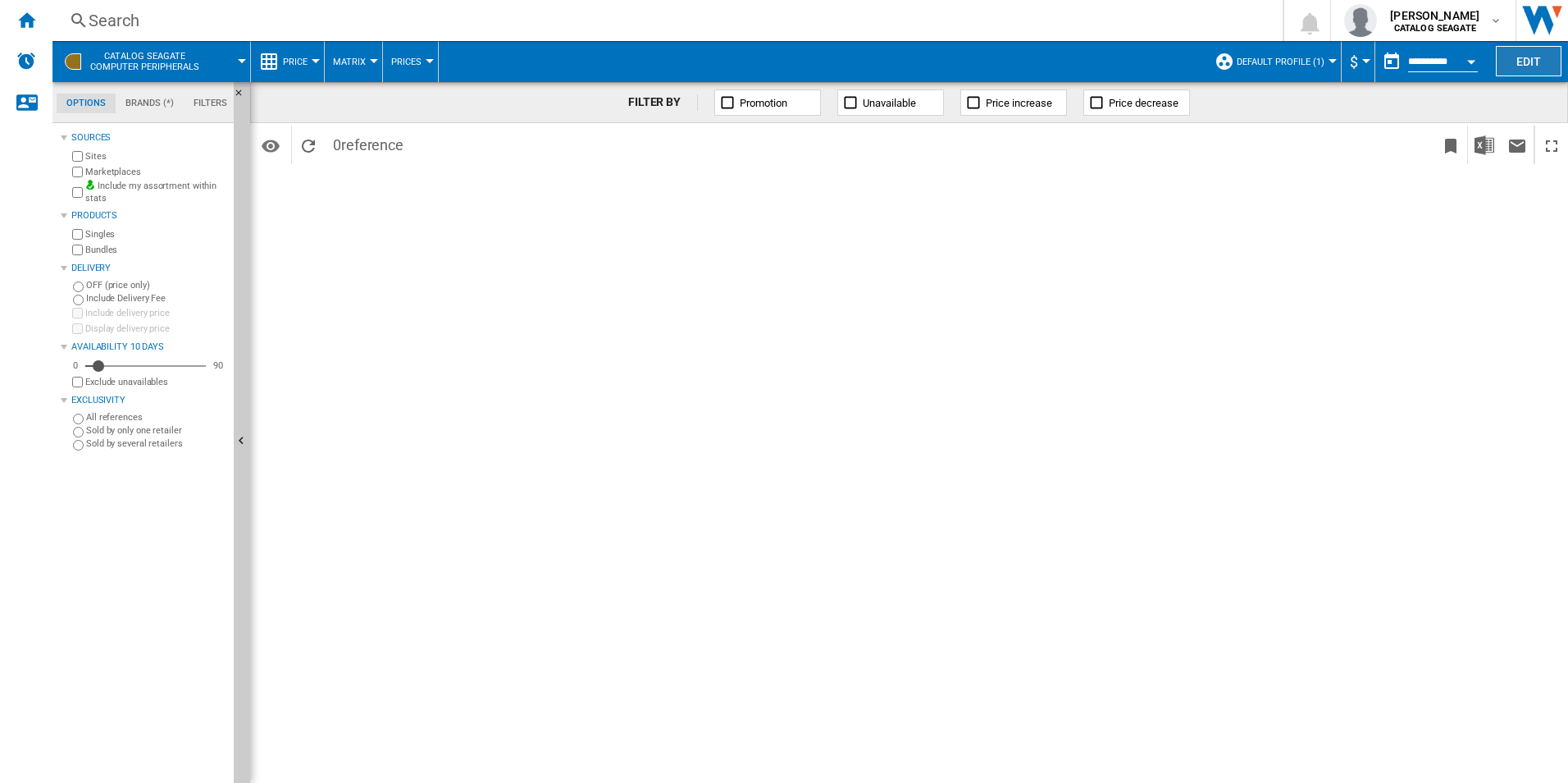
click at [1524, 56] on button "Edit" at bounding box center [1528, 61] width 65 height 30
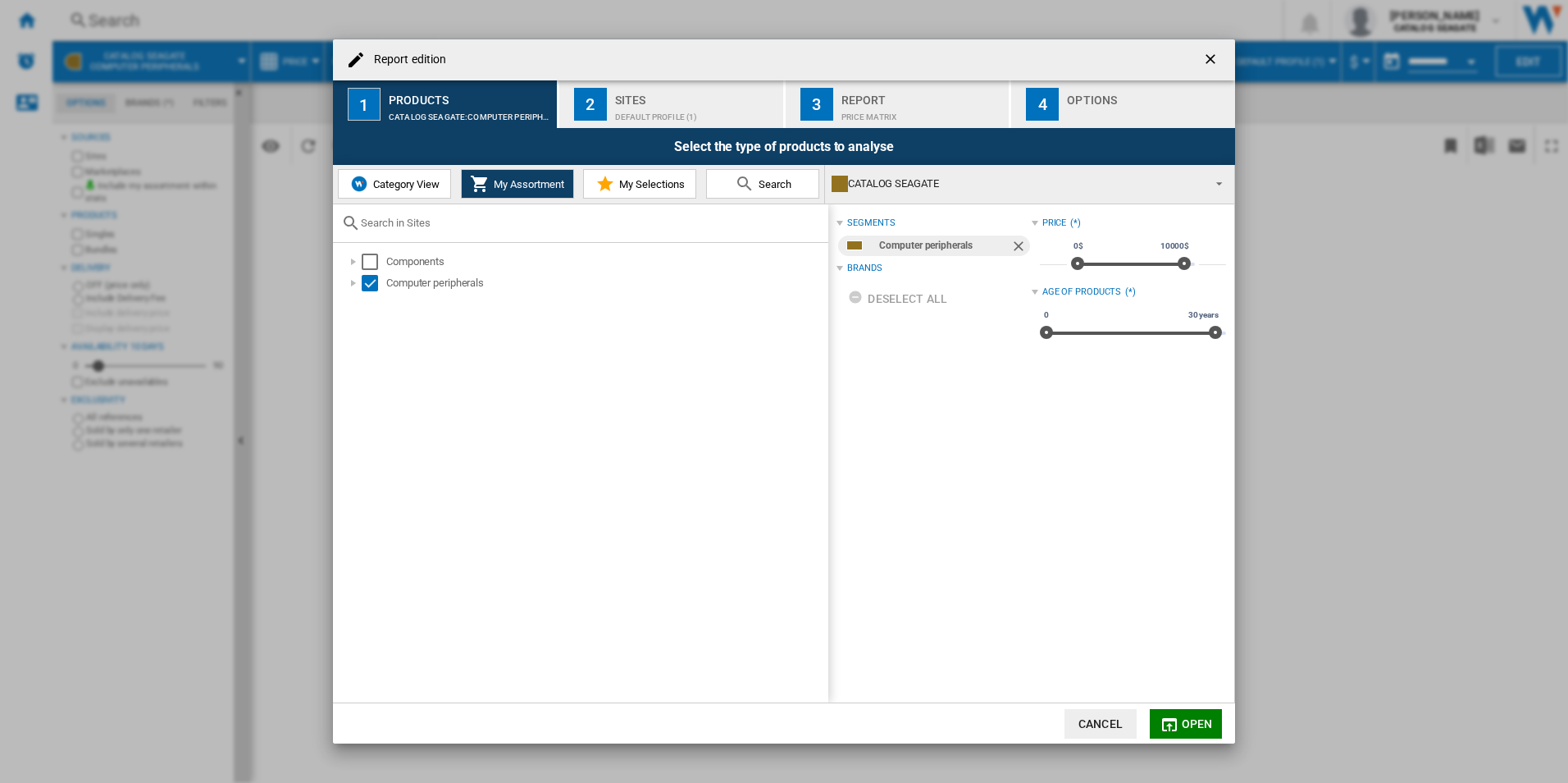
click at [1212, 57] on ng-md-icon "getI18NText('BUTTONS.CLOSE_DIALOG')" at bounding box center [1213, 61] width 20 height 20
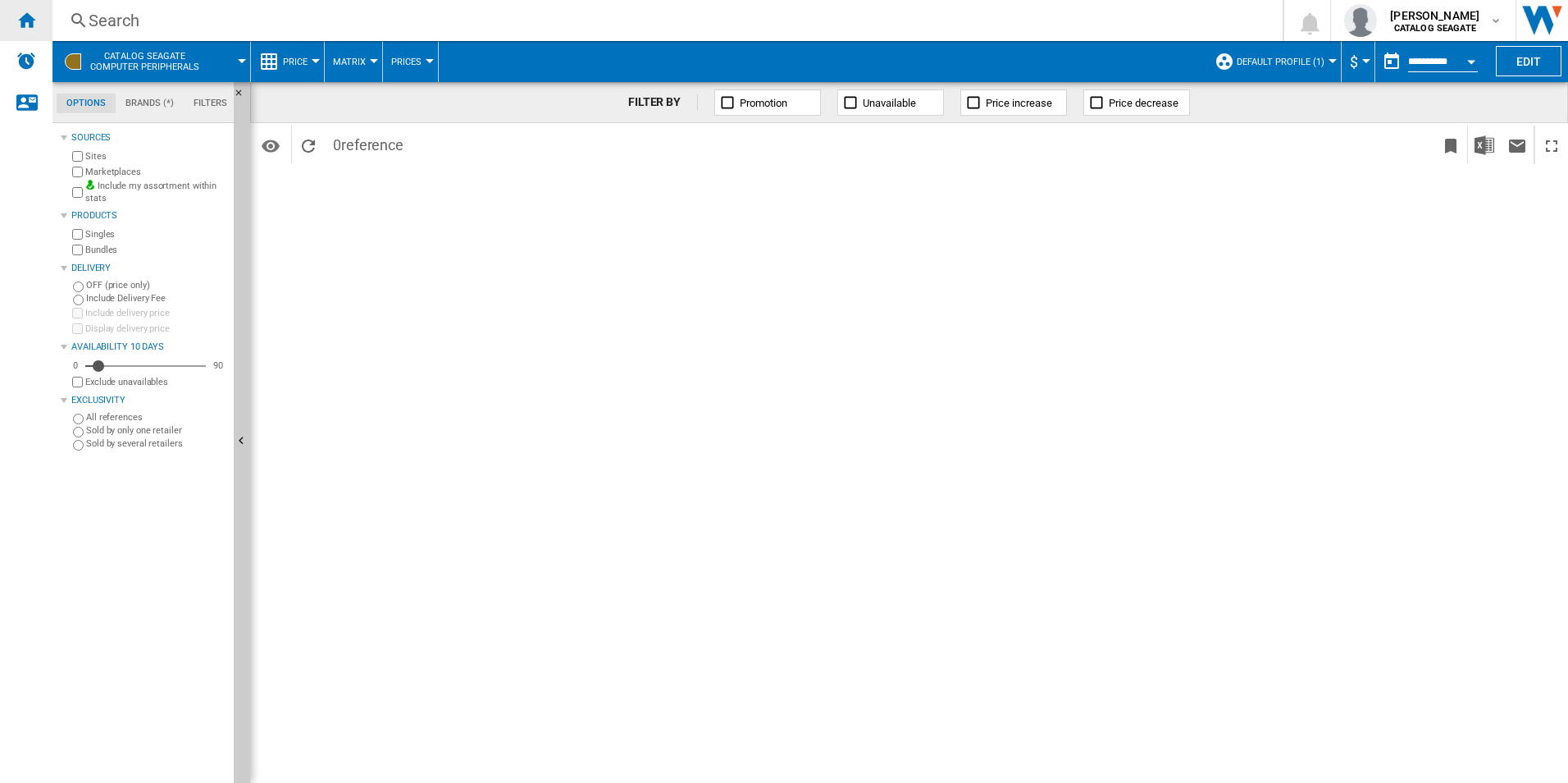
click at [29, 20] on ng-md-icon "Home" at bounding box center [26, 20] width 20 height 20
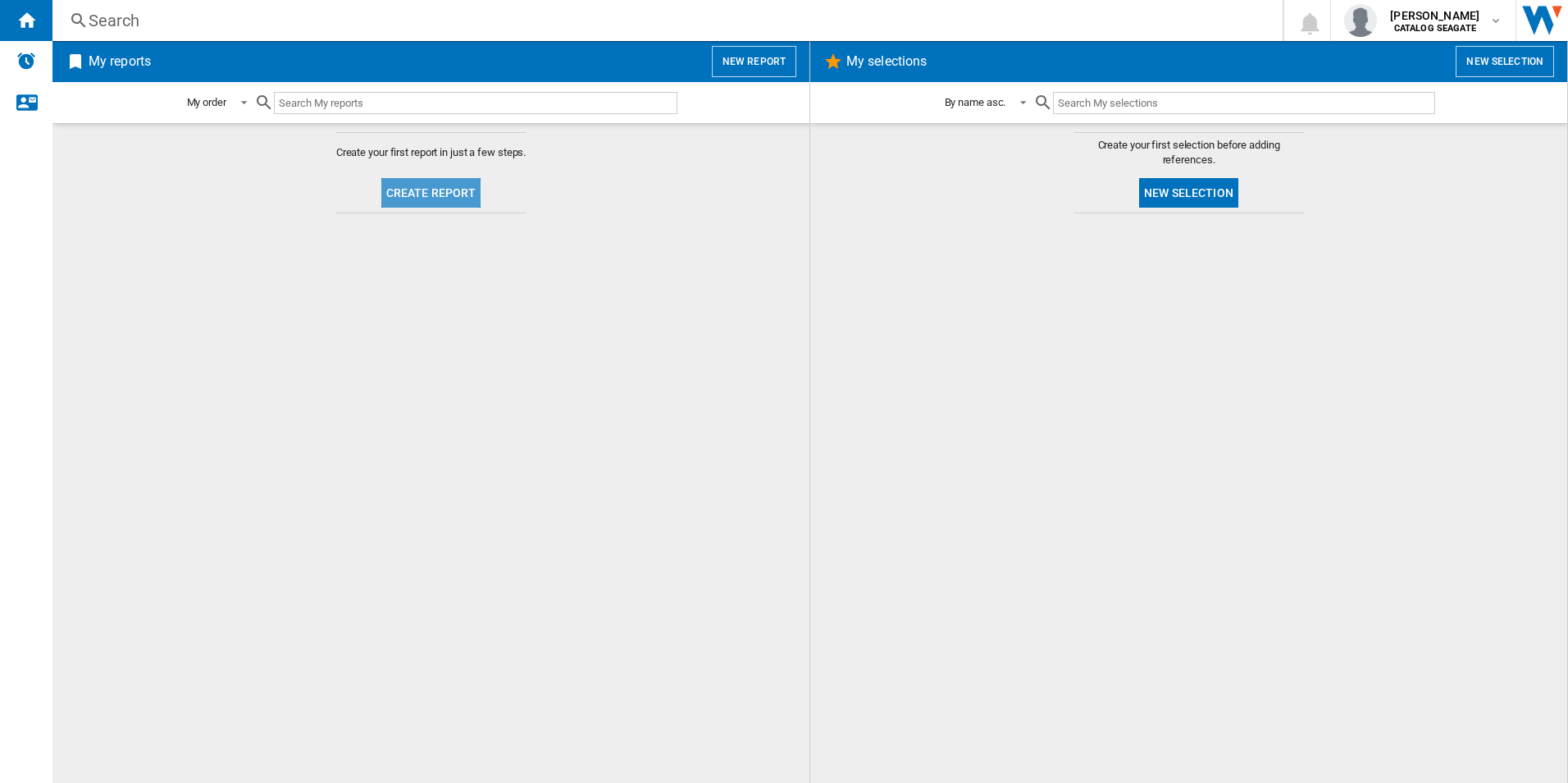
click at [431, 191] on button "Create report" at bounding box center [431, 192] width 100 height 30
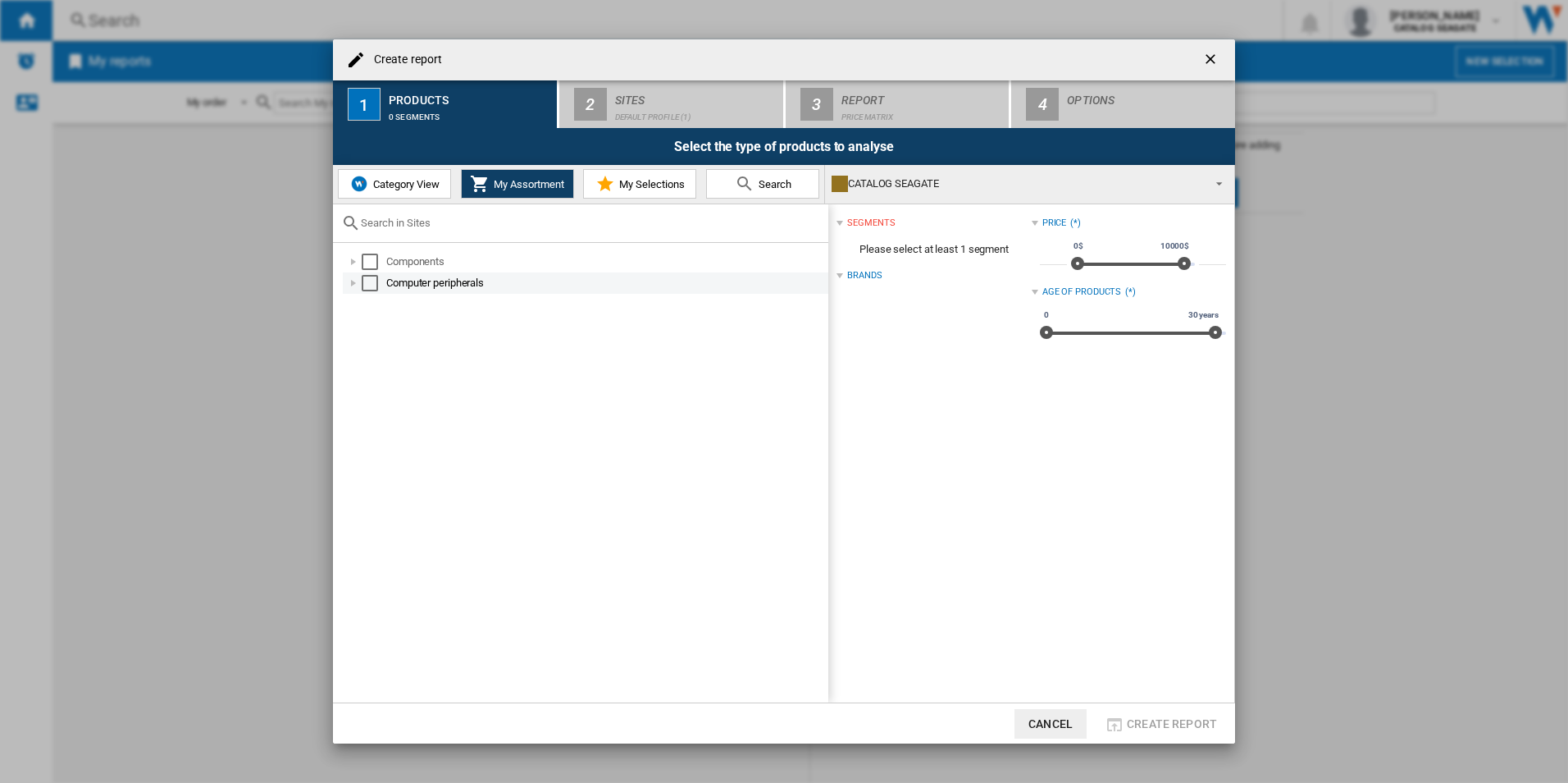
click at [352, 281] on div at bounding box center [354, 283] width 16 height 16
click at [369, 286] on div "Select" at bounding box center [370, 283] width 16 height 16
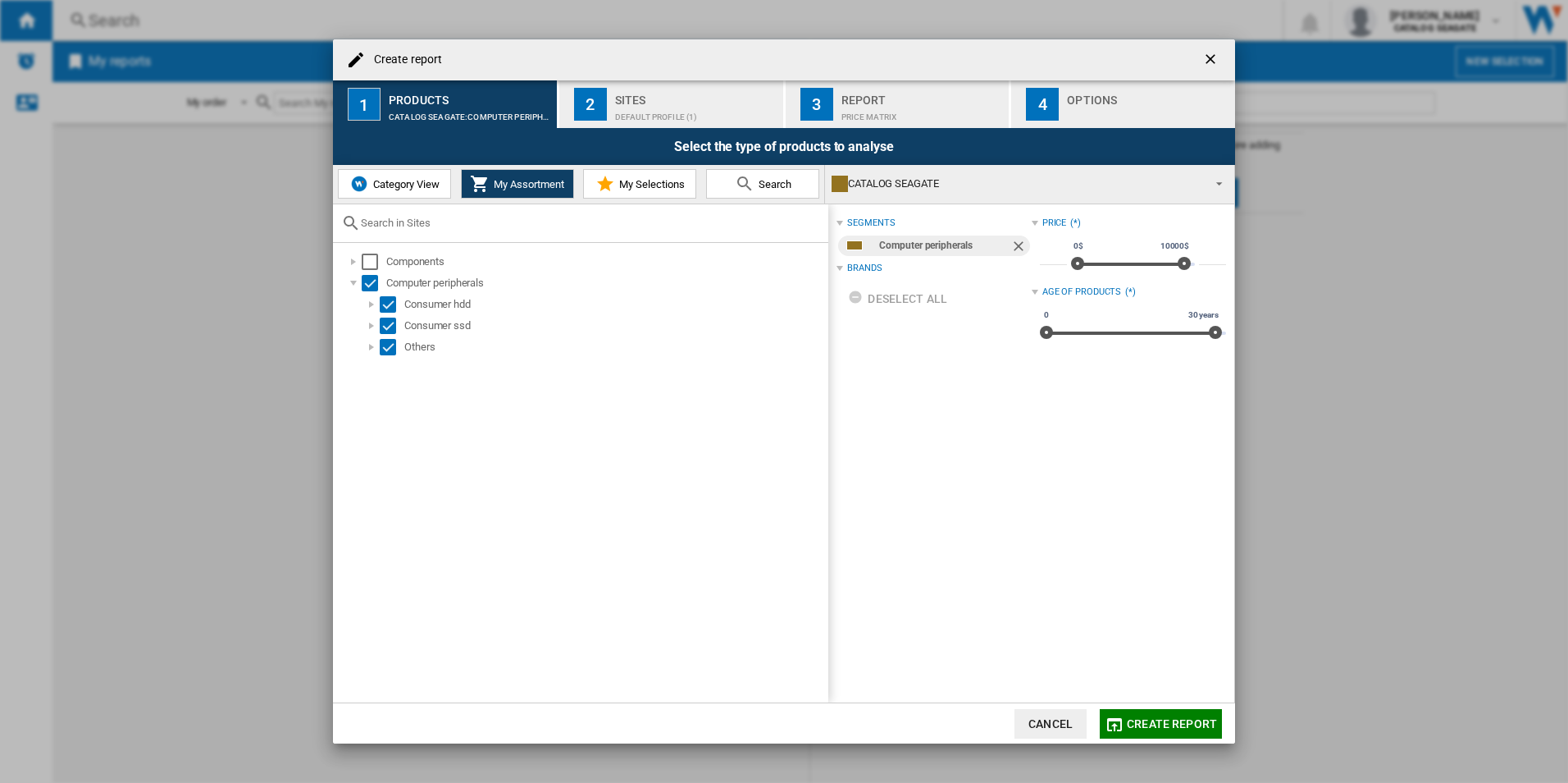
click at [534, 183] on span "My Assortment" at bounding box center [527, 184] width 74 height 13
click at [647, 179] on span "My Selections" at bounding box center [649, 184] width 70 height 13
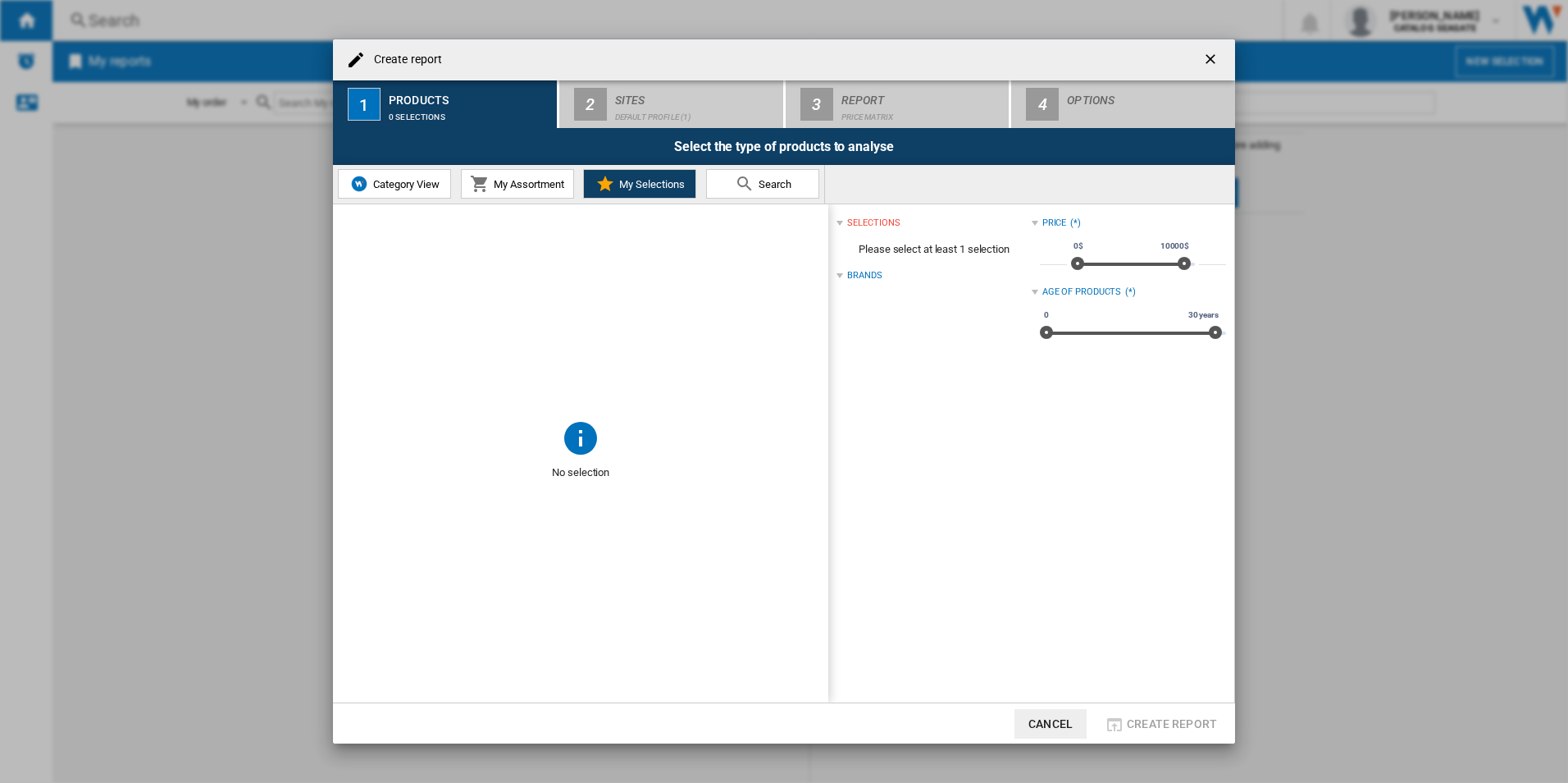
click at [756, 189] on span "Search" at bounding box center [773, 184] width 37 height 13
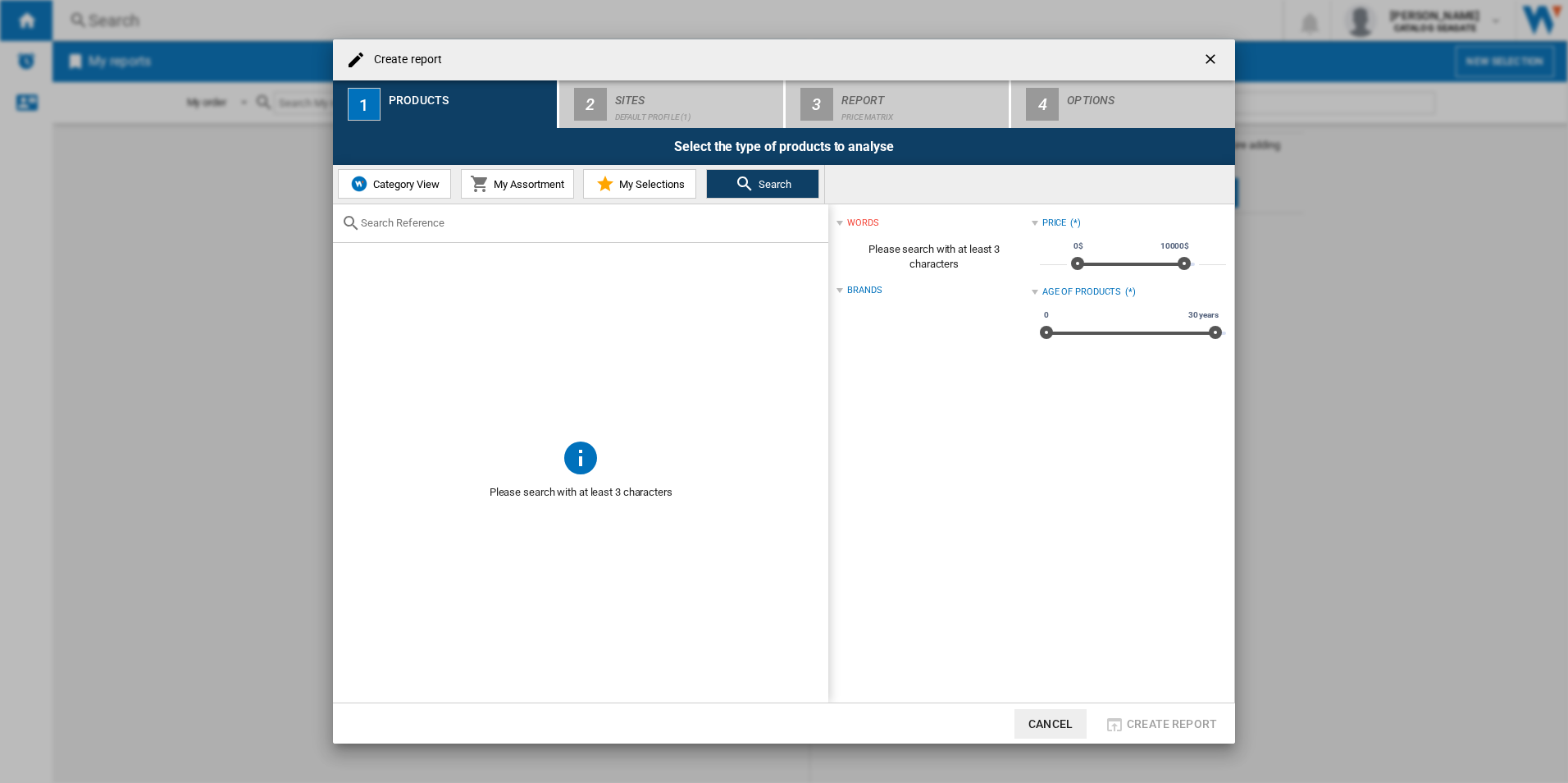
click at [648, 182] on span "My Selections" at bounding box center [649, 184] width 70 height 13
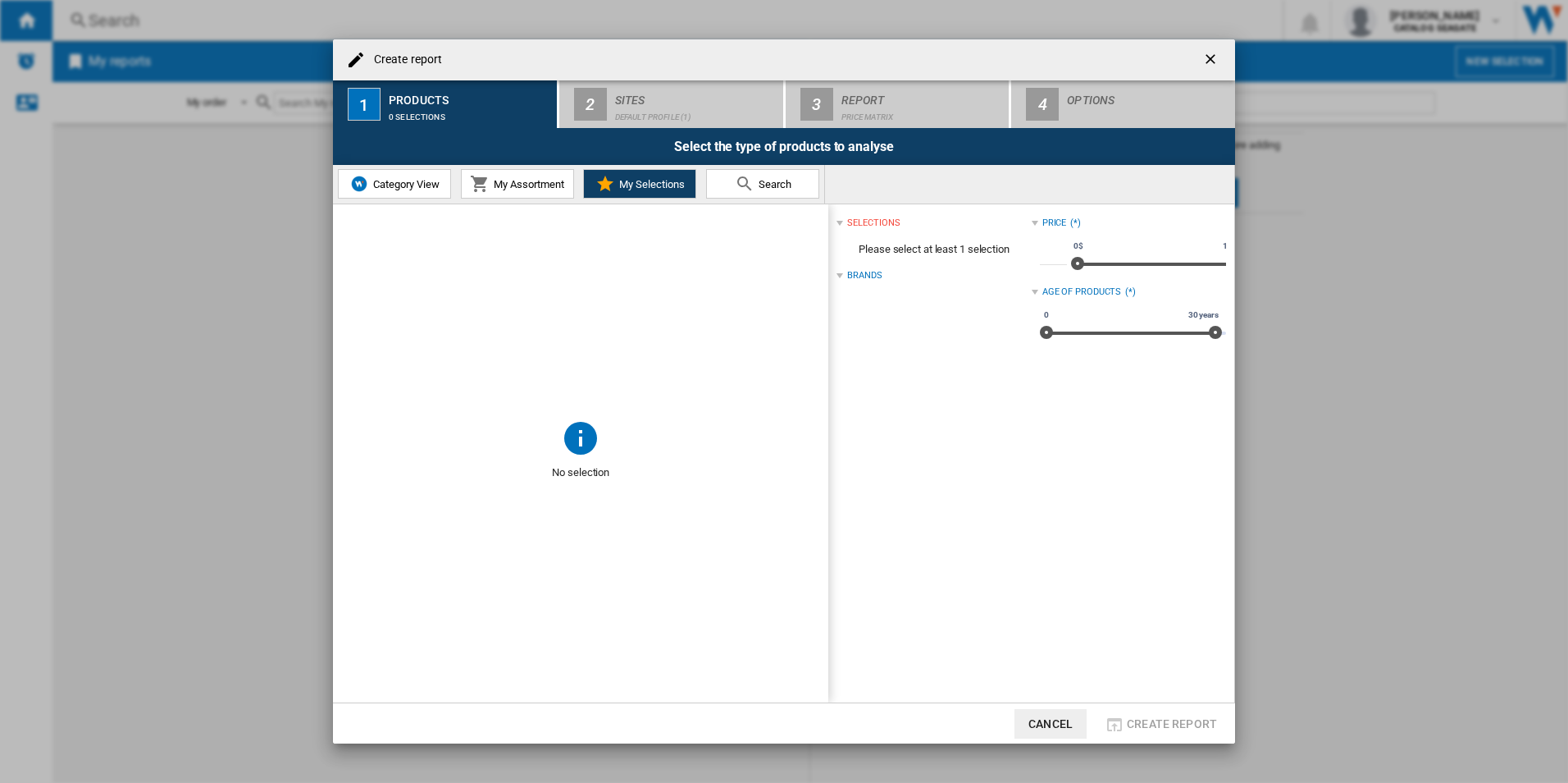
click at [532, 185] on span "My Assortment" at bounding box center [527, 184] width 74 height 13
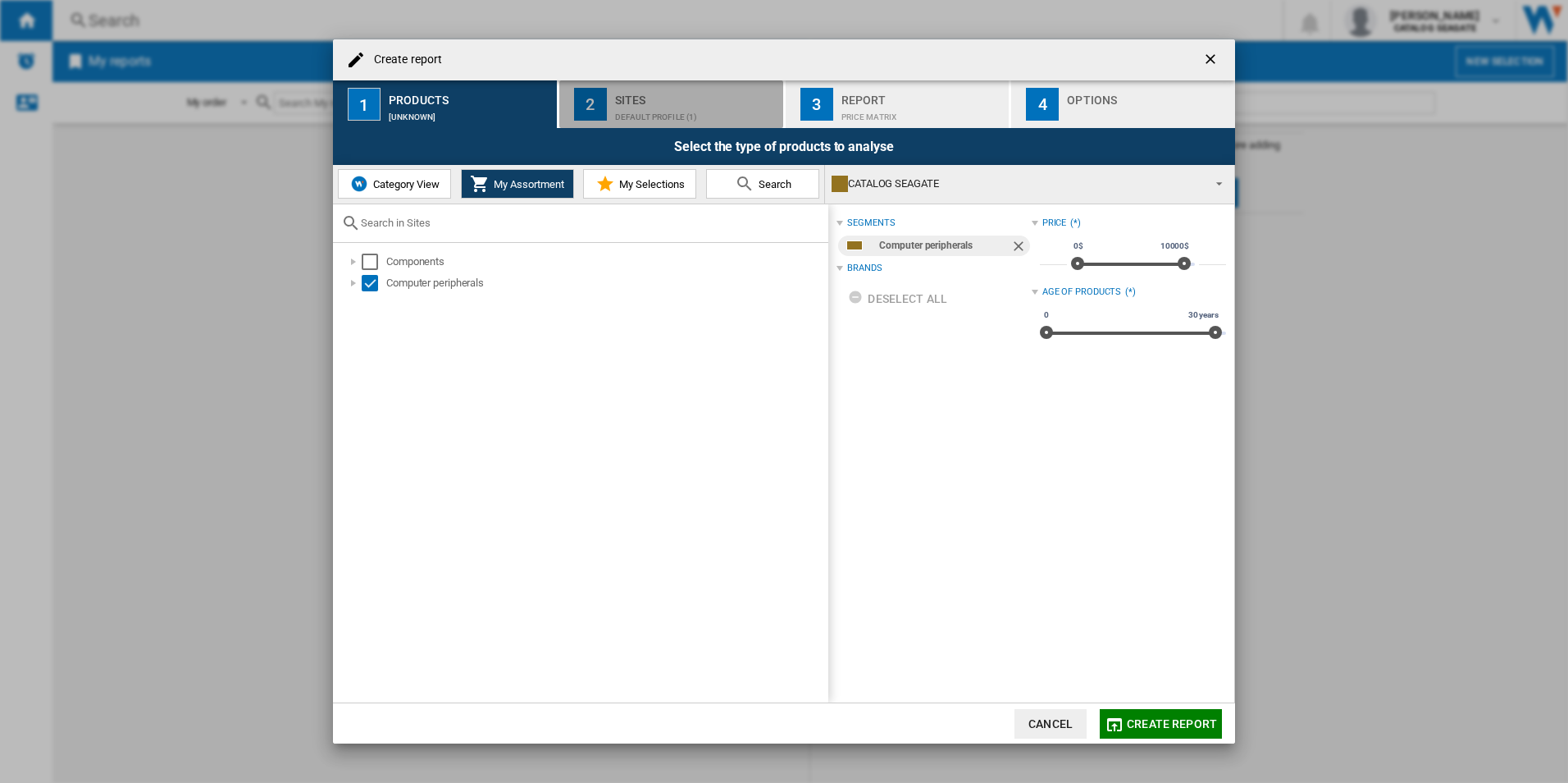
click at [615, 108] on div "Default profile (1)" at bounding box center [696, 113] width 161 height 17
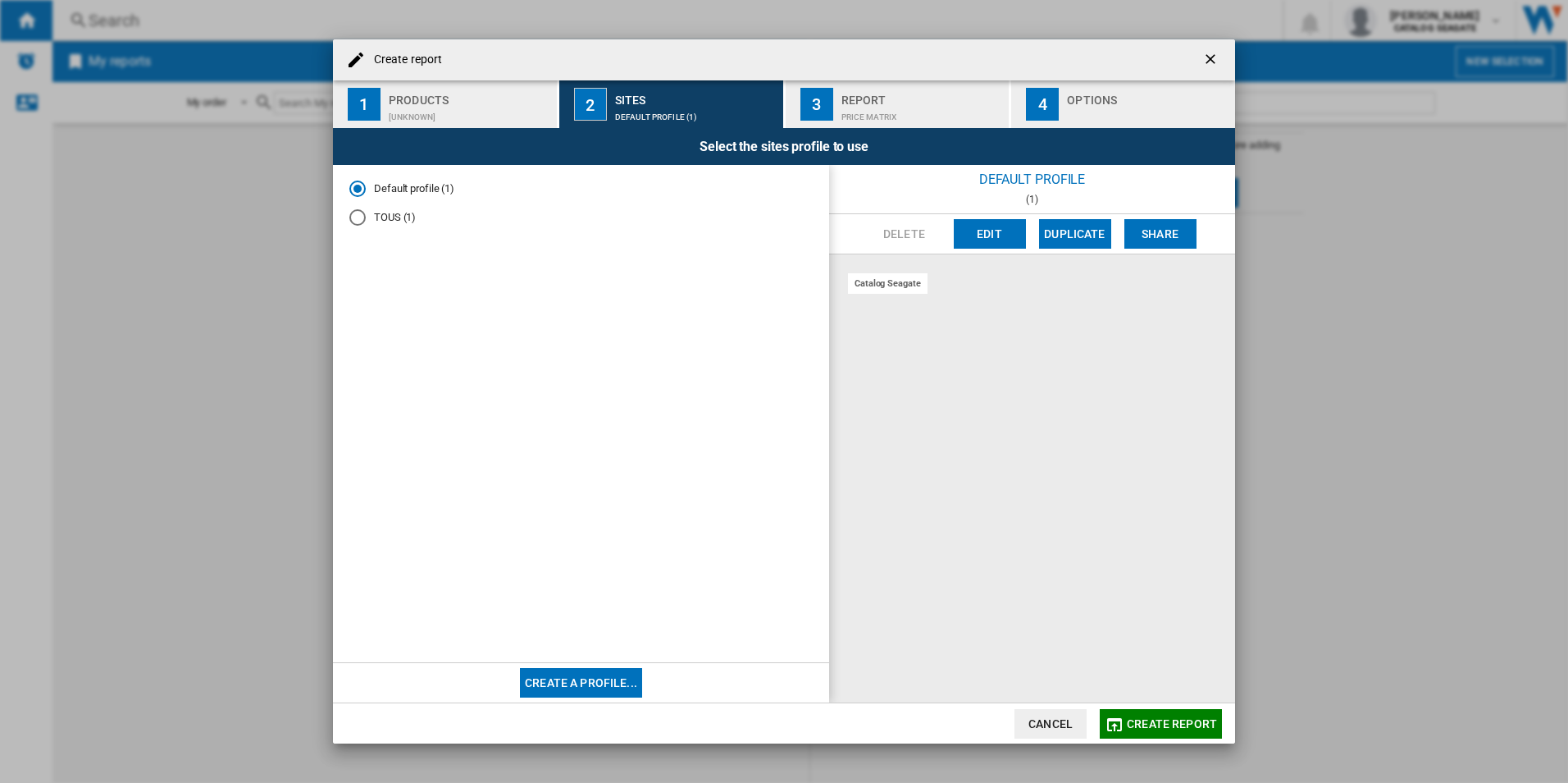
click at [922, 104] on div "Price Matrix" at bounding box center [922, 113] width 161 height 17
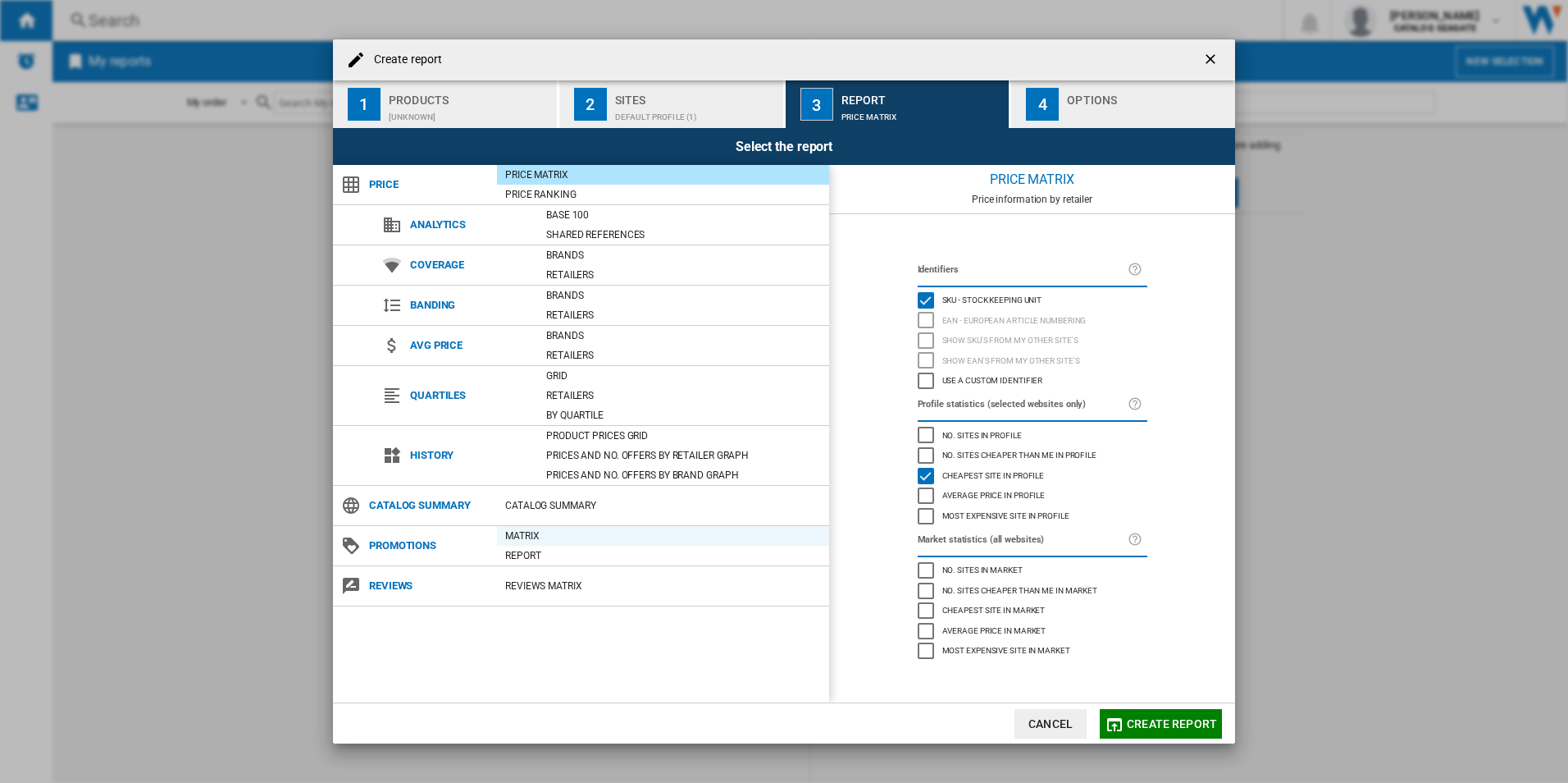
click at [523, 531] on div "Matrix" at bounding box center [663, 535] width 332 height 16
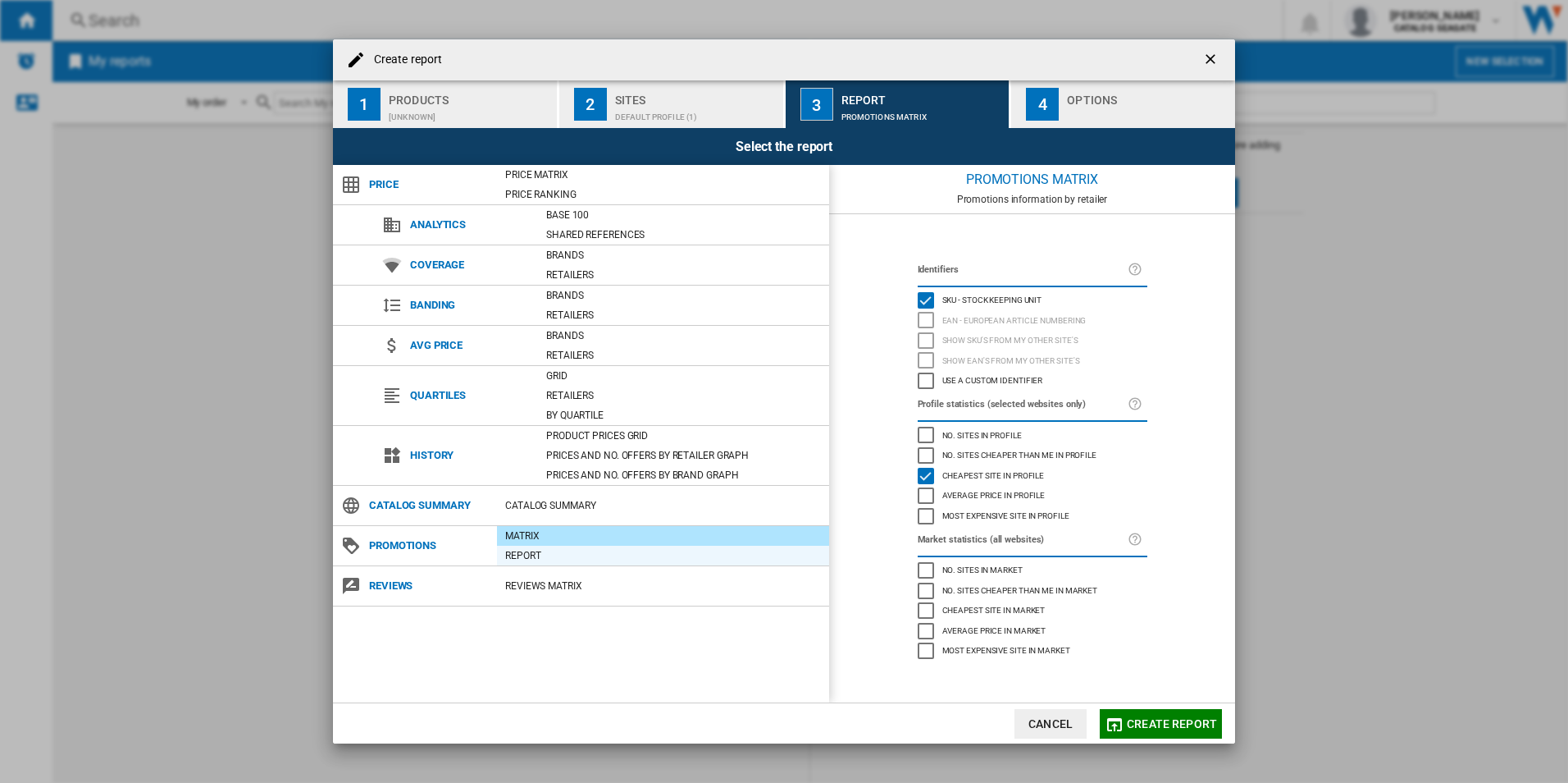
click at [540, 557] on div "Report" at bounding box center [663, 555] width 332 height 16
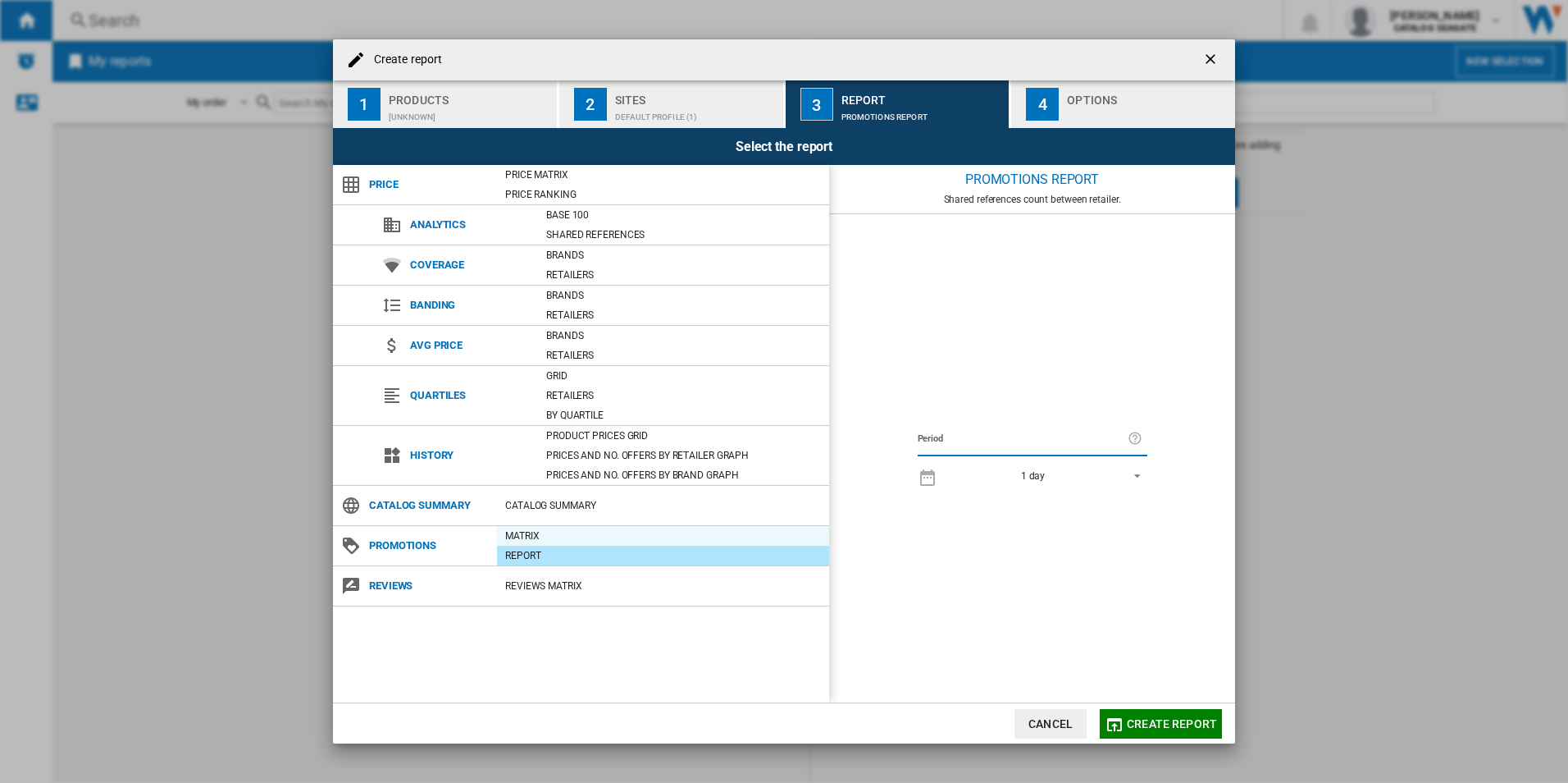
click at [551, 535] on div "Matrix" at bounding box center [663, 535] width 332 height 16
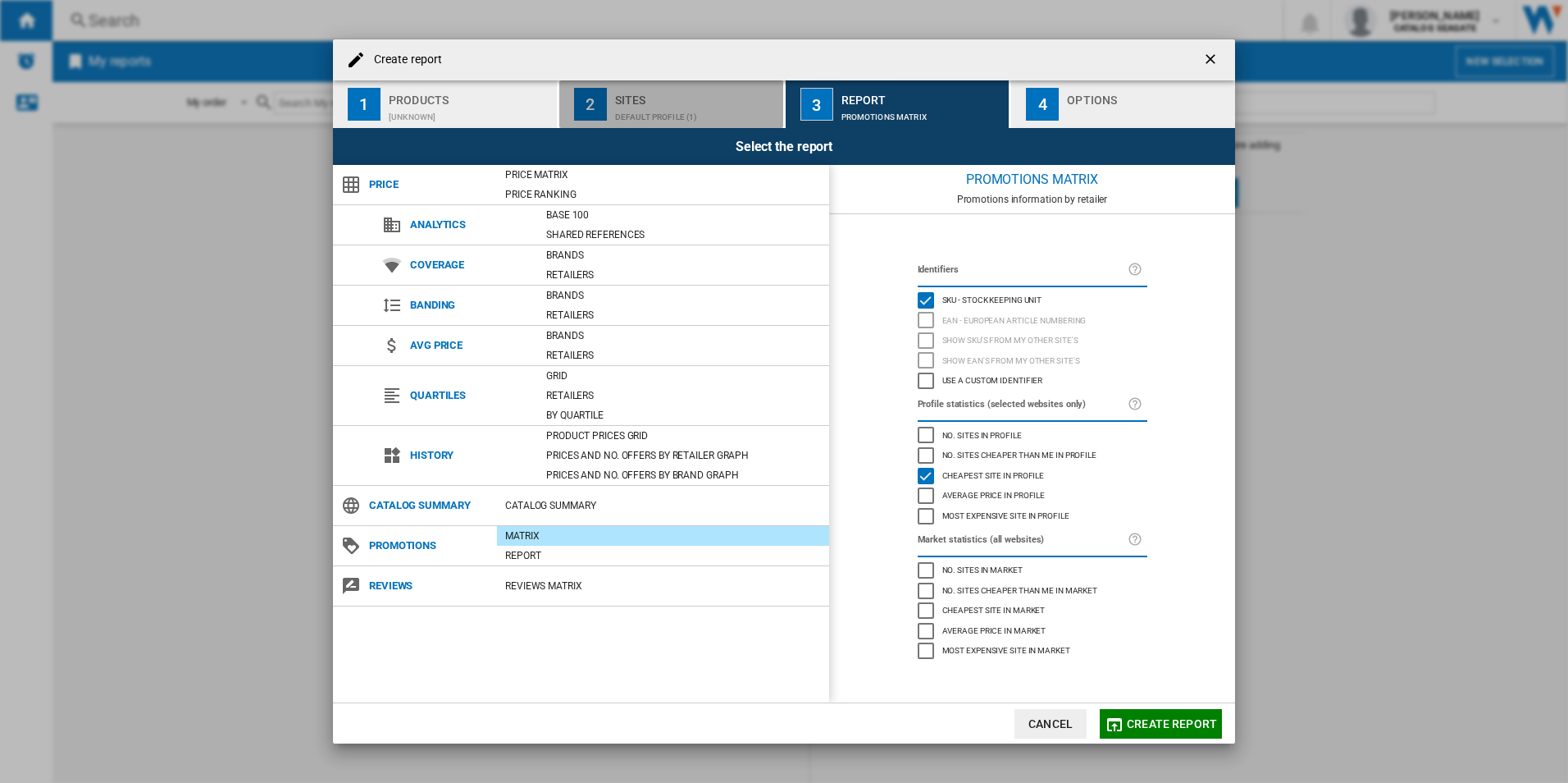
click at [653, 100] on div "Sites" at bounding box center [696, 95] width 161 height 17
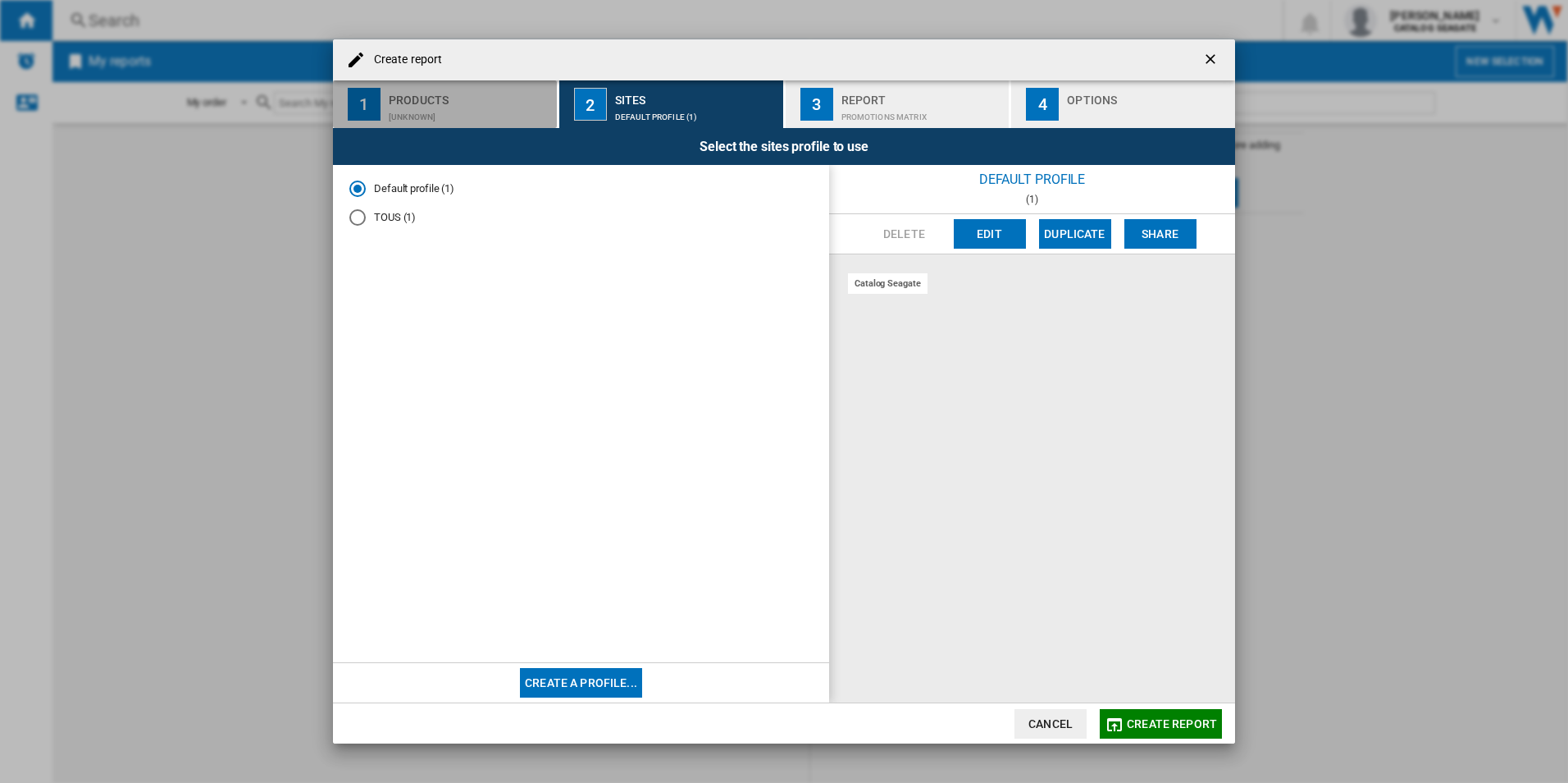
click at [458, 115] on div "[UNKNOWN]" at bounding box center [470, 113] width 161 height 17
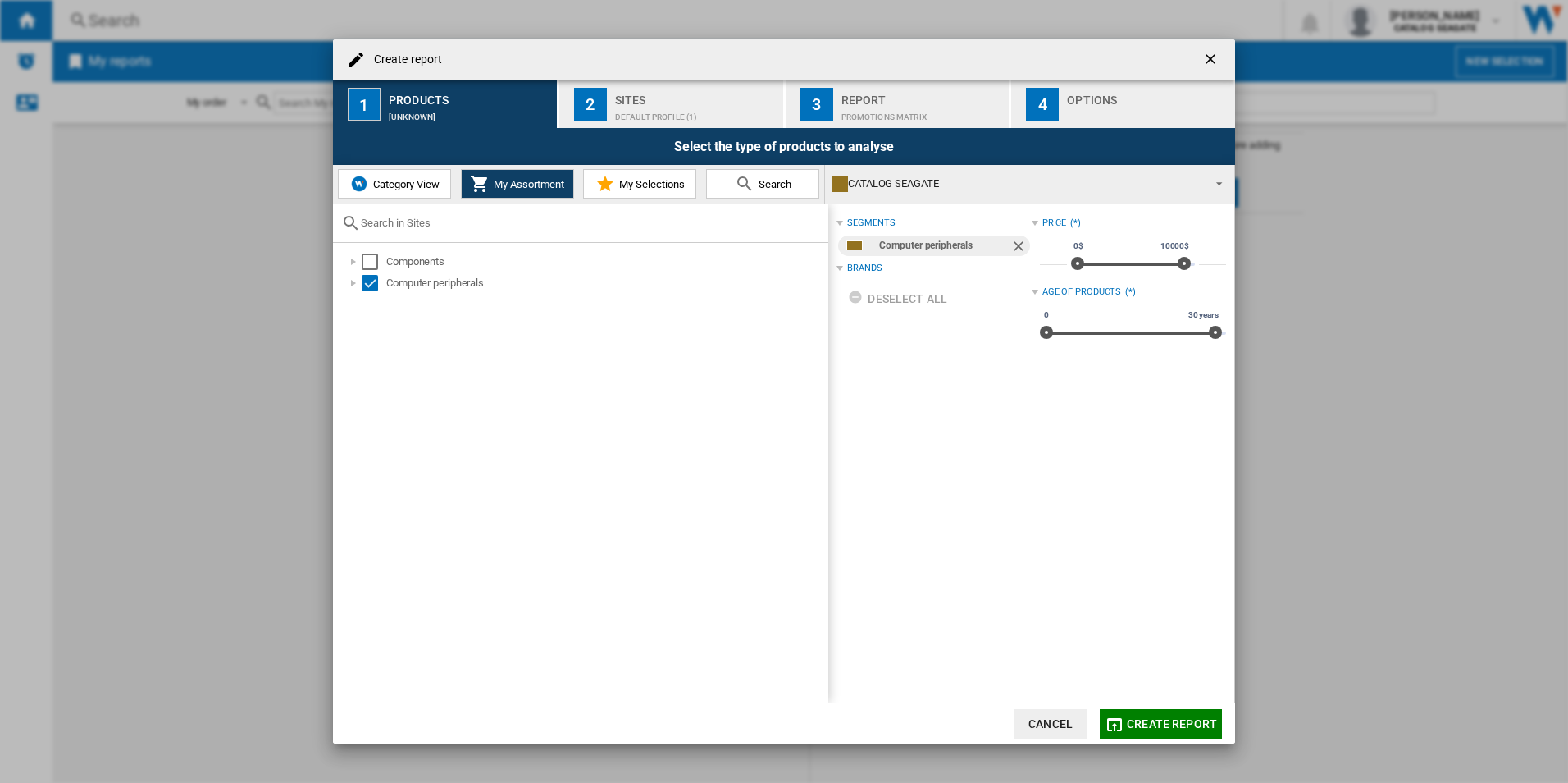
click at [1176, 719] on span "Create report" at bounding box center [1171, 723] width 90 height 13
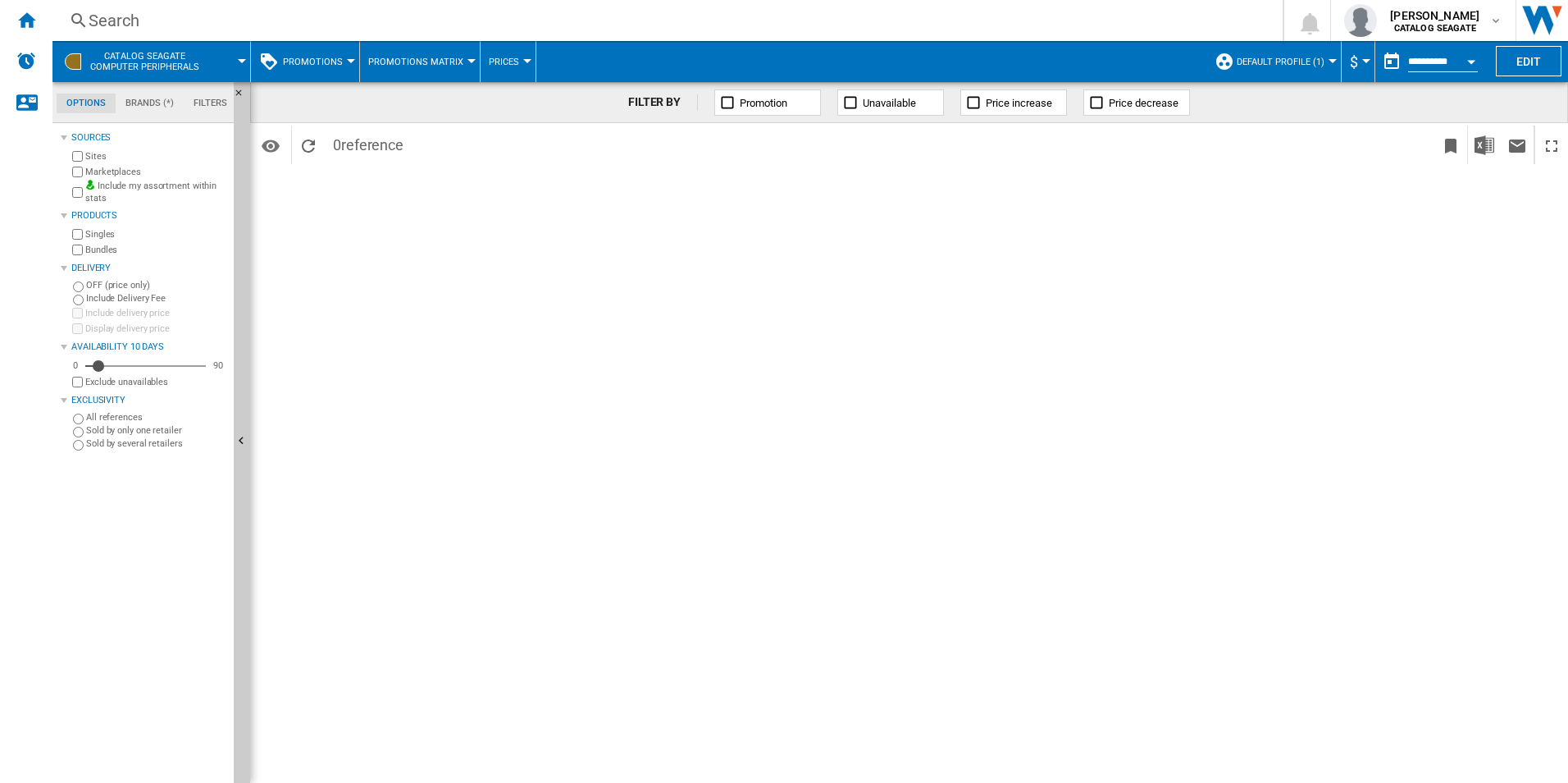
click at [323, 61] on span "Promotions" at bounding box center [313, 62] width 60 height 11
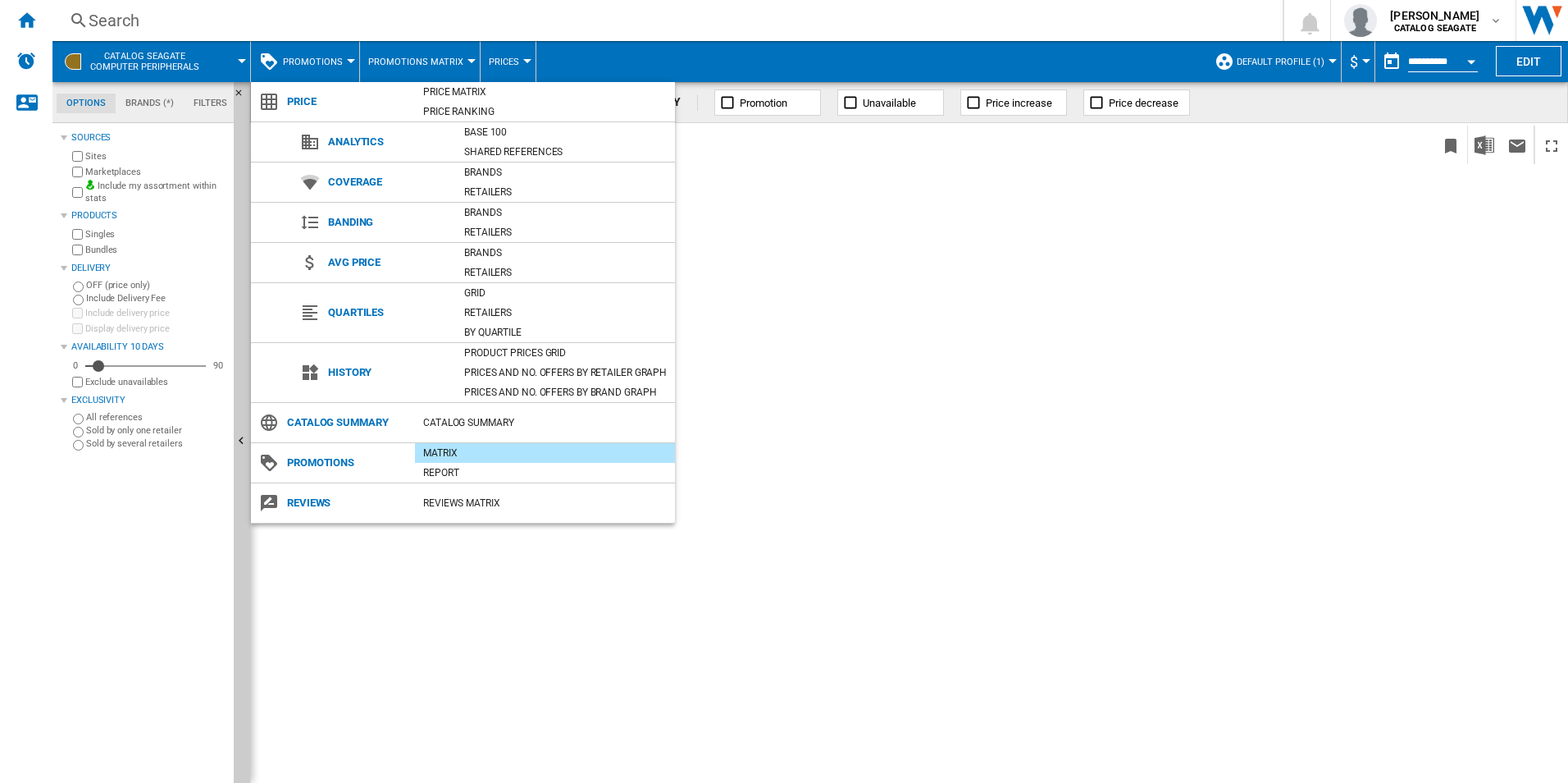
click at [917, 284] on md-backdrop at bounding box center [784, 391] width 1568 height 783
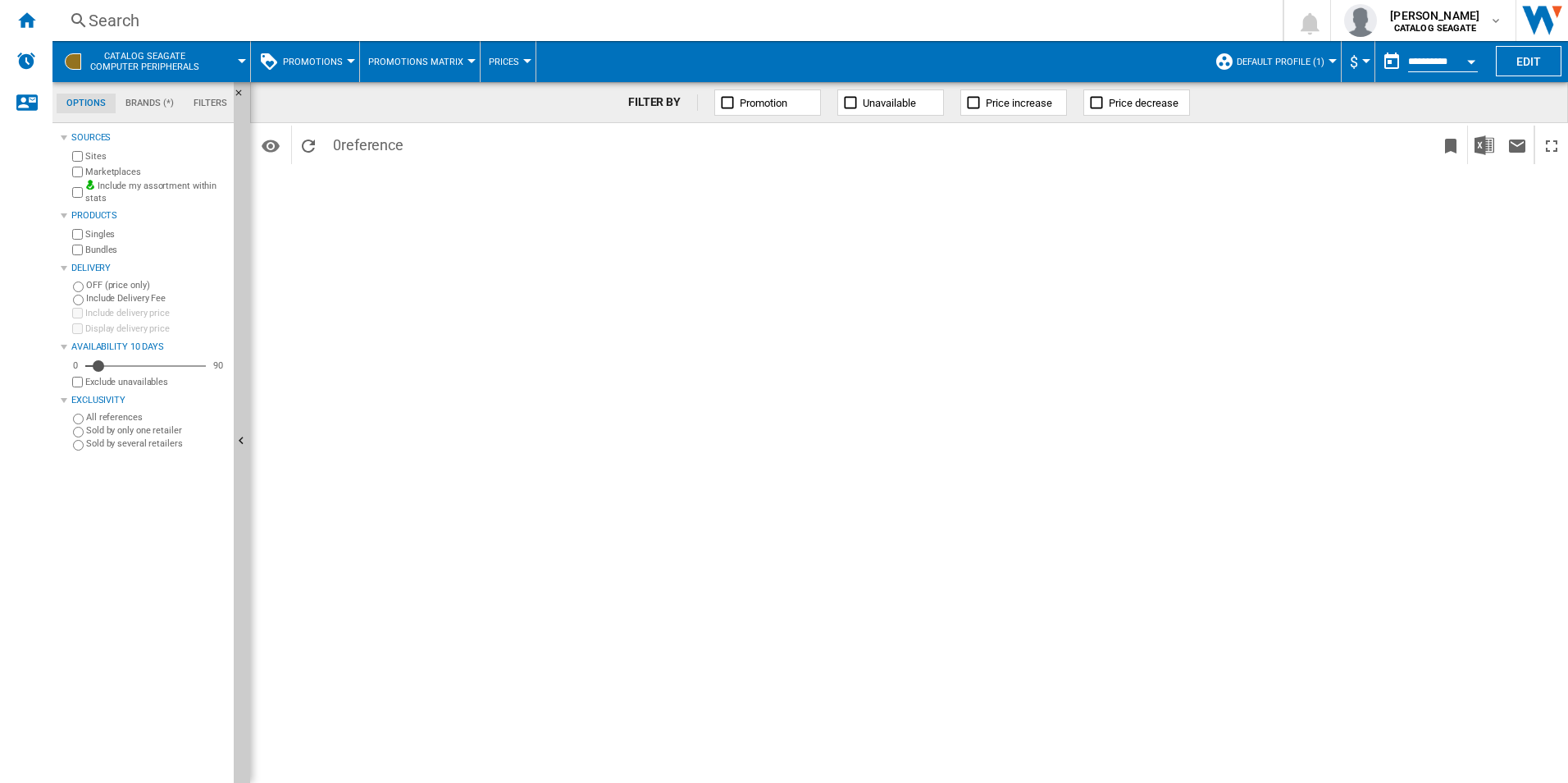
click at [1361, 57] on button "$" at bounding box center [1358, 61] width 16 height 41
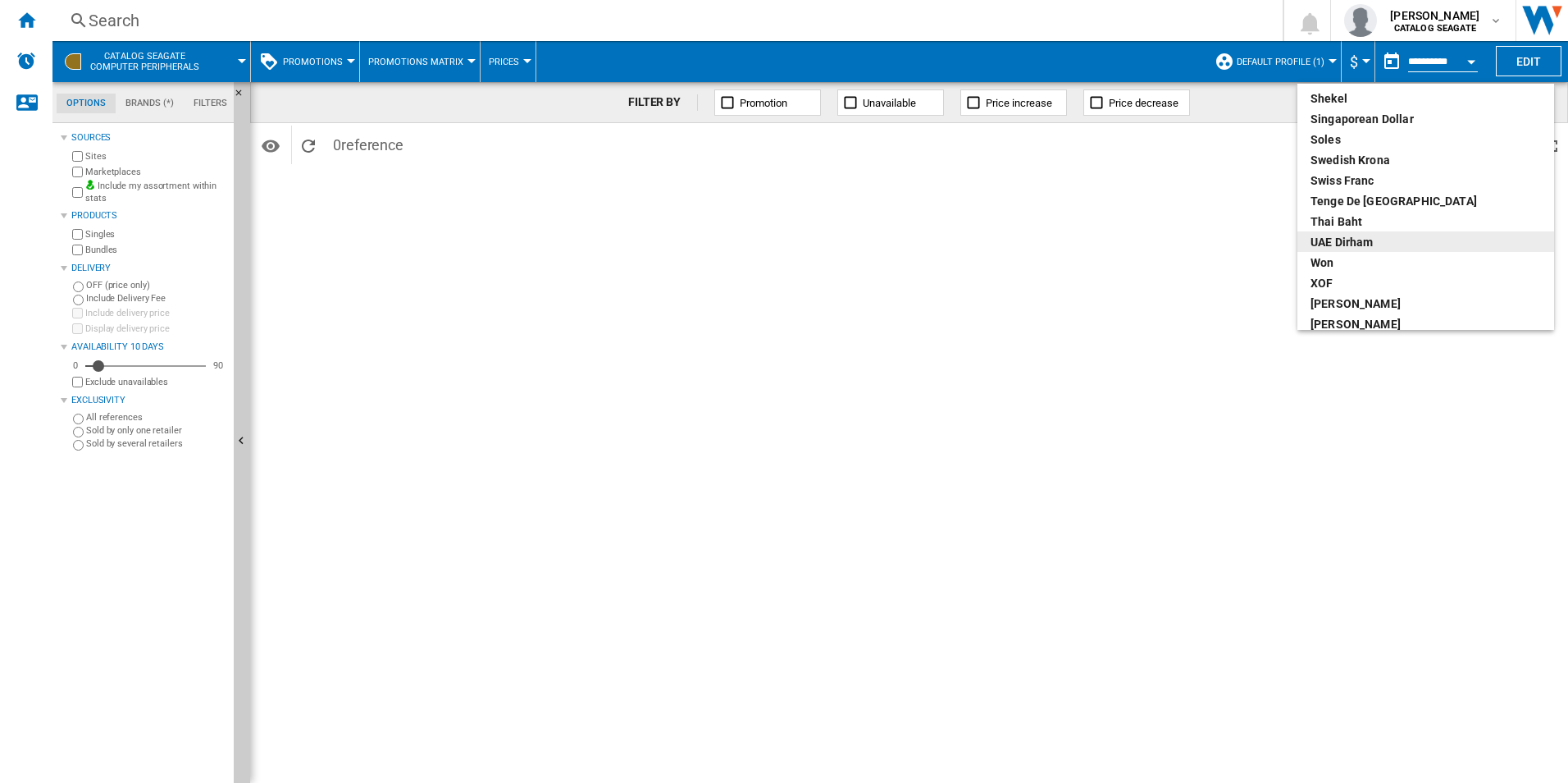
scroll to position [875, 0]
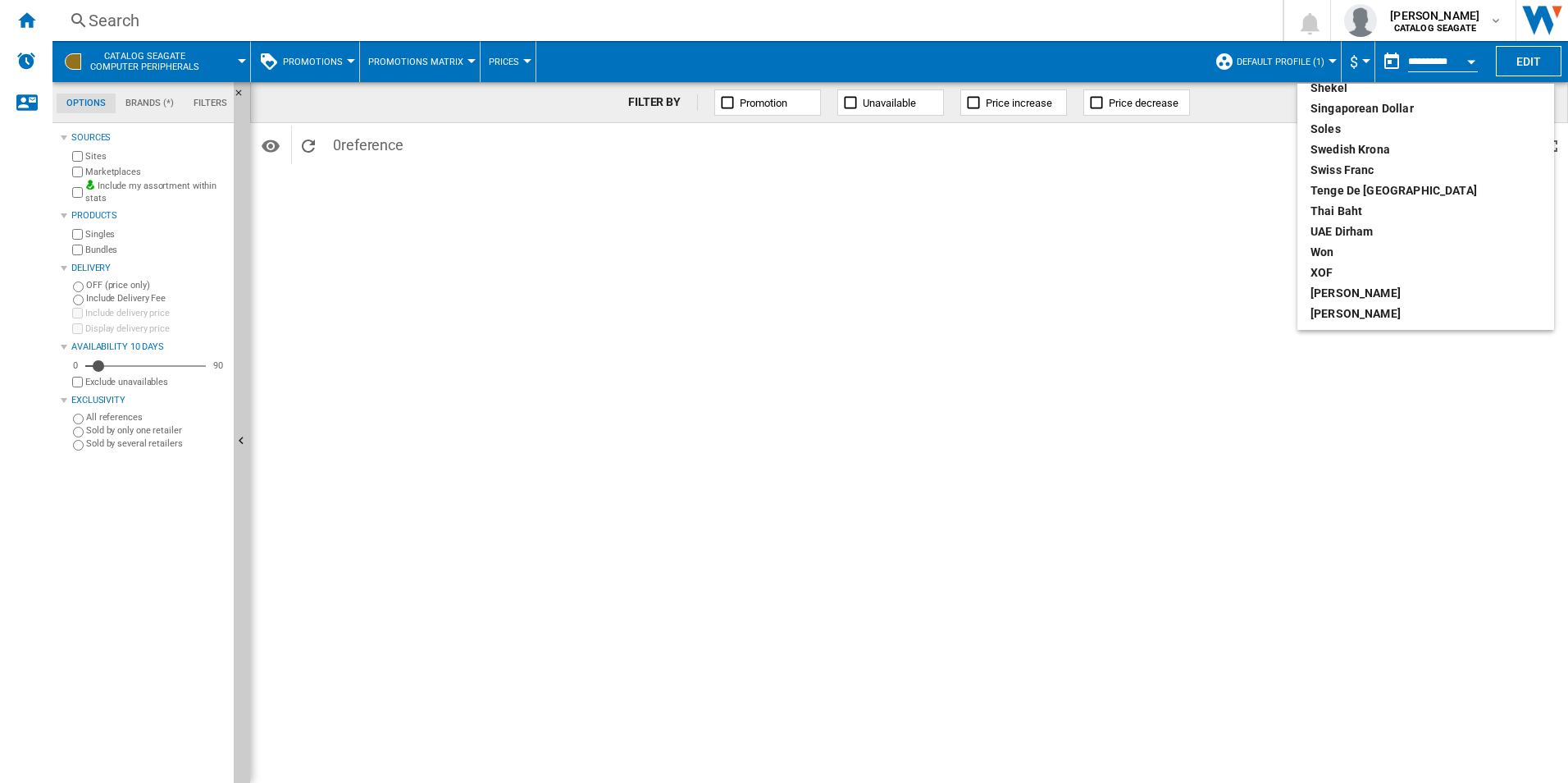
click at [1383, 410] on md-backdrop at bounding box center [784, 391] width 1568 height 783
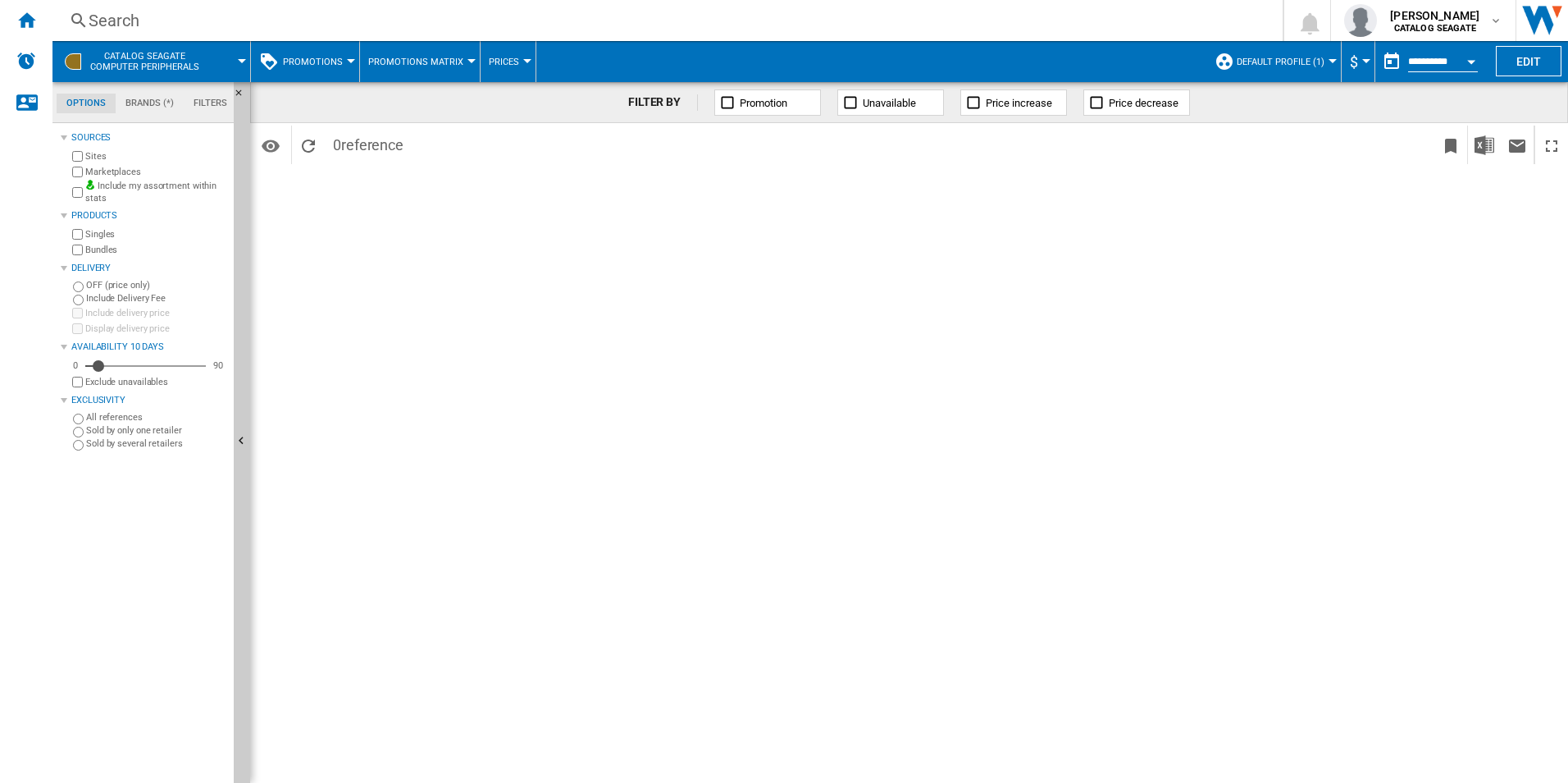
drag, startPoint x: 1534, startPoint y: 62, endPoint x: 1400, endPoint y: 132, distance: 151.2
click at [1400, 166] on div "CATALOG SEAGATE Computer peripherals Promotions Promotions Matrix Promotions Ma…" at bounding box center [810, 411] width 1515 height 741
click at [1452, 57] on input "**********" at bounding box center [1443, 64] width 70 height 15
click at [1467, 63] on div "Open calendar" at bounding box center [1471, 62] width 8 height 5
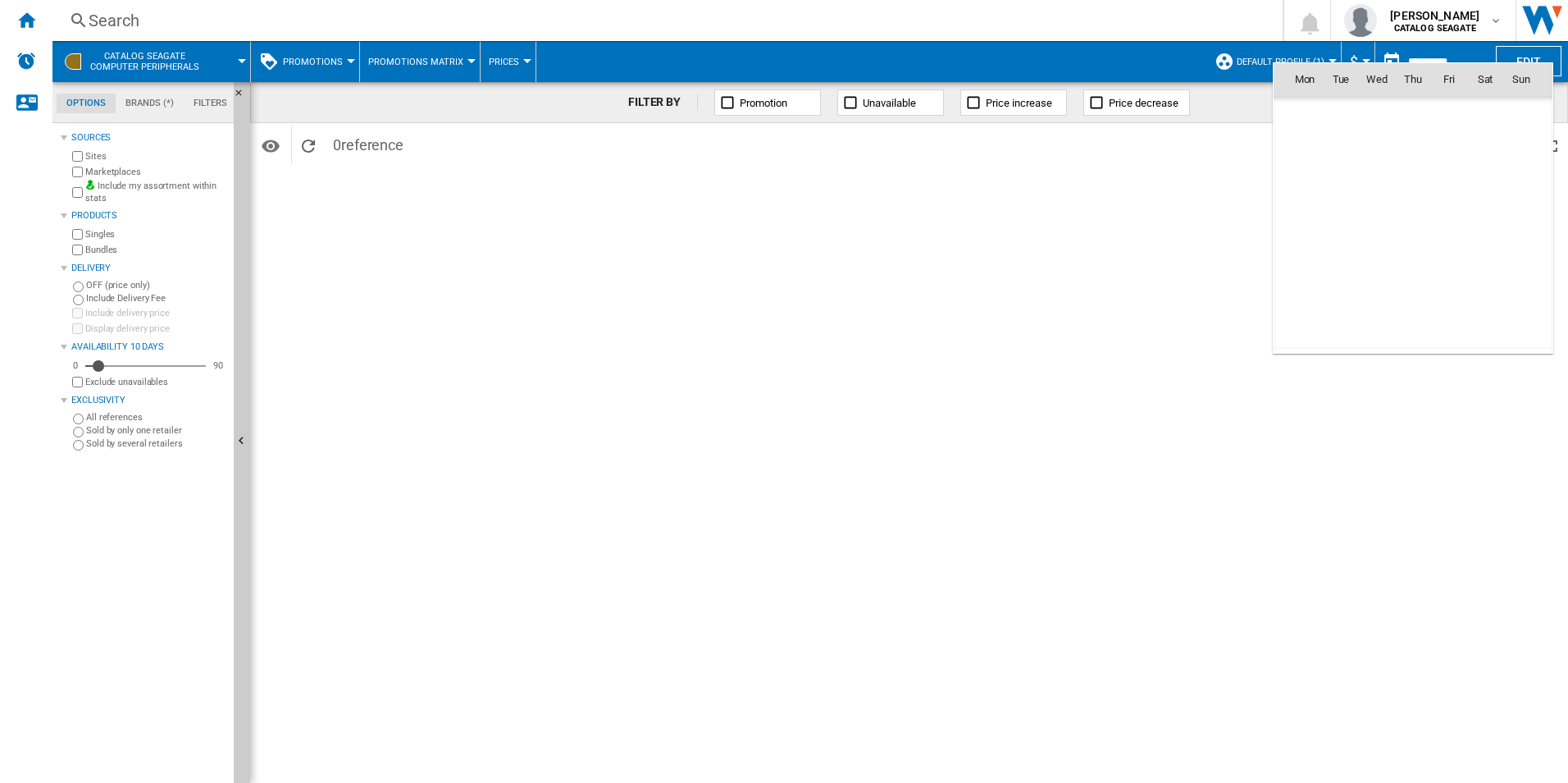
scroll to position [7827, 0]
click at [1331, 115] on md-icon "September 2025" at bounding box center [1337, 115] width 20 height 20
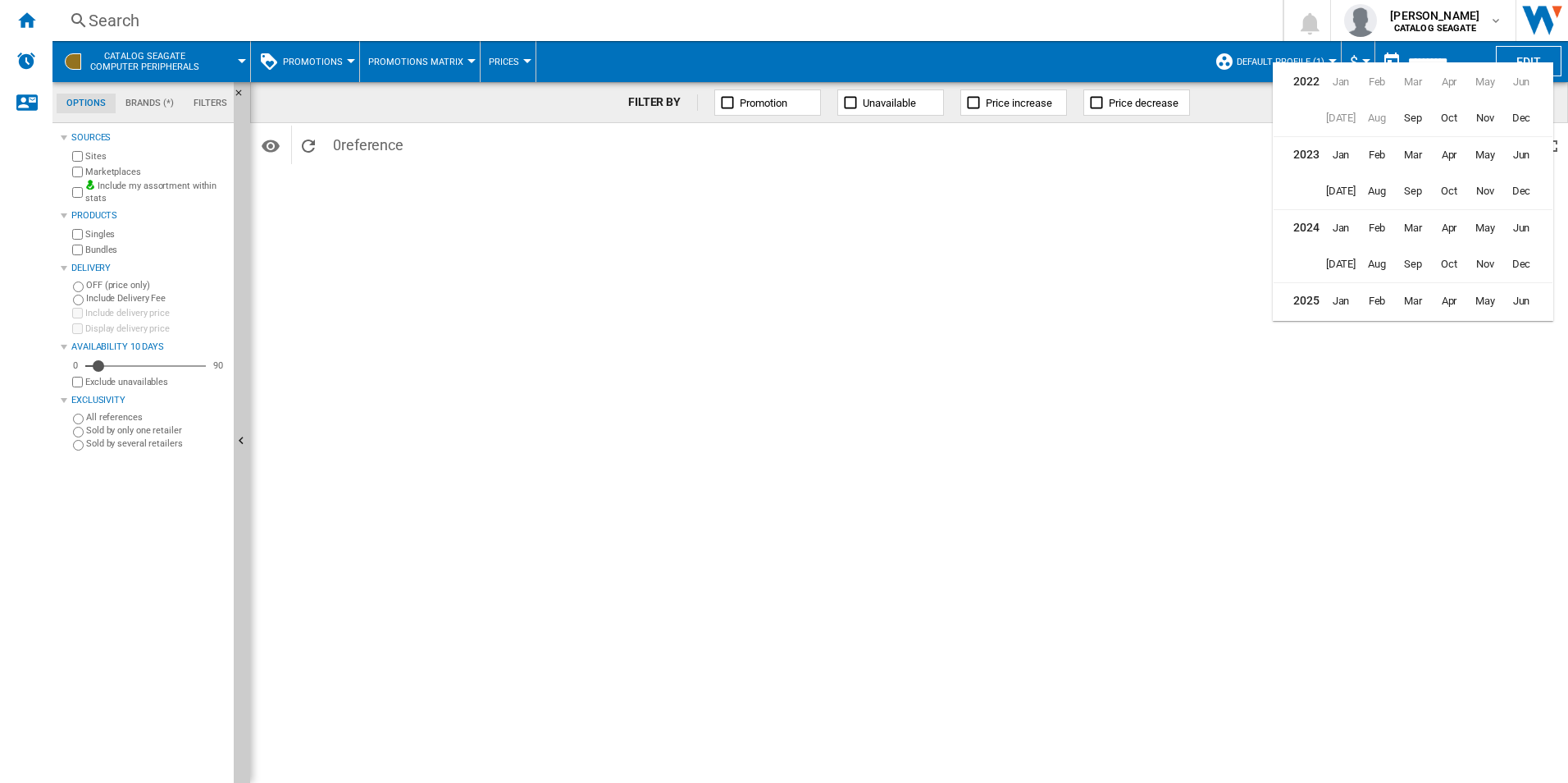
scroll to position [40, 0]
click at [1378, 298] on span "Aug" at bounding box center [1377, 297] width 33 height 33
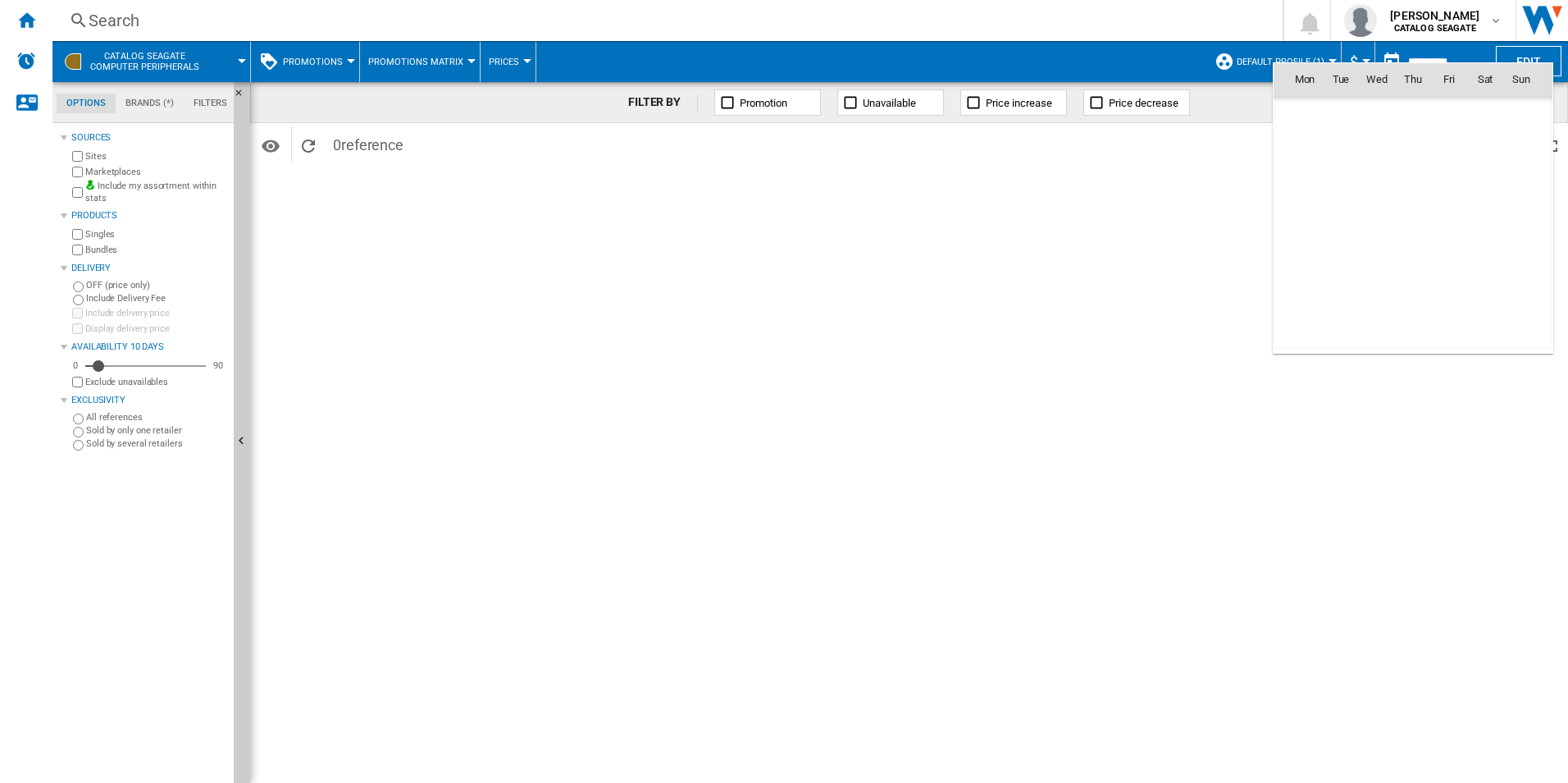
scroll to position [7610, 0]
click at [1413, 259] on span "28" at bounding box center [1413, 259] width 33 height 33
type input "**********"
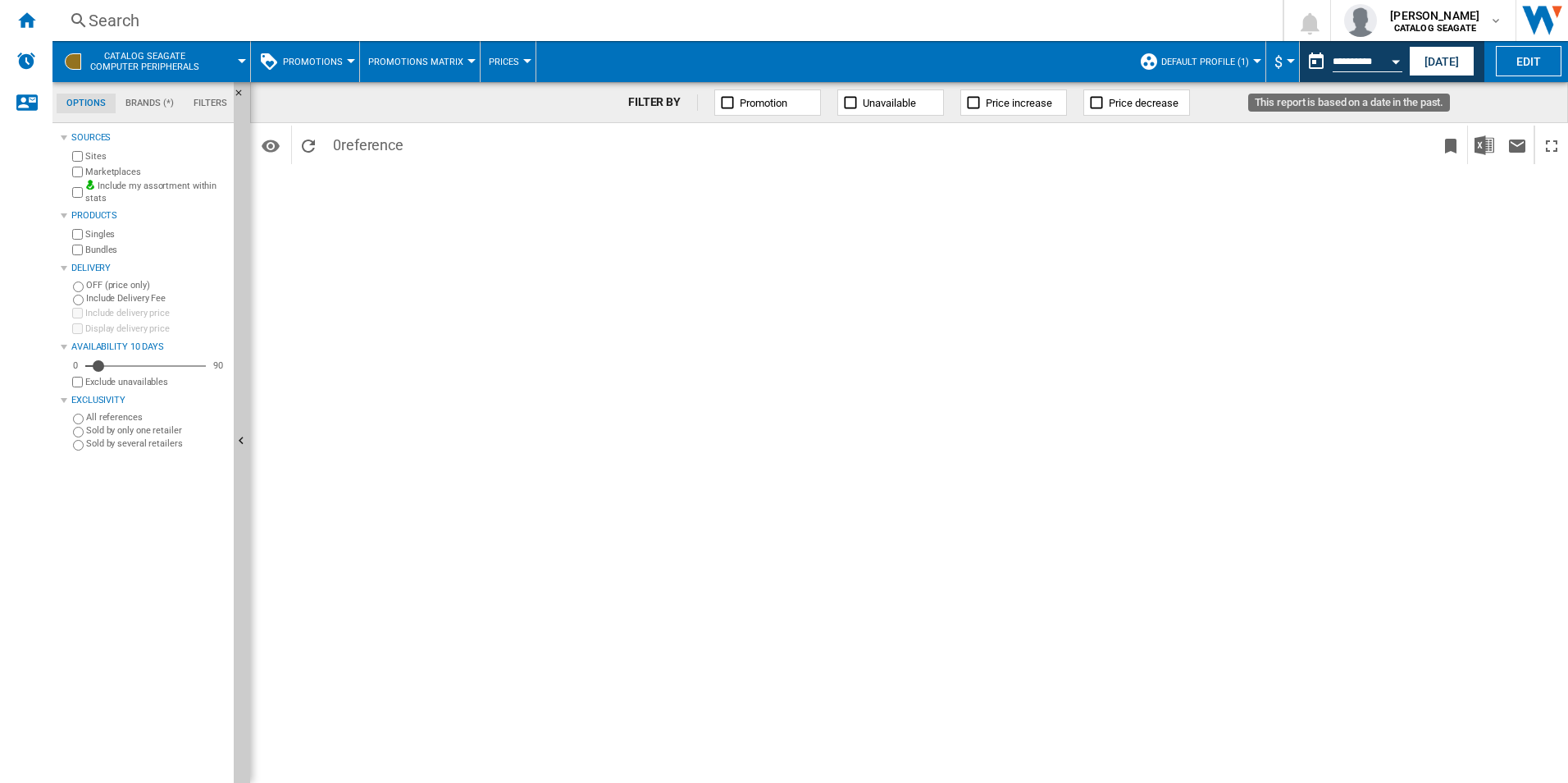
click at [1383, 59] on button "Open calendar" at bounding box center [1396, 59] width 30 height 30
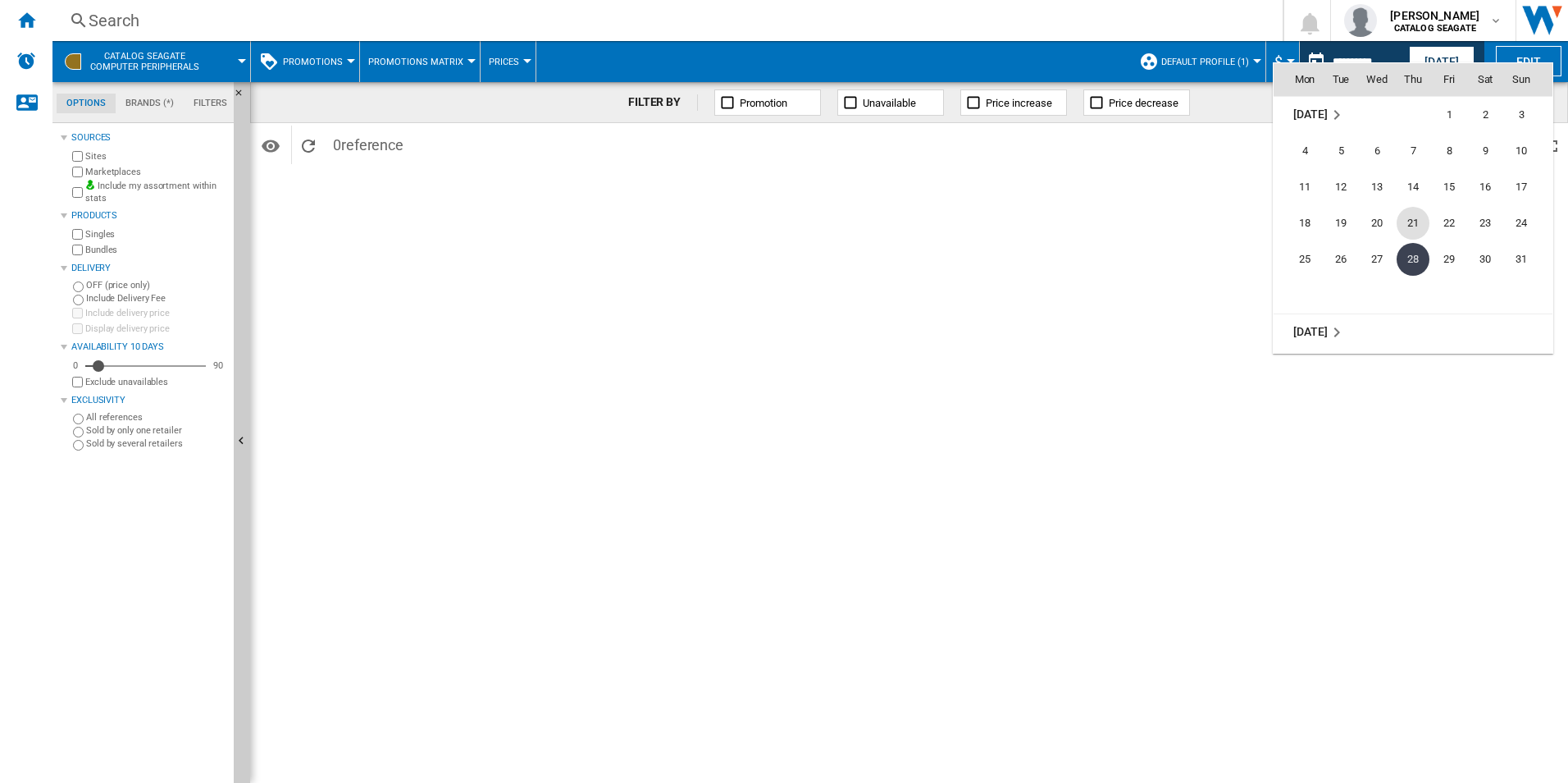
scroll to position [7691, 0]
click at [1337, 286] on span "2" at bounding box center [1340, 287] width 34 height 34
type input "**********"
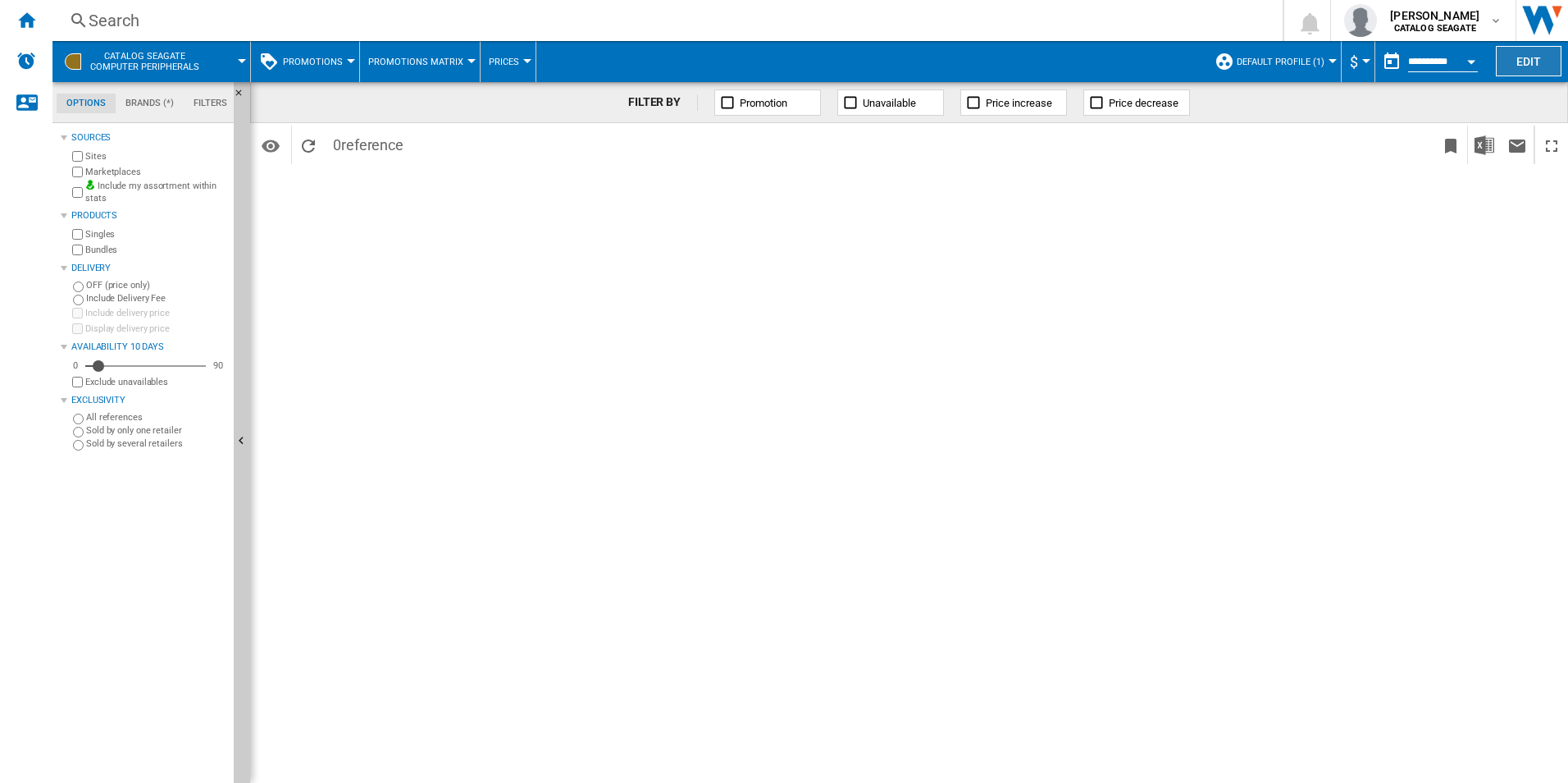
click at [1526, 61] on button "Edit" at bounding box center [1528, 61] width 65 height 30
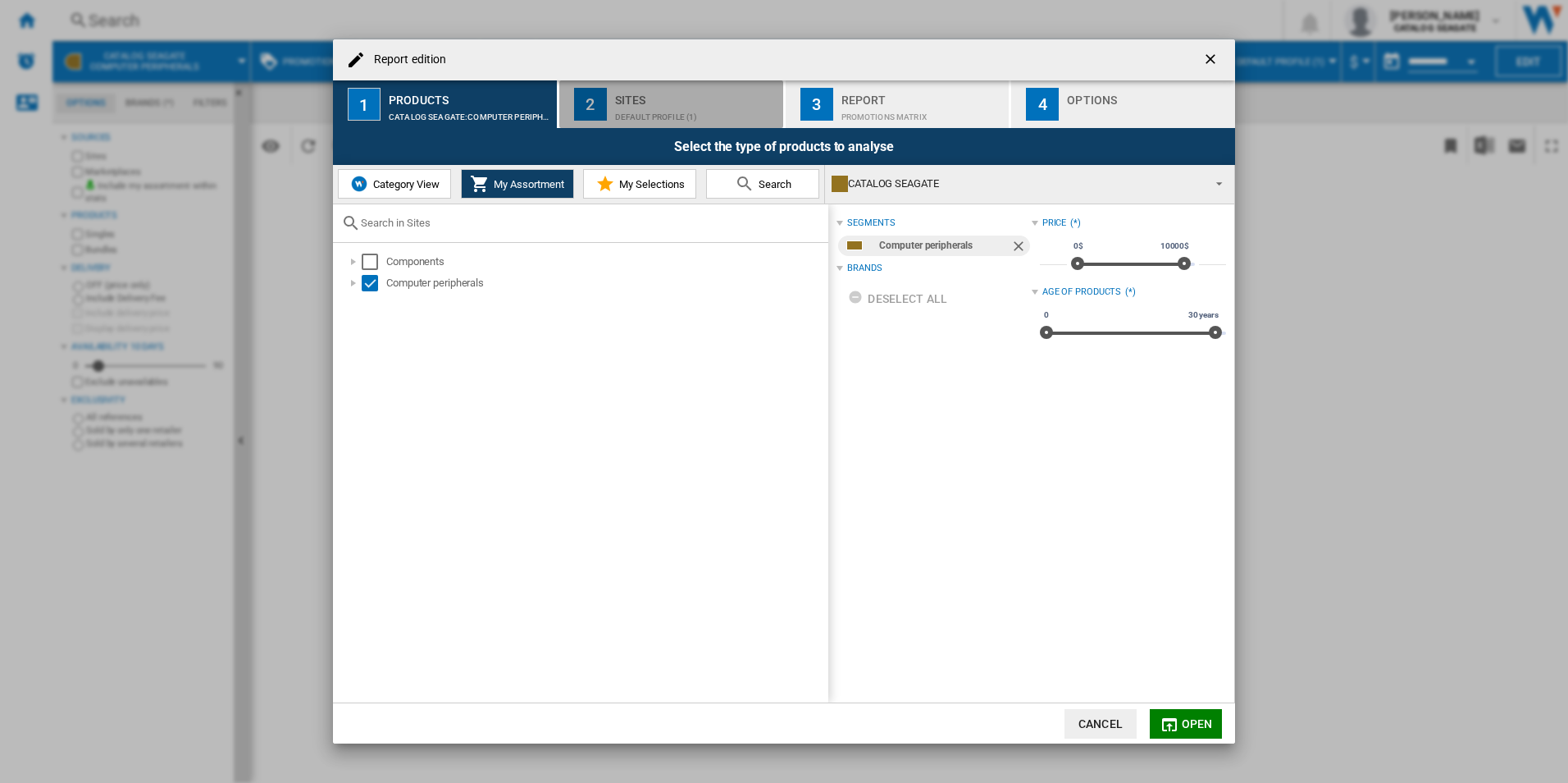
click at [650, 113] on div "Default profile (1)" at bounding box center [696, 113] width 161 height 17
